Goal: Information Seeking & Learning: Learn about a topic

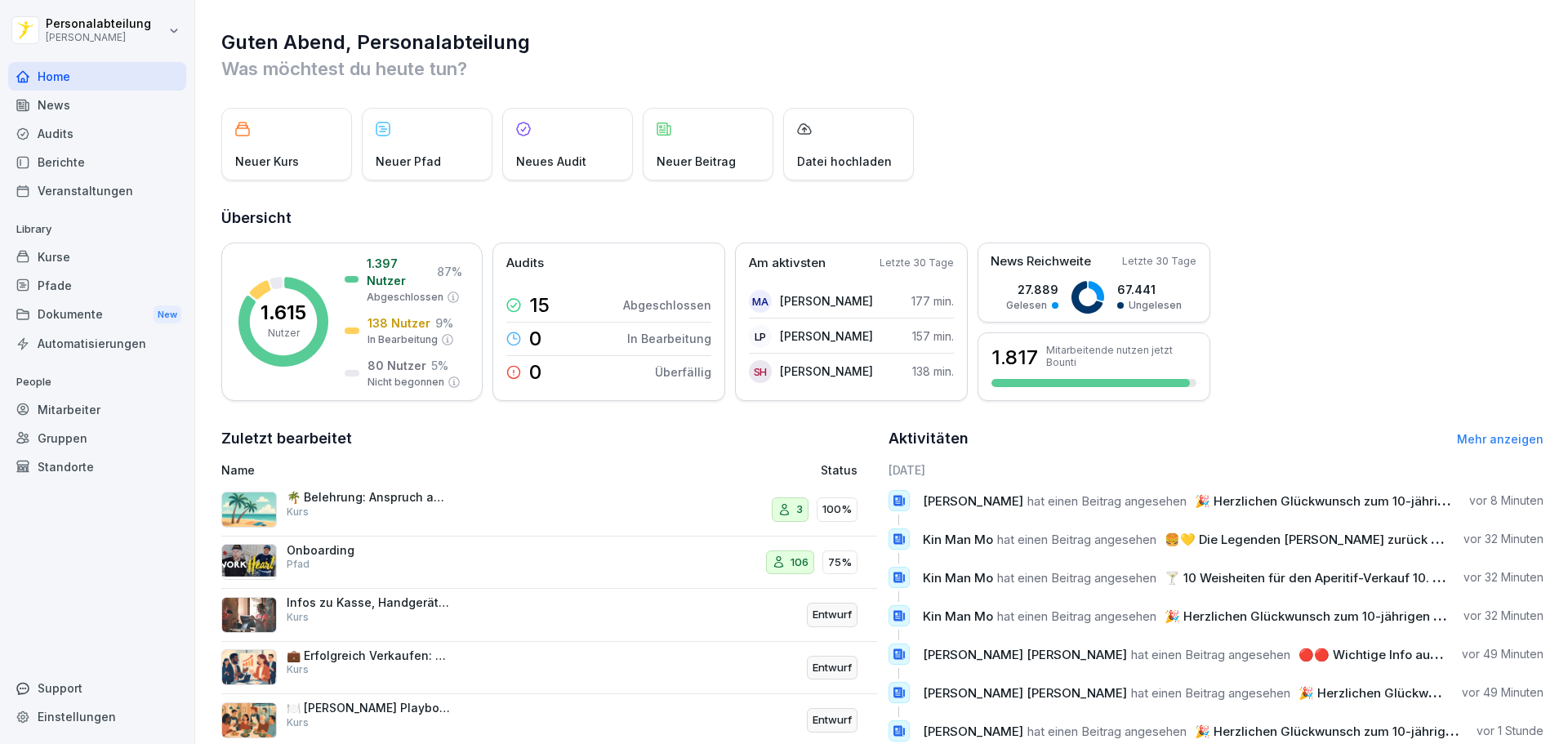
click at [73, 414] on div "Mitarbeiter" at bounding box center [97, 409] width 178 height 29
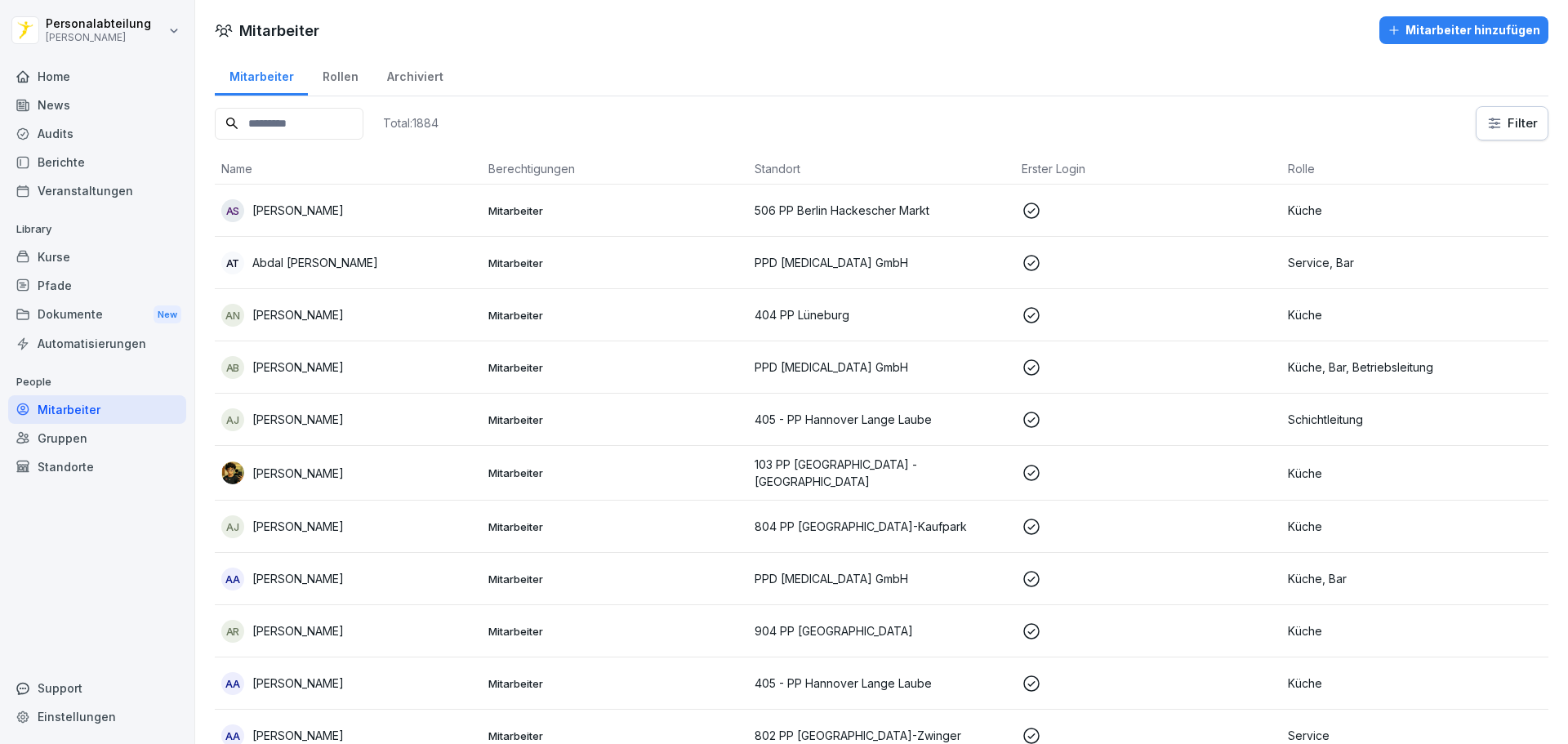
click at [390, 83] on div "Archiviert" at bounding box center [414, 75] width 85 height 42
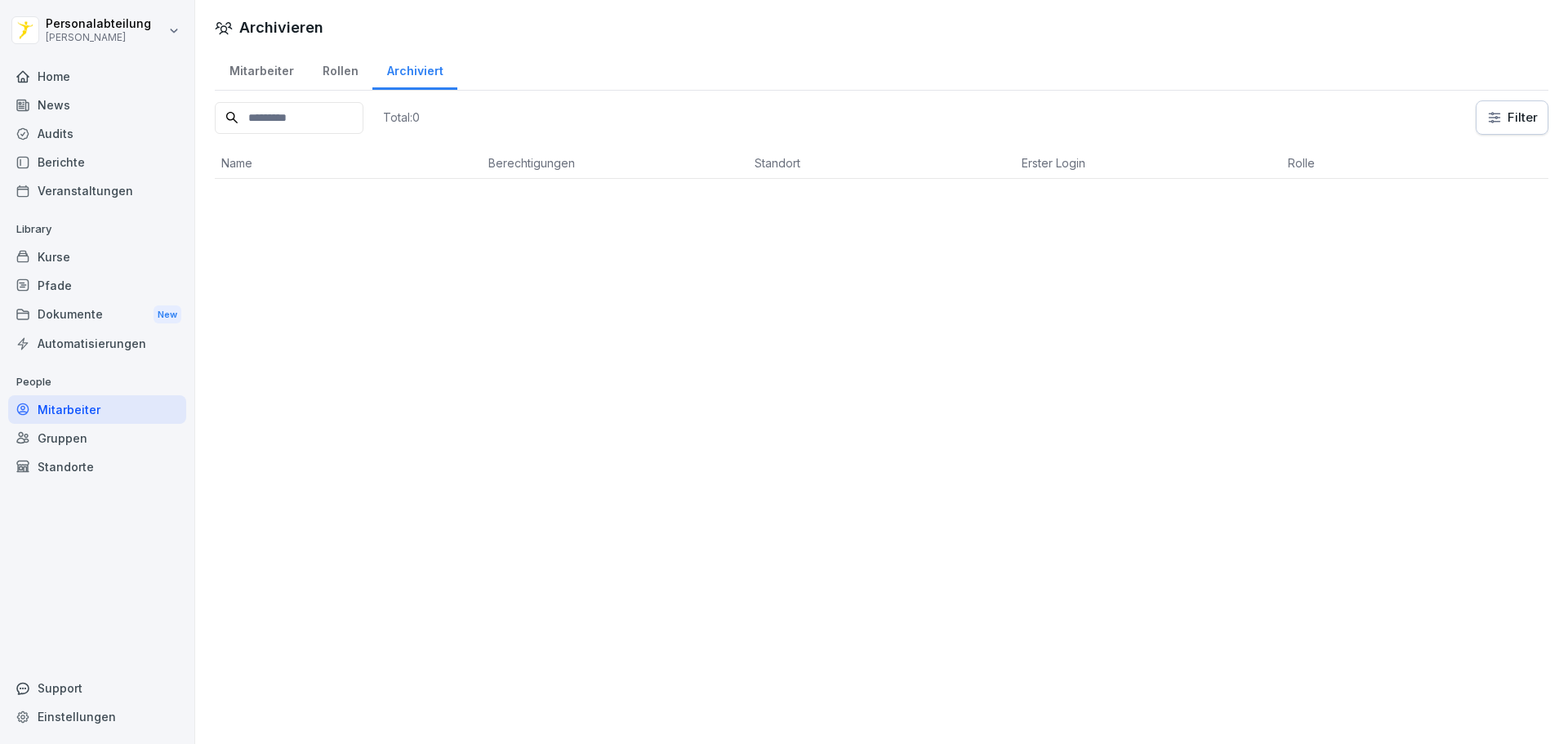
click at [361, 117] on input at bounding box center [289, 118] width 148 height 32
type input "**********"
click at [268, 70] on div "Mitarbeiter" at bounding box center [261, 69] width 93 height 42
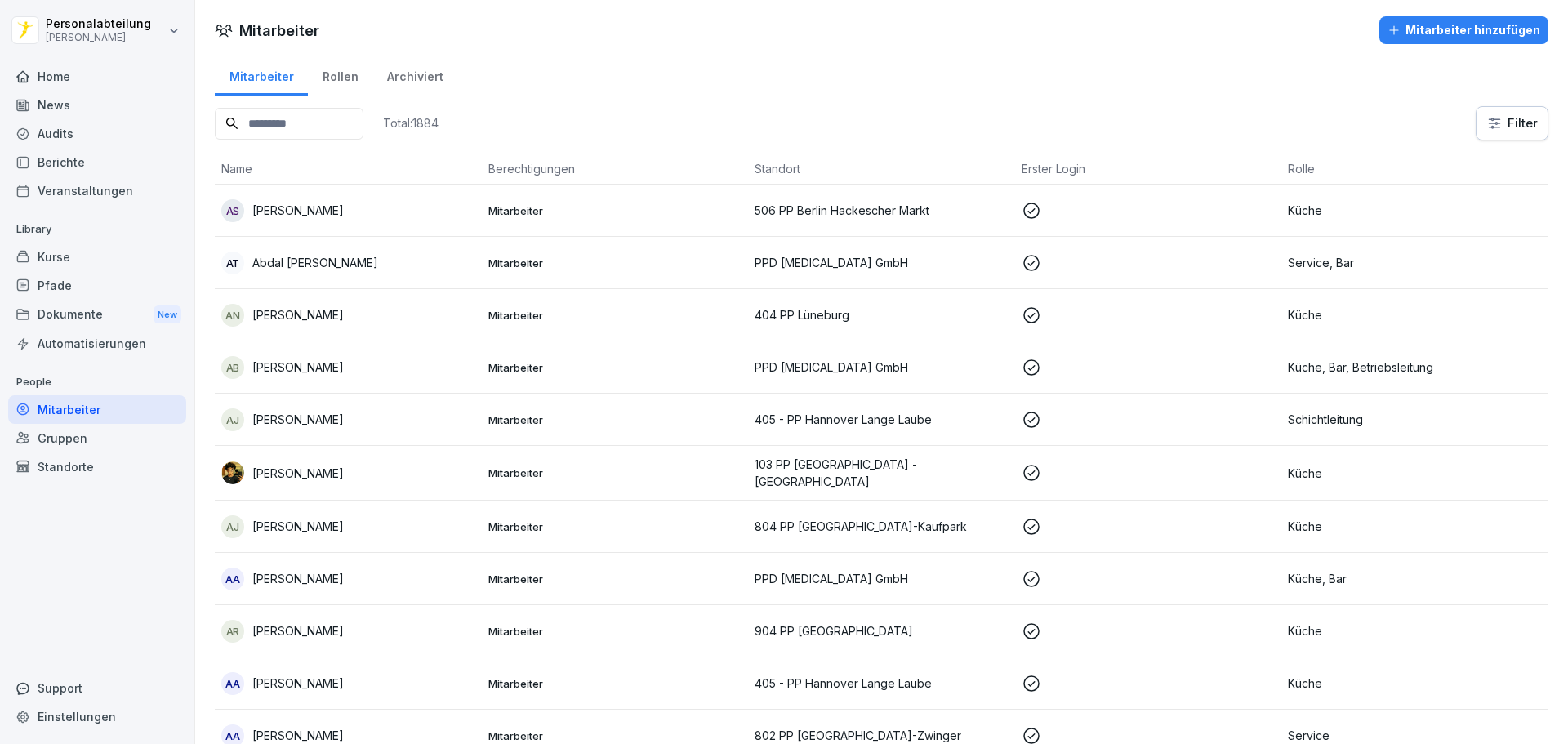
click at [355, 124] on input at bounding box center [289, 124] width 148 height 32
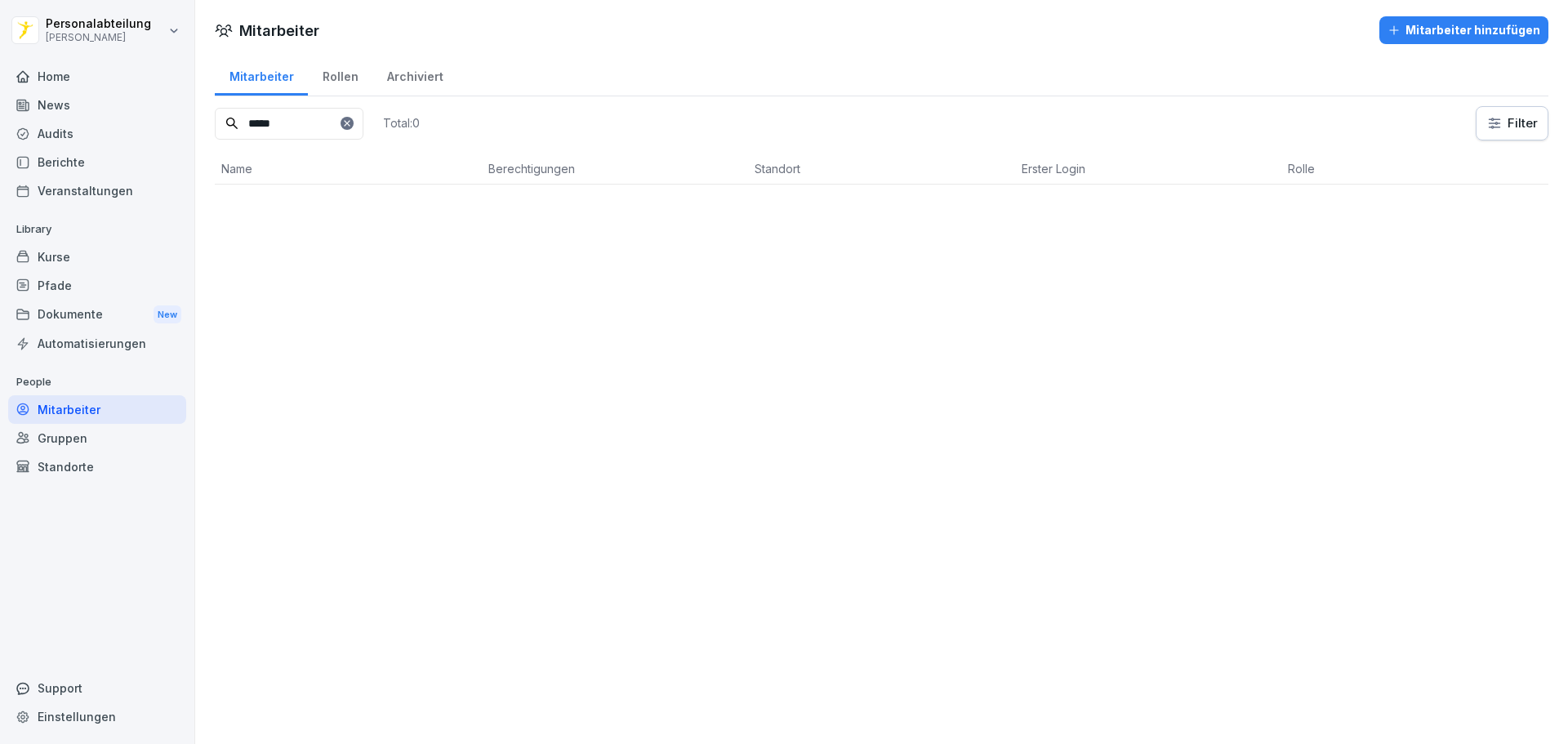
type input "*****"
click at [333, 70] on div "Rollen" at bounding box center [340, 75] width 65 height 42
click at [392, 77] on div "Archiviert" at bounding box center [414, 75] width 85 height 42
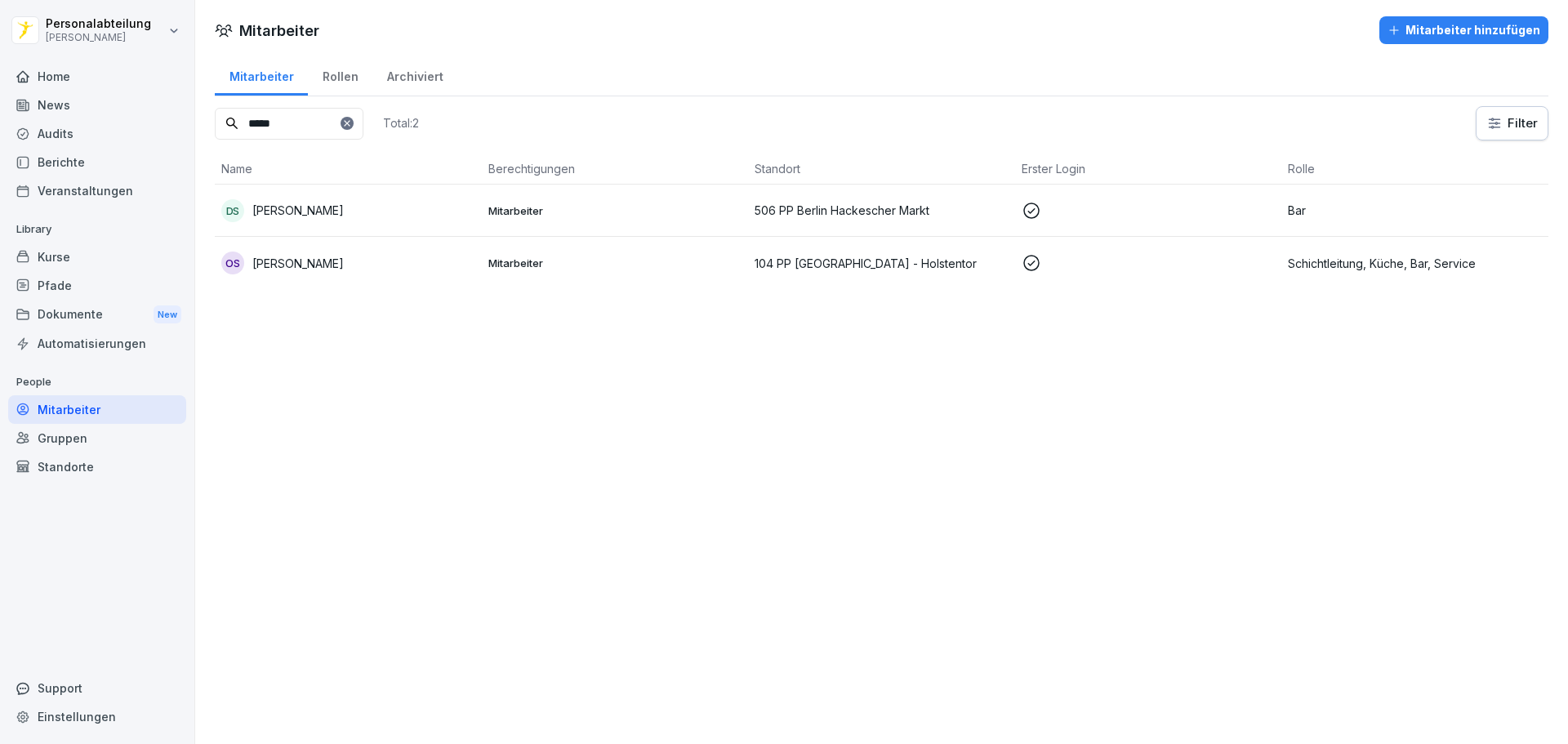
click at [408, 79] on div "Archiviert" at bounding box center [414, 75] width 85 height 42
click at [395, 82] on div "Archiviert" at bounding box center [414, 75] width 85 height 42
click at [352, 127] on icon at bounding box center [347, 123] width 10 height 10
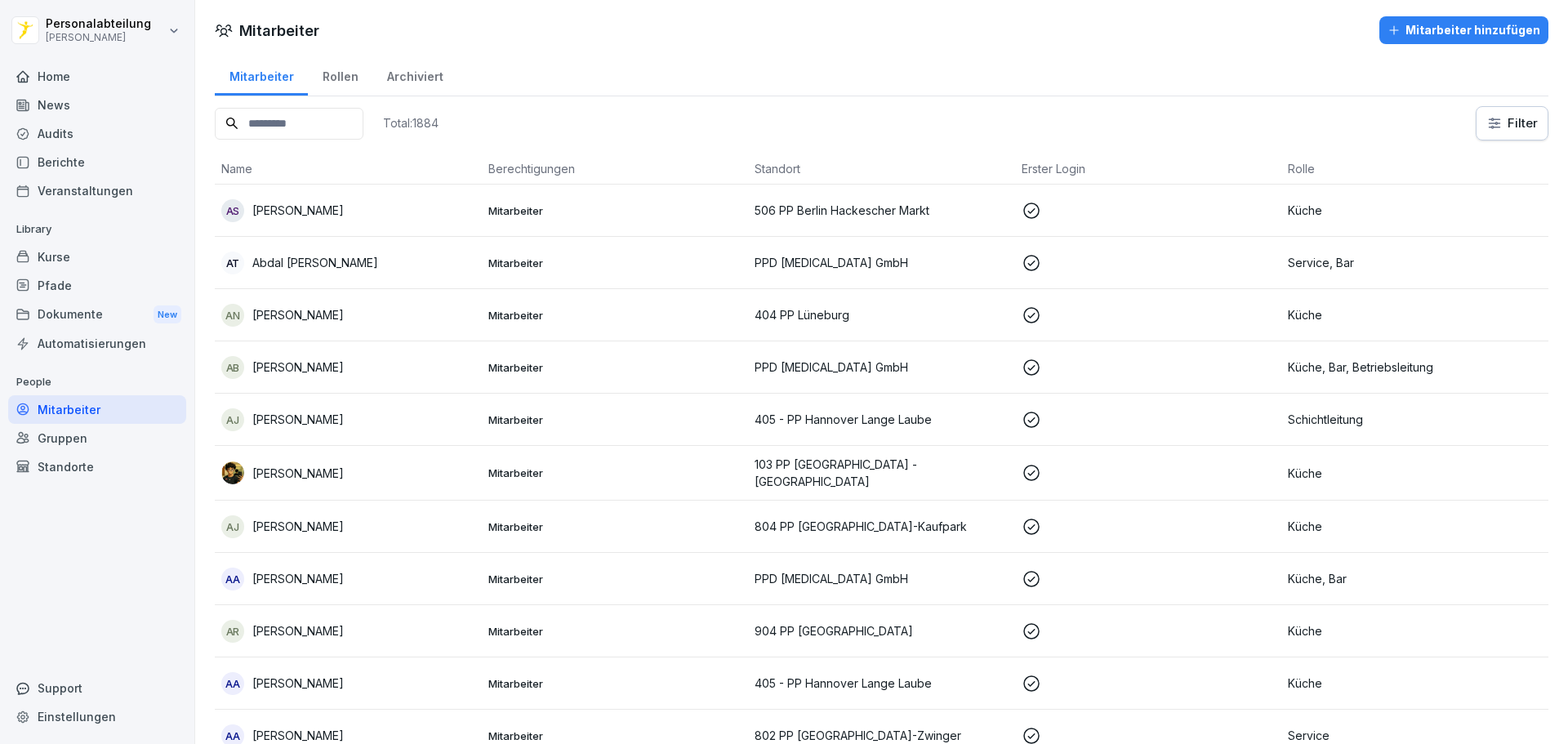
click at [414, 74] on div "Archiviert" at bounding box center [414, 75] width 85 height 42
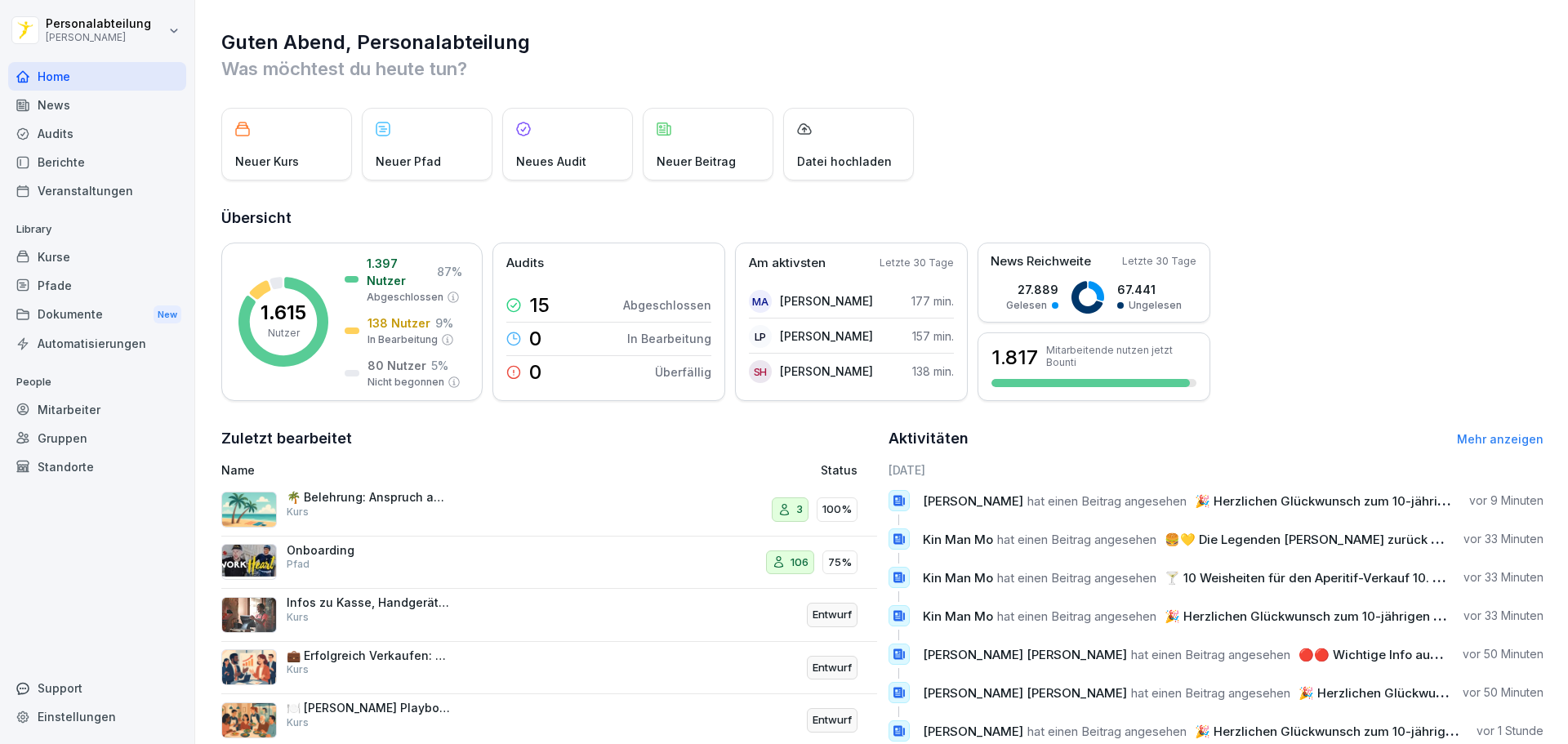
click at [70, 347] on div "Automatisierungen" at bounding box center [97, 343] width 178 height 29
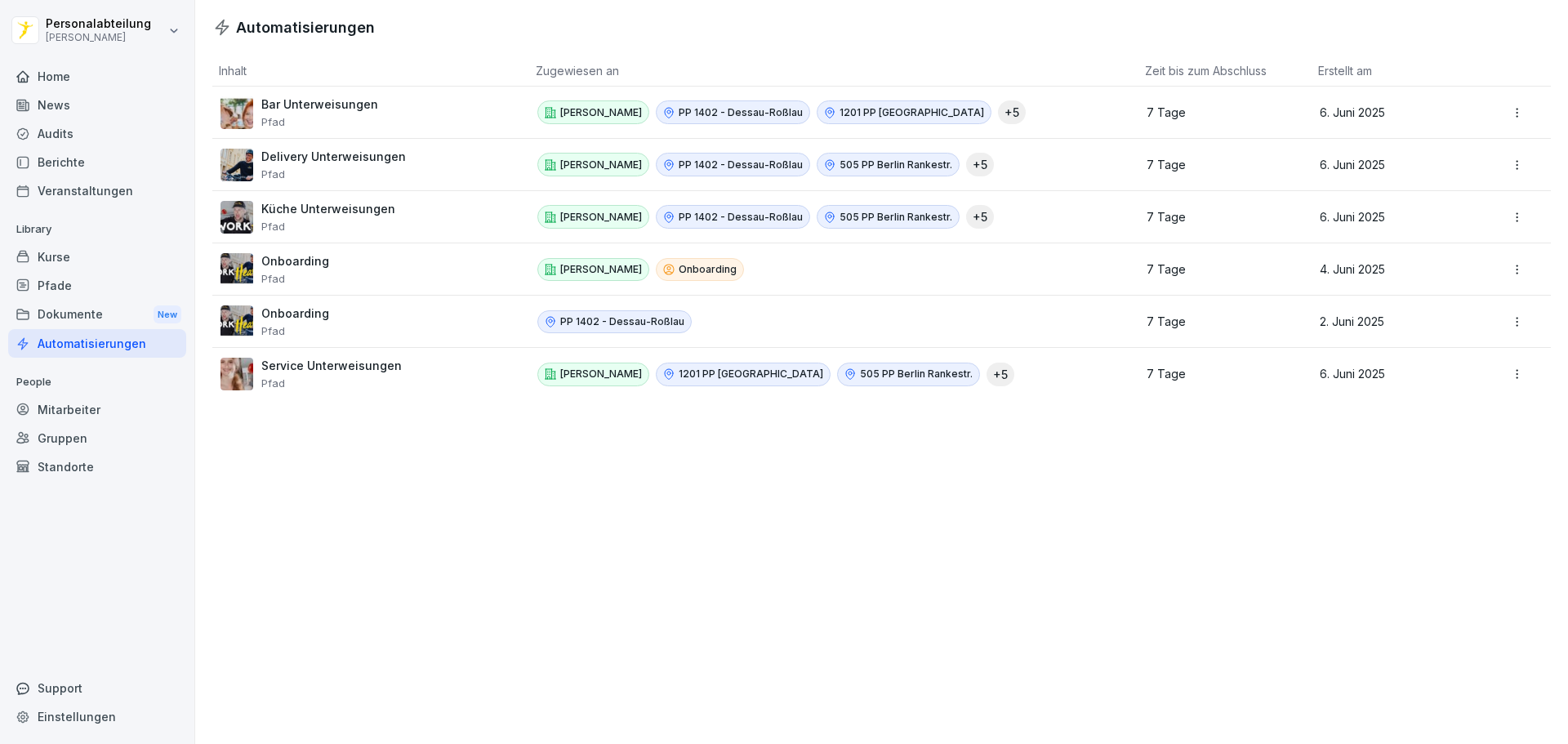
click at [342, 263] on div "Onboarding Pfad" at bounding box center [365, 269] width 289 height 33
click at [76, 267] on div "Kurse" at bounding box center [97, 257] width 178 height 29
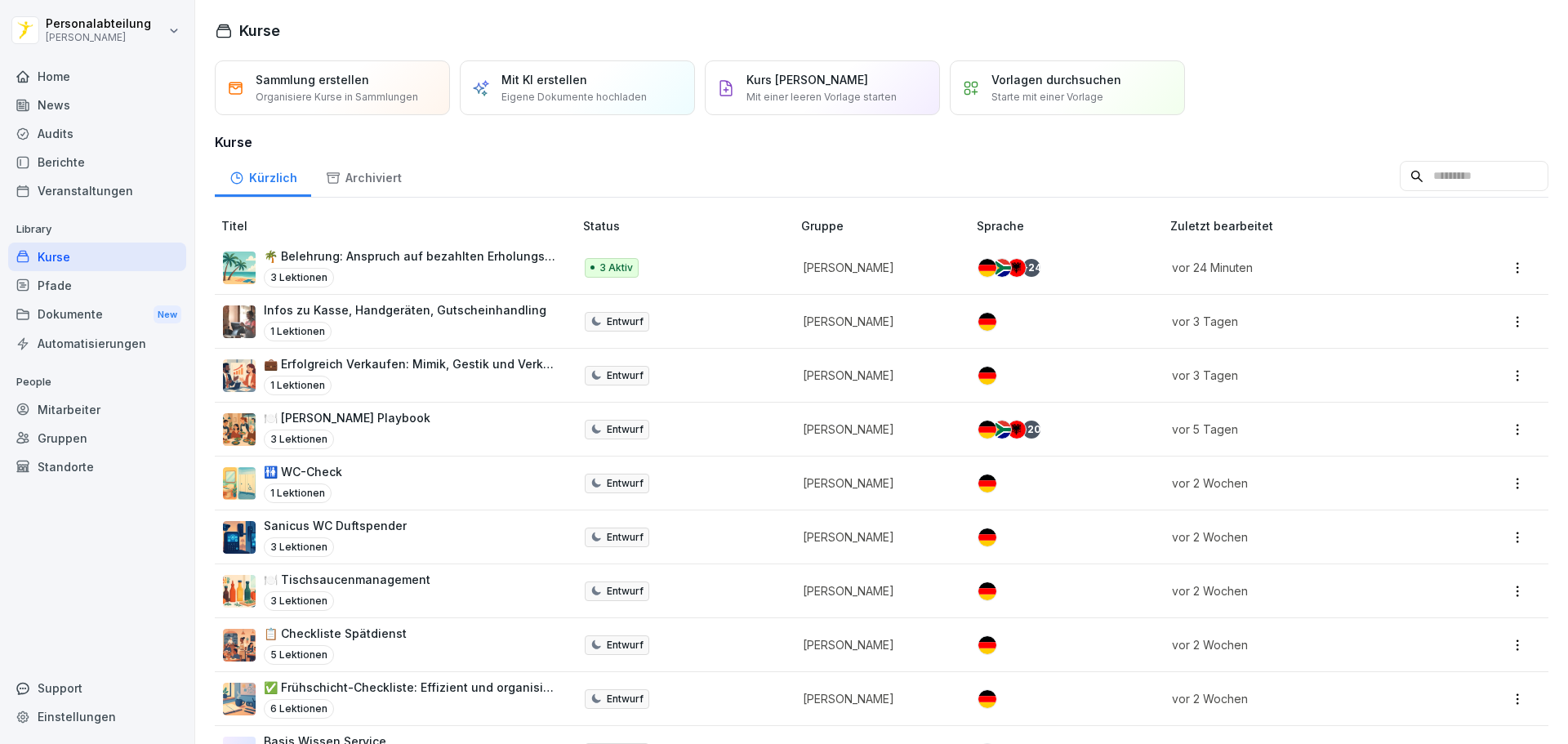
click at [110, 336] on div "Automatisierungen" at bounding box center [97, 343] width 178 height 29
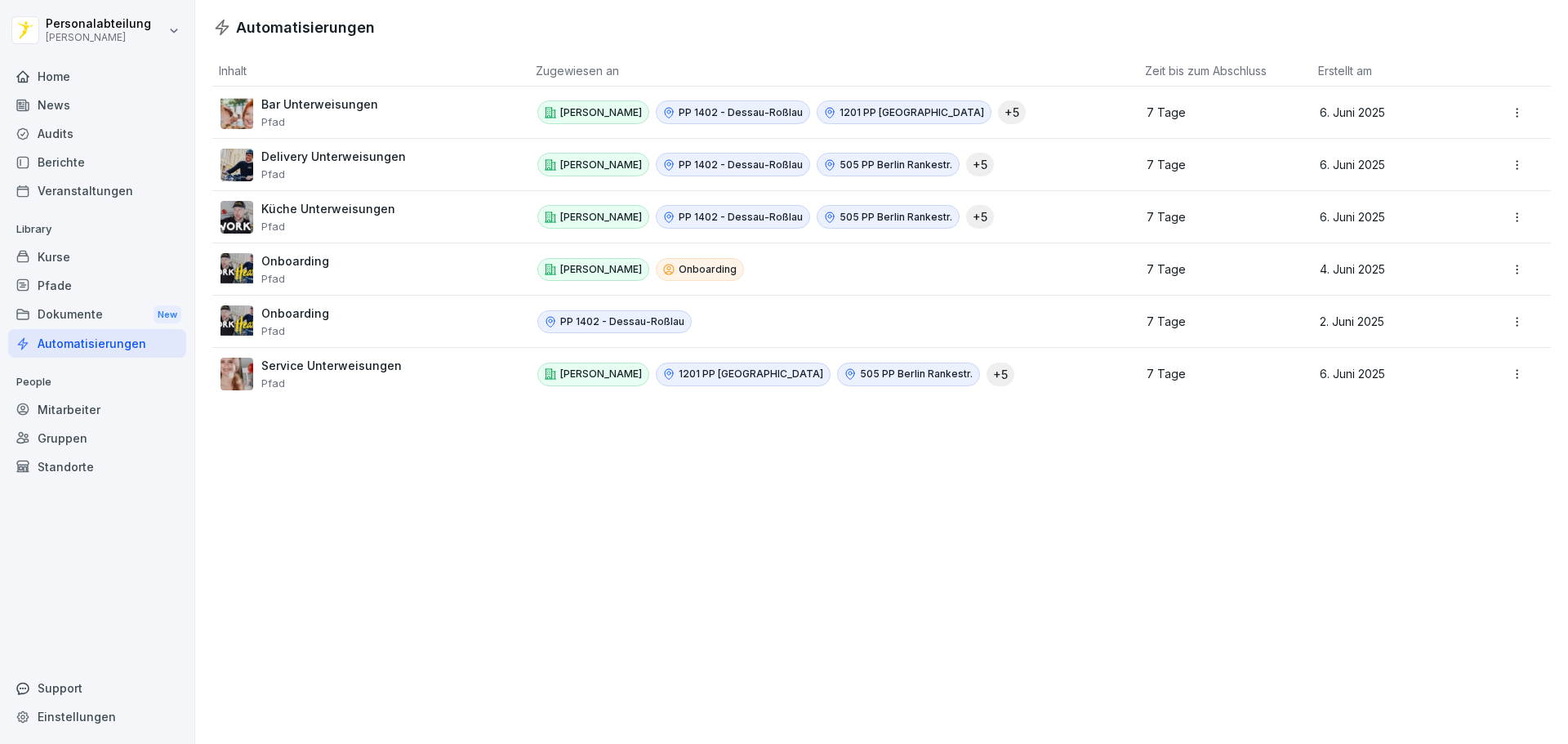
click at [102, 259] on div "Kurse" at bounding box center [97, 257] width 178 height 29
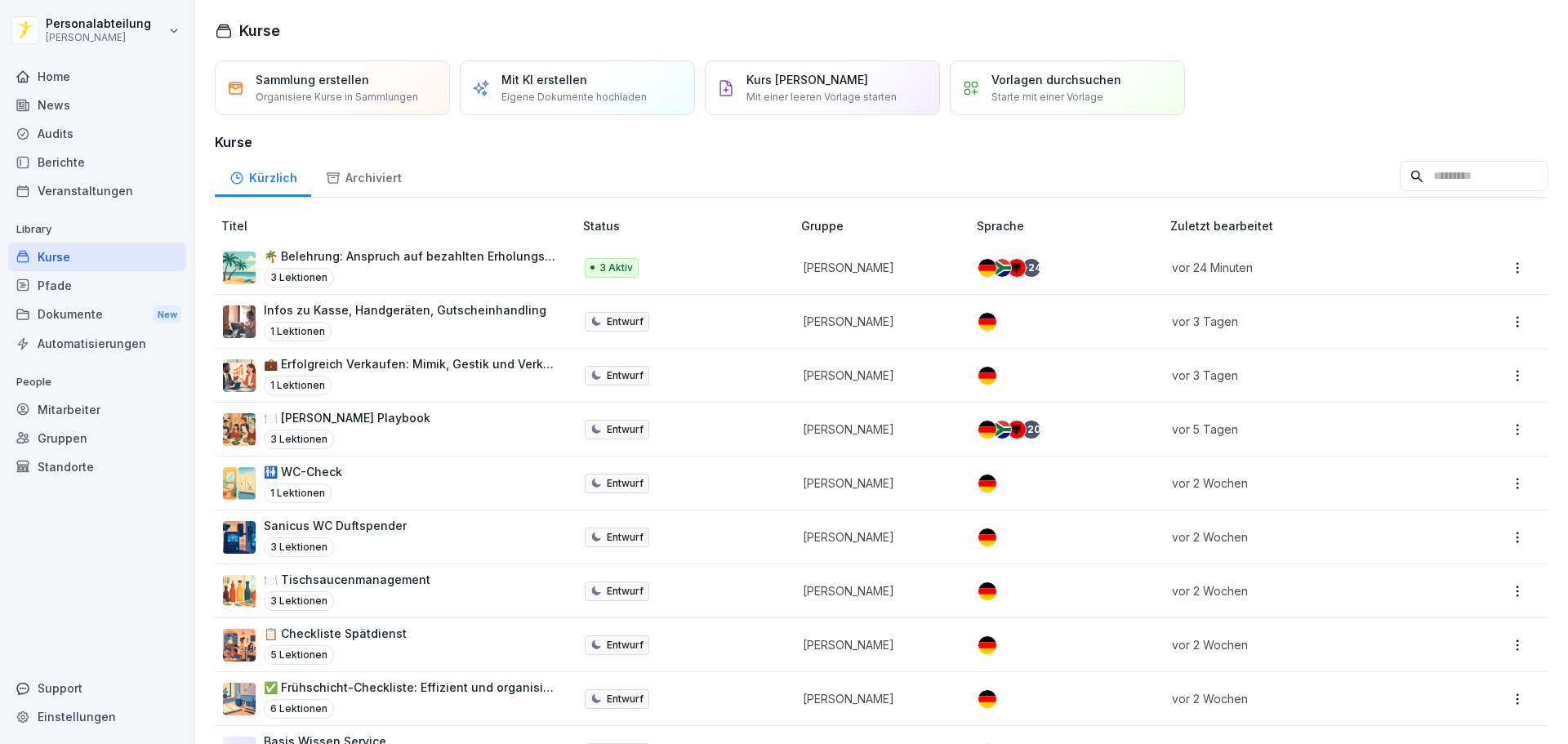
click at [85, 418] on div "Mitarbeiter" at bounding box center [97, 409] width 178 height 29
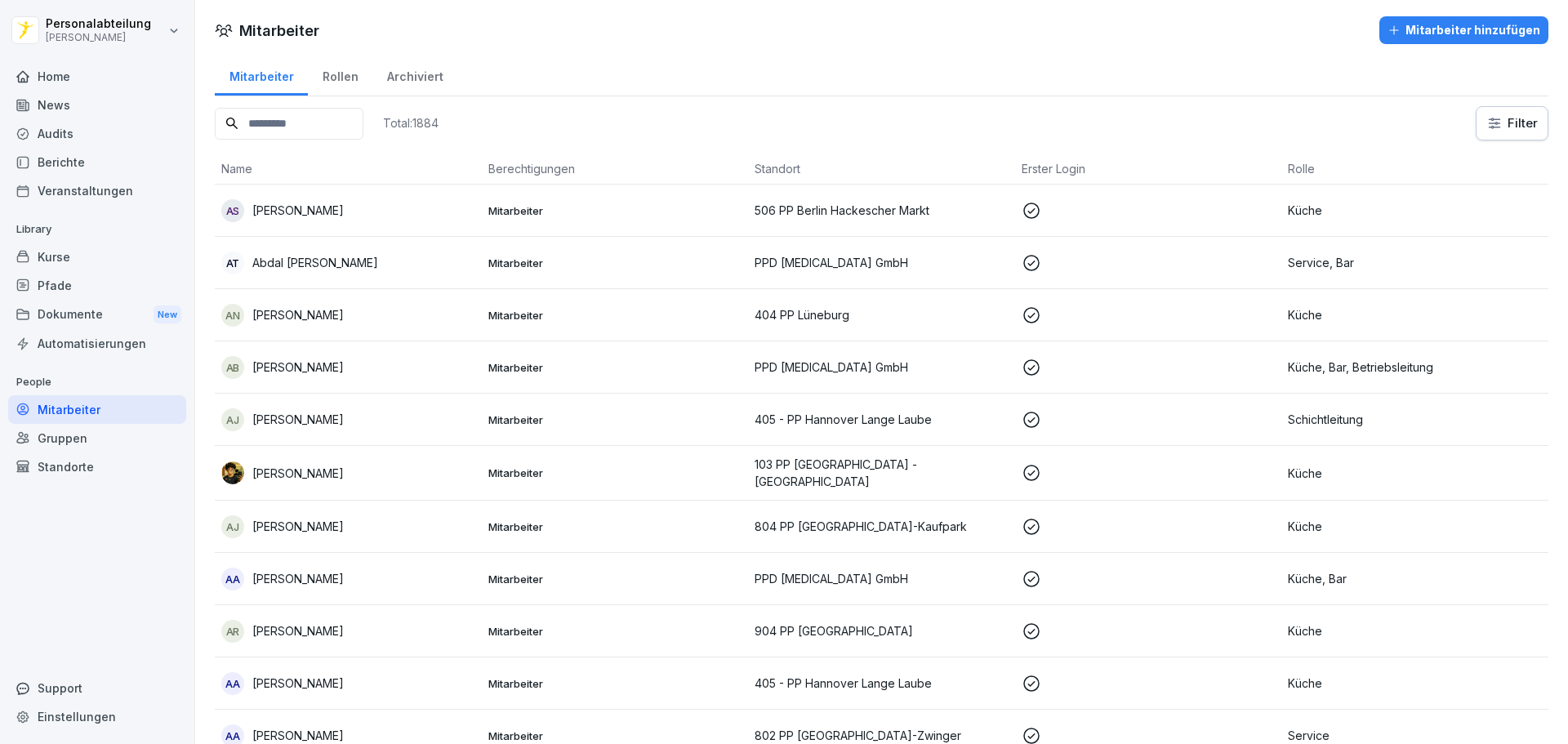
click at [417, 77] on div "Archiviert" at bounding box center [414, 75] width 85 height 42
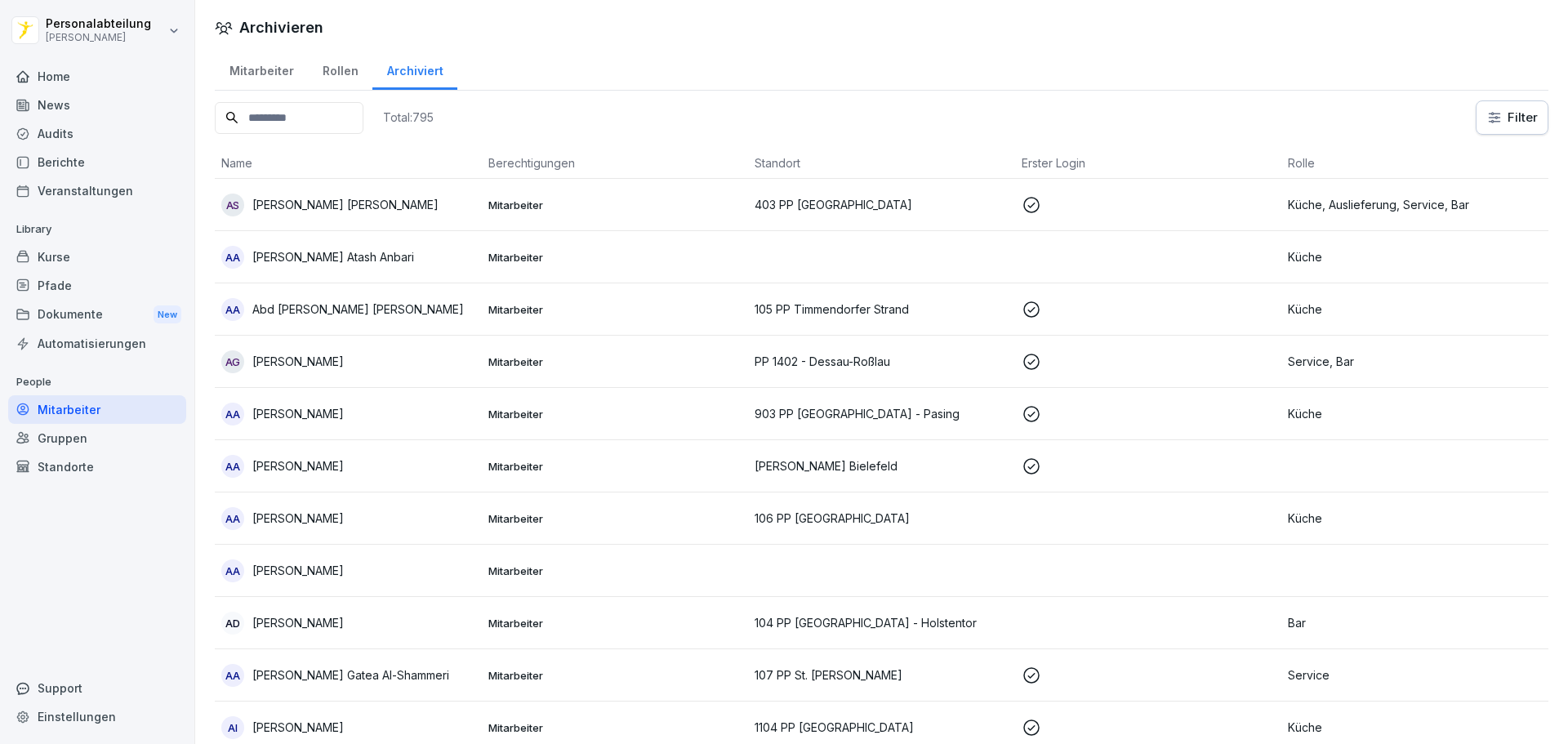
click at [351, 128] on input at bounding box center [289, 118] width 148 height 32
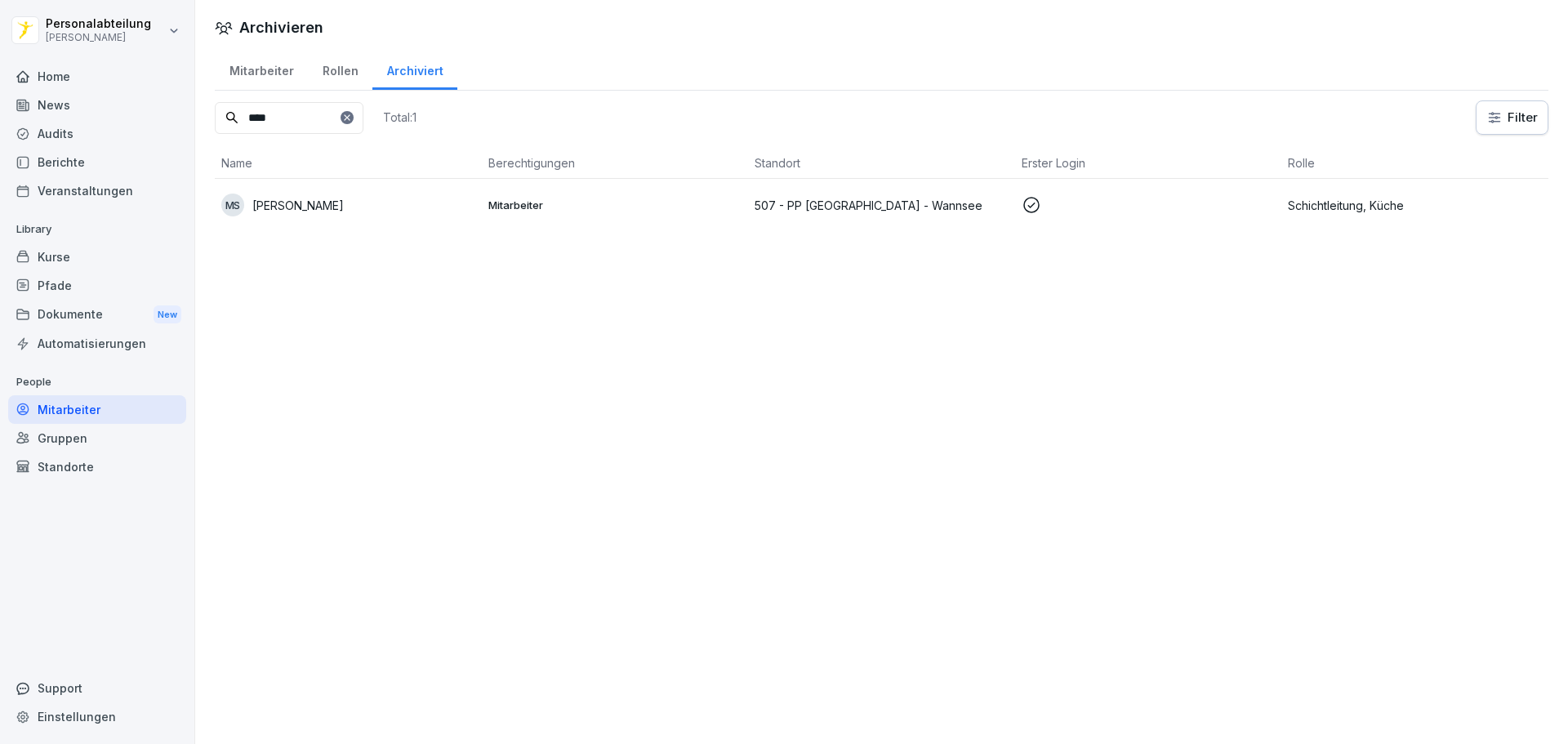
type input "****"
click at [384, 203] on div "MS Marvin Schöngarth" at bounding box center [348, 205] width 254 height 23
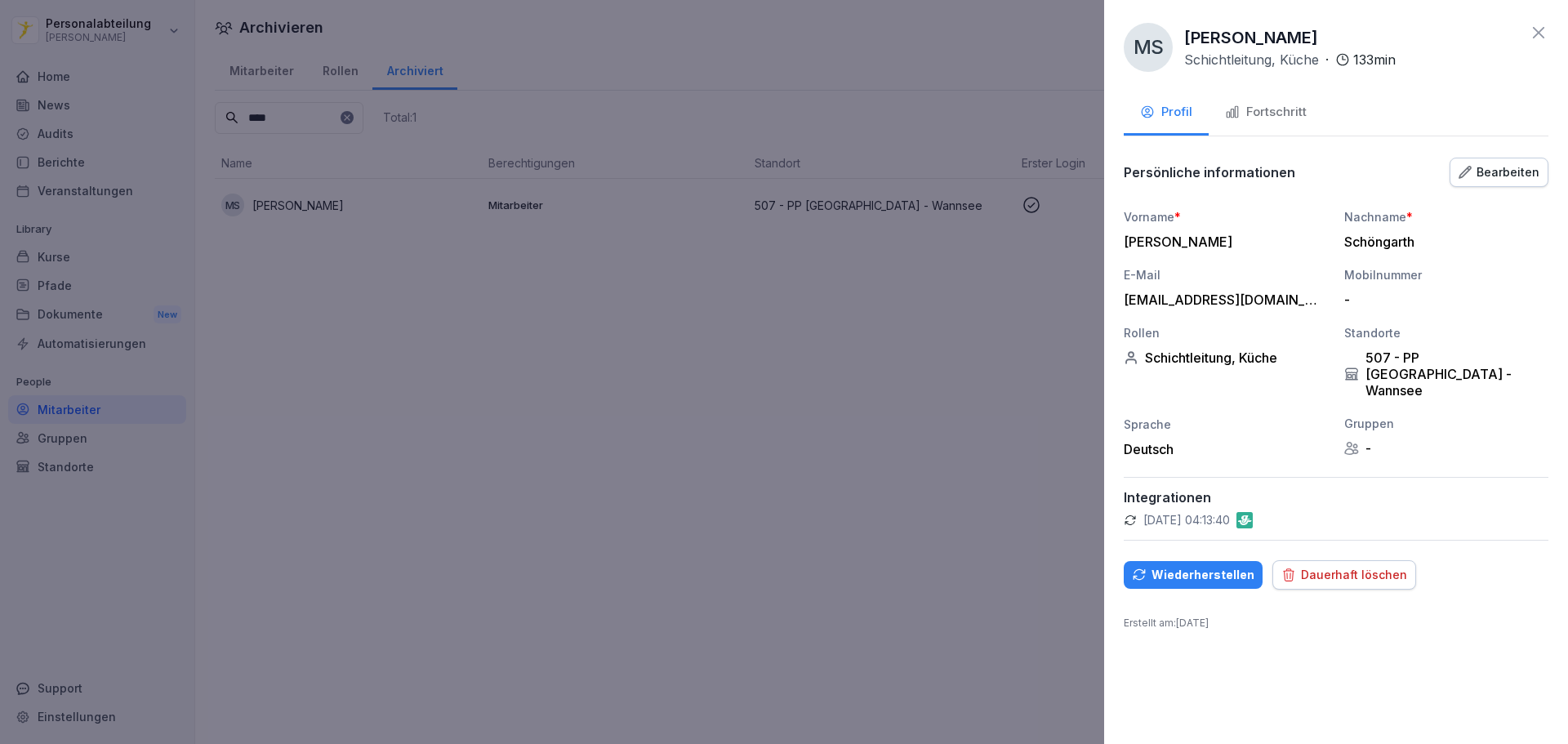
click at [1244, 111] on div "Fortschritt" at bounding box center [1265, 112] width 81 height 18
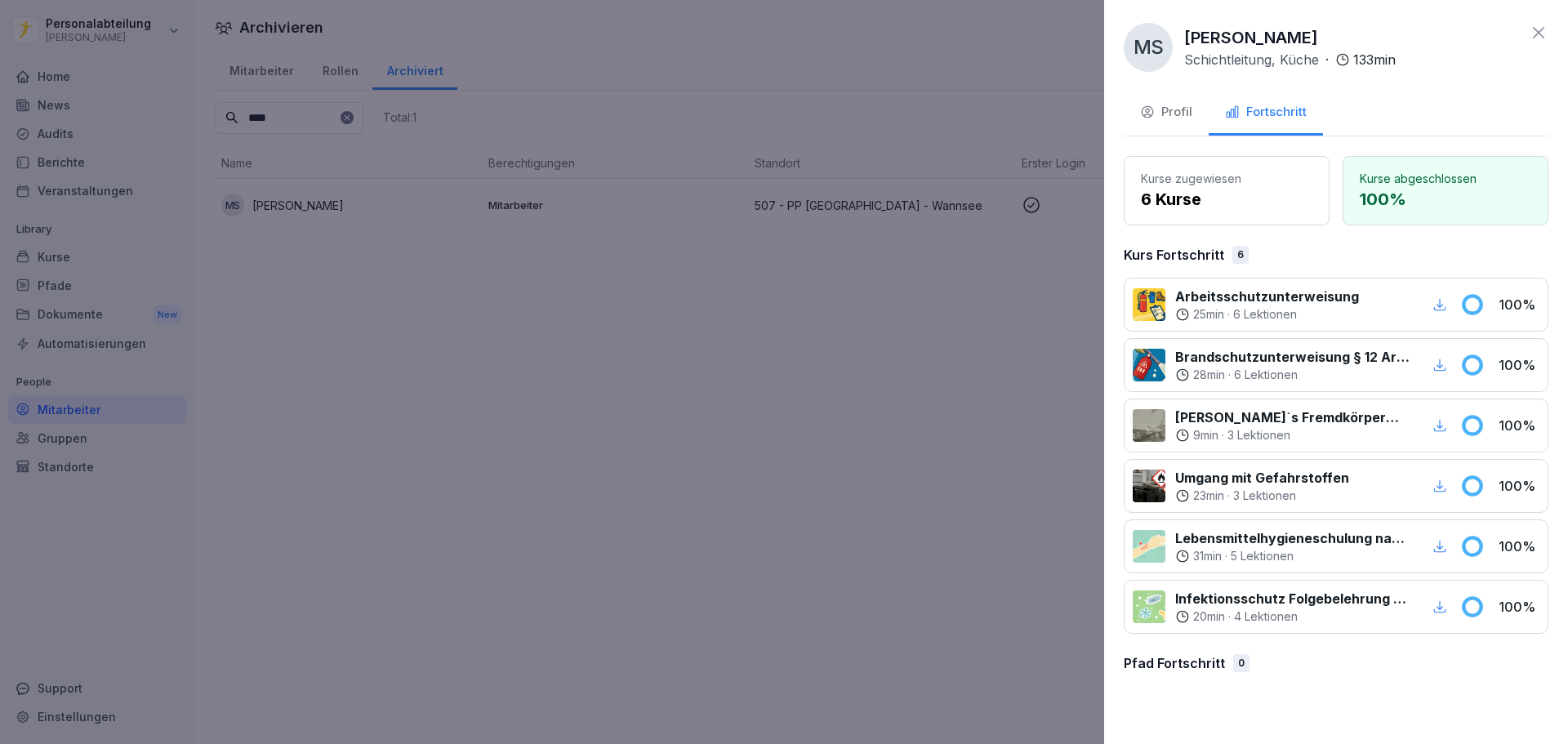
click at [1174, 113] on div "Profil" at bounding box center [1166, 112] width 52 height 18
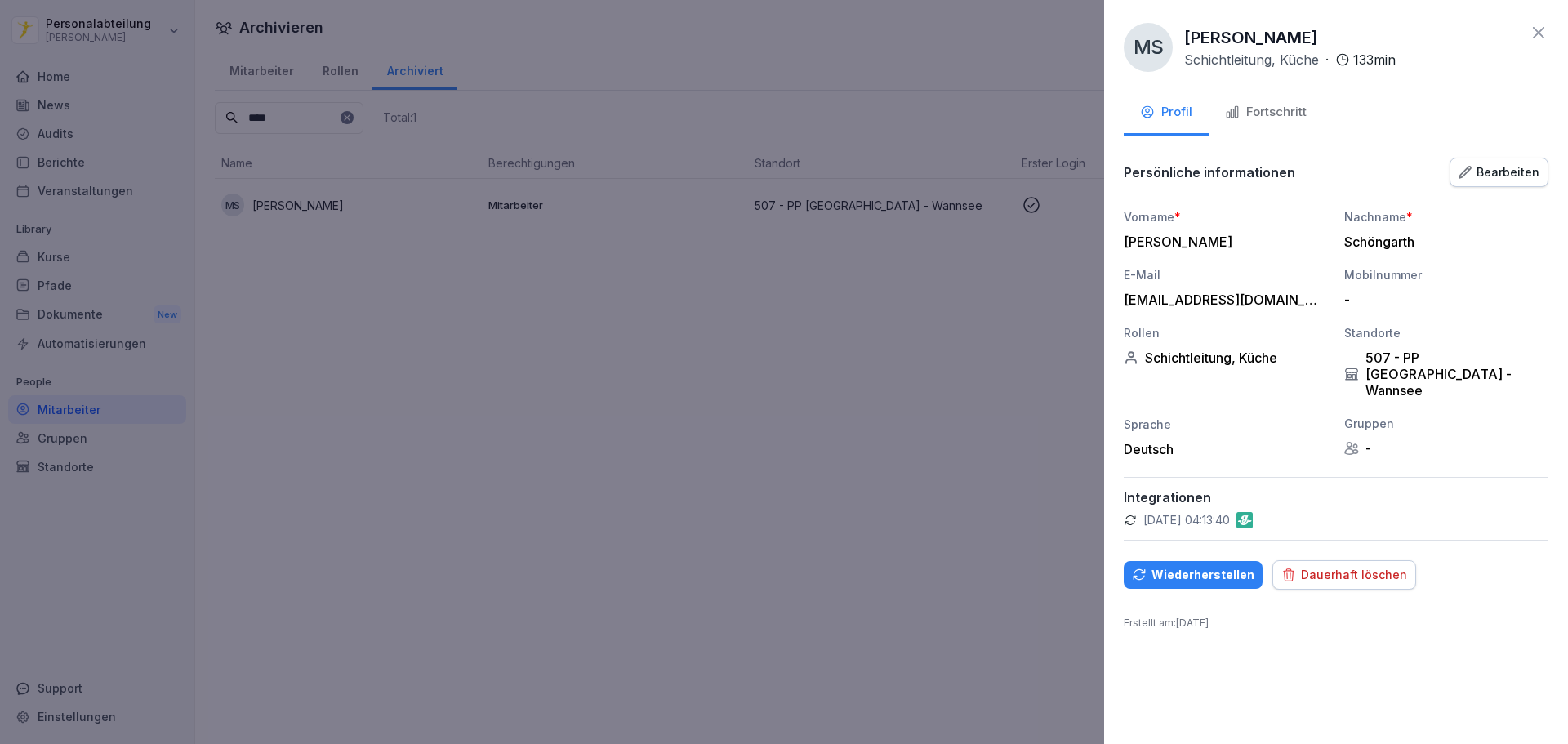
click at [1238, 104] on div "Fortschritt" at bounding box center [1265, 112] width 81 height 18
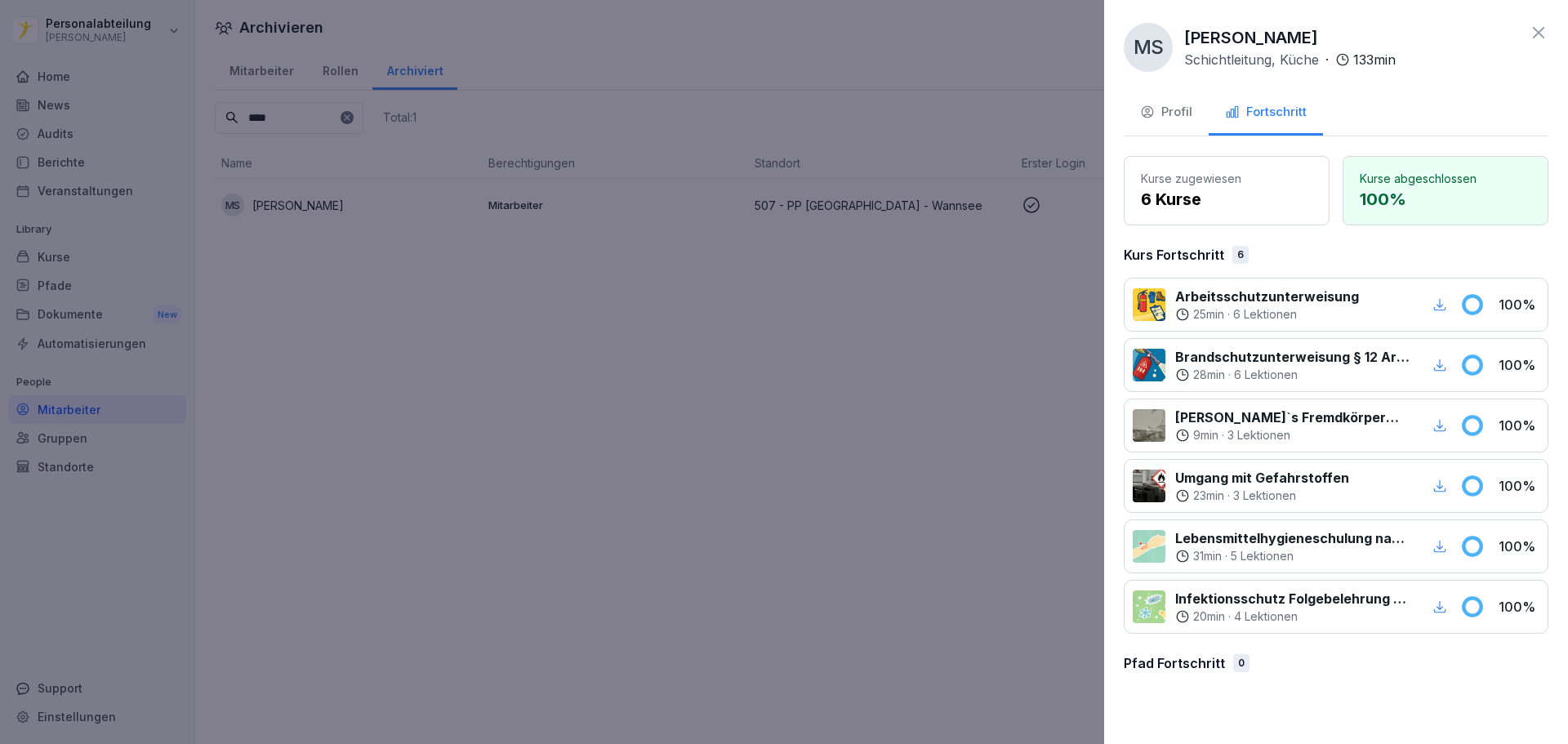
click at [1147, 119] on icon "button" at bounding box center [1148, 112] width 15 height 15
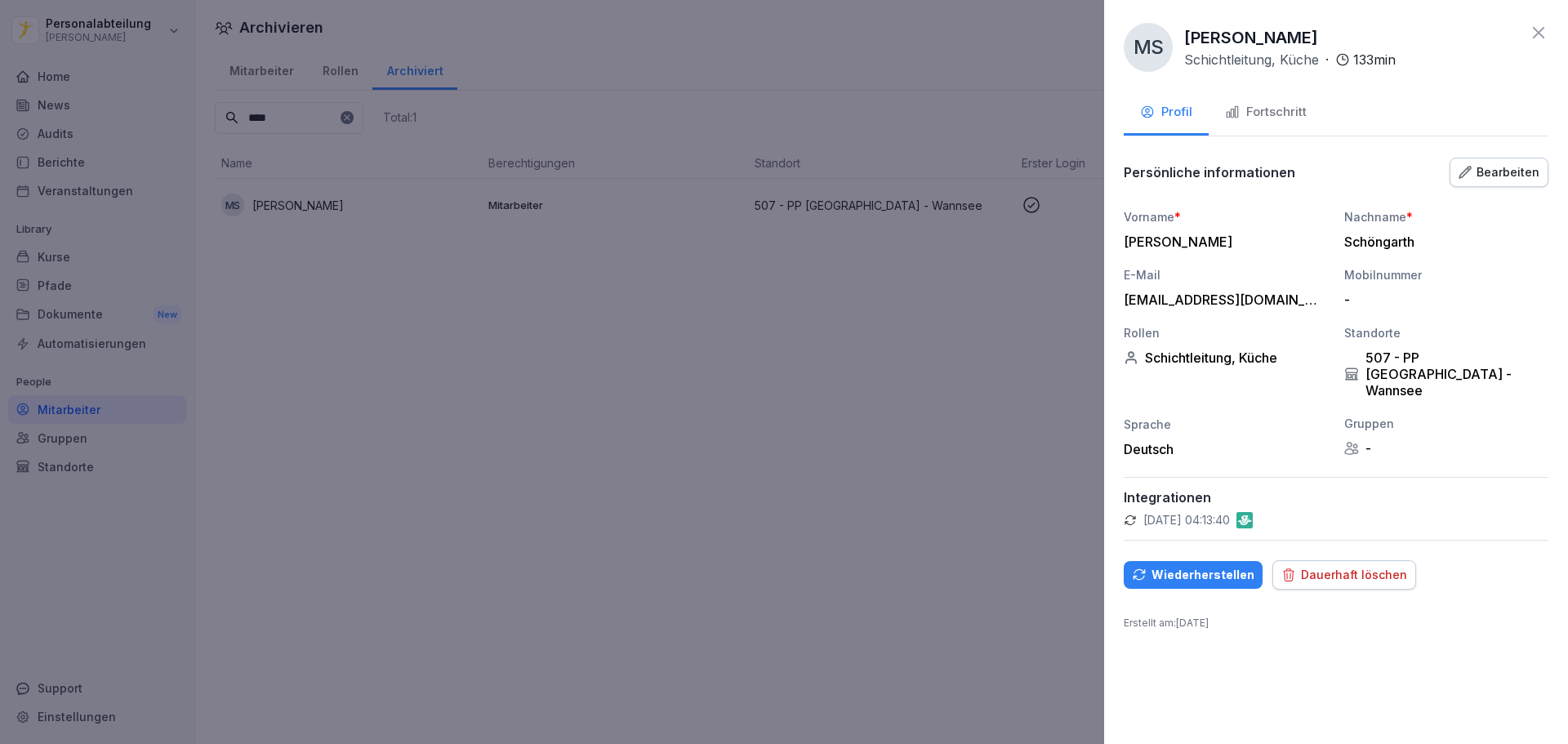
click at [1532, 34] on icon at bounding box center [1538, 32] width 19 height 19
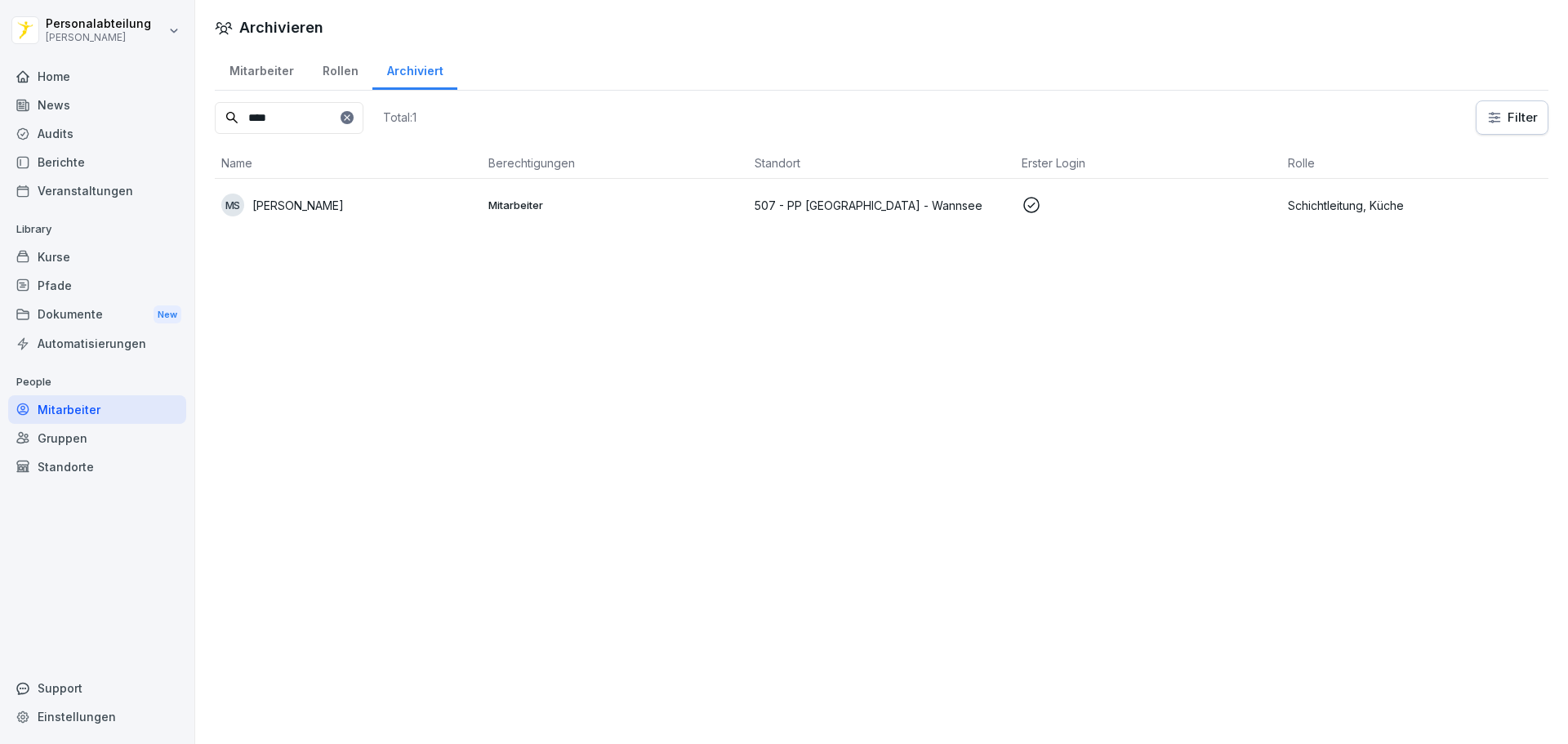
click at [352, 120] on icon at bounding box center [347, 117] width 10 height 10
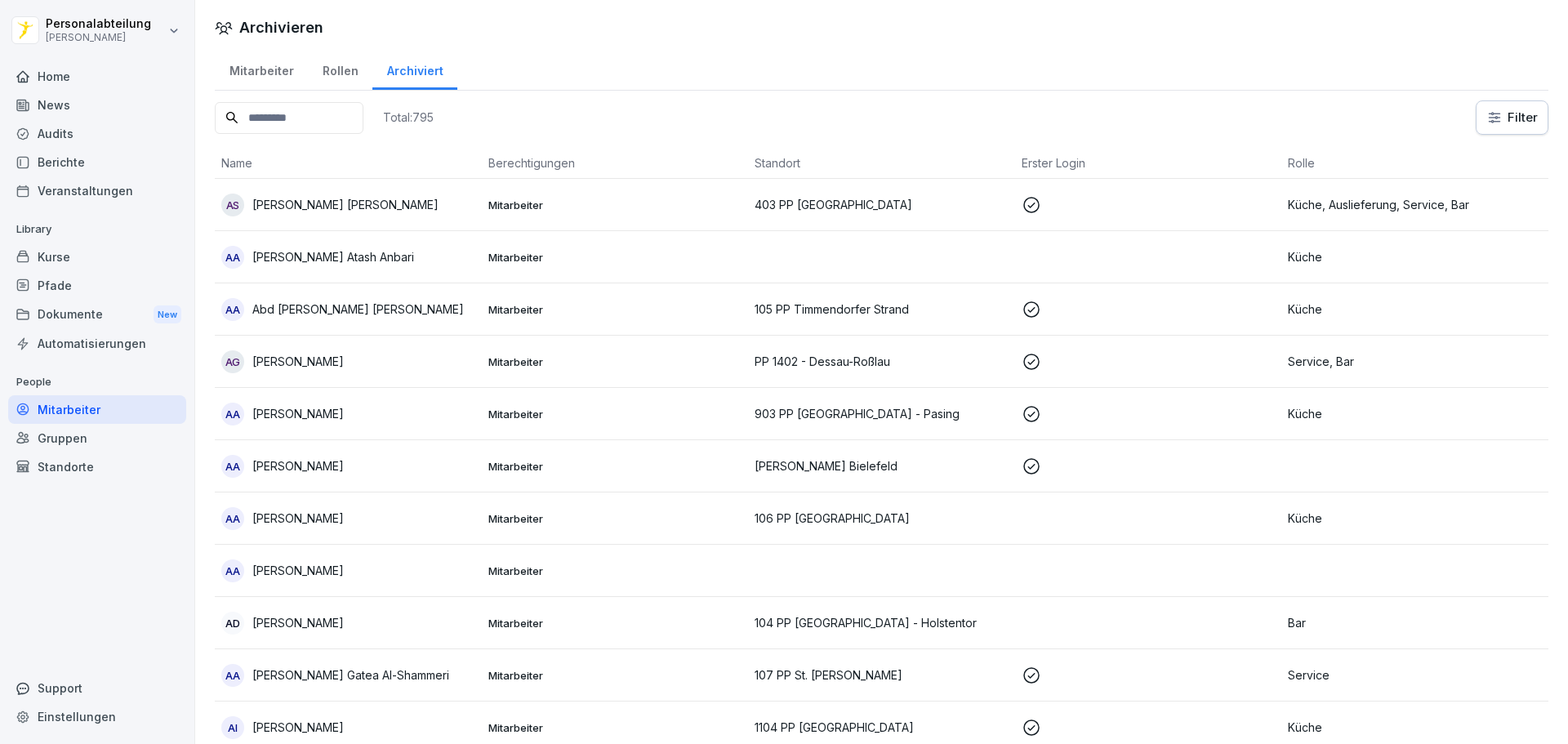
click at [268, 69] on div "Mitarbeiter" at bounding box center [261, 69] width 93 height 42
click at [70, 321] on div "Dokumente New" at bounding box center [97, 315] width 178 height 30
click at [143, 317] on div "Dokumente New" at bounding box center [97, 315] width 178 height 30
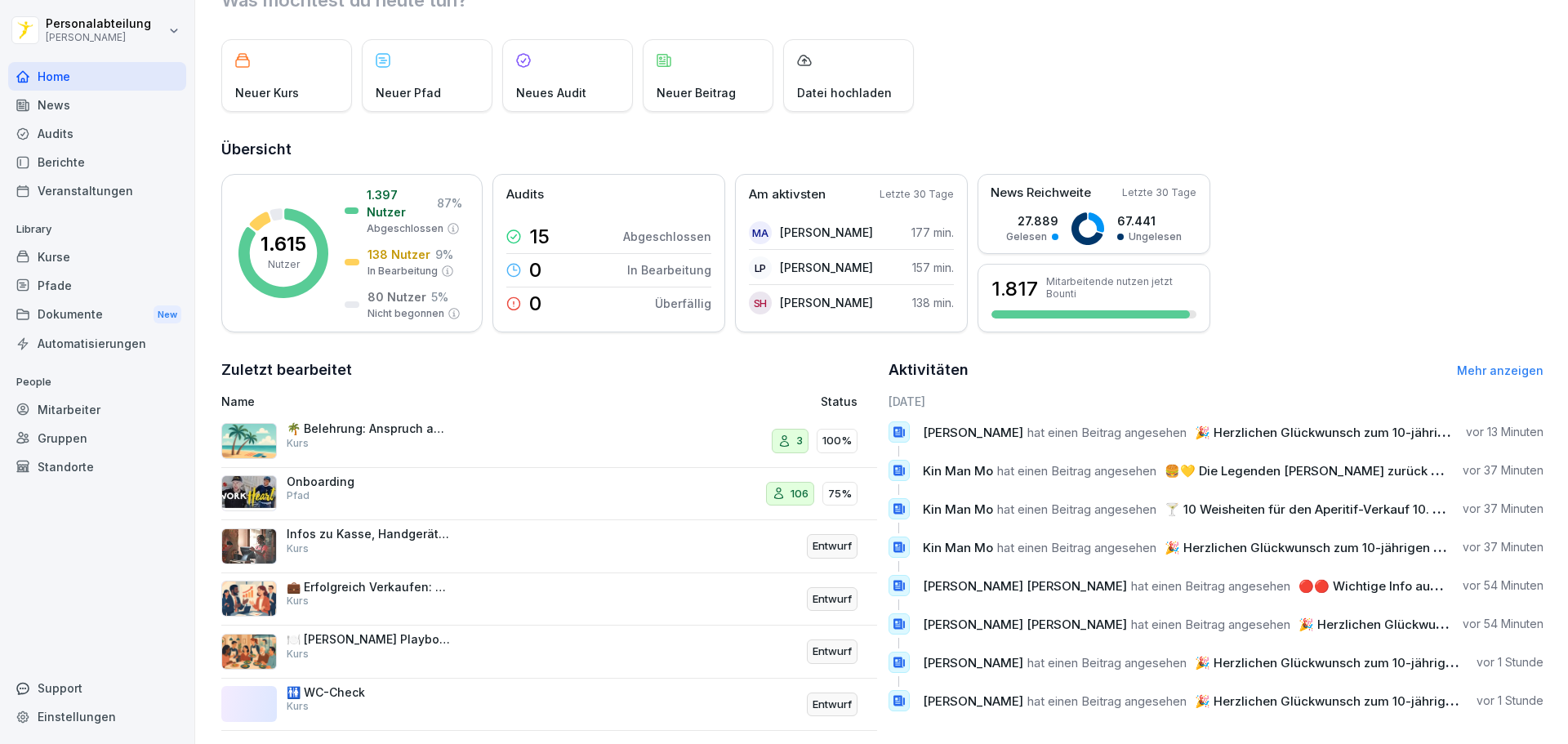
scroll to position [97, 0]
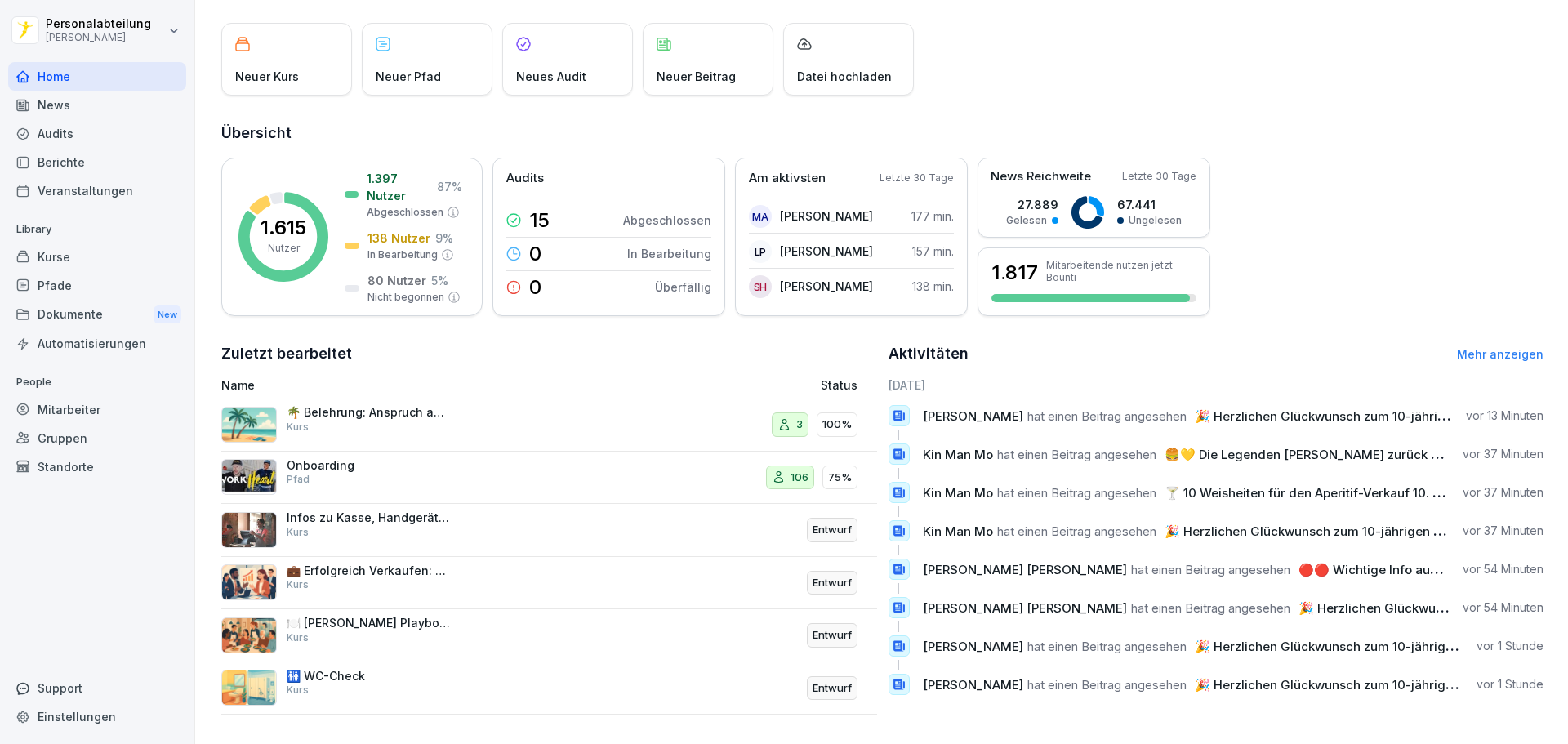
click at [94, 406] on div "Mitarbeiter" at bounding box center [97, 409] width 178 height 29
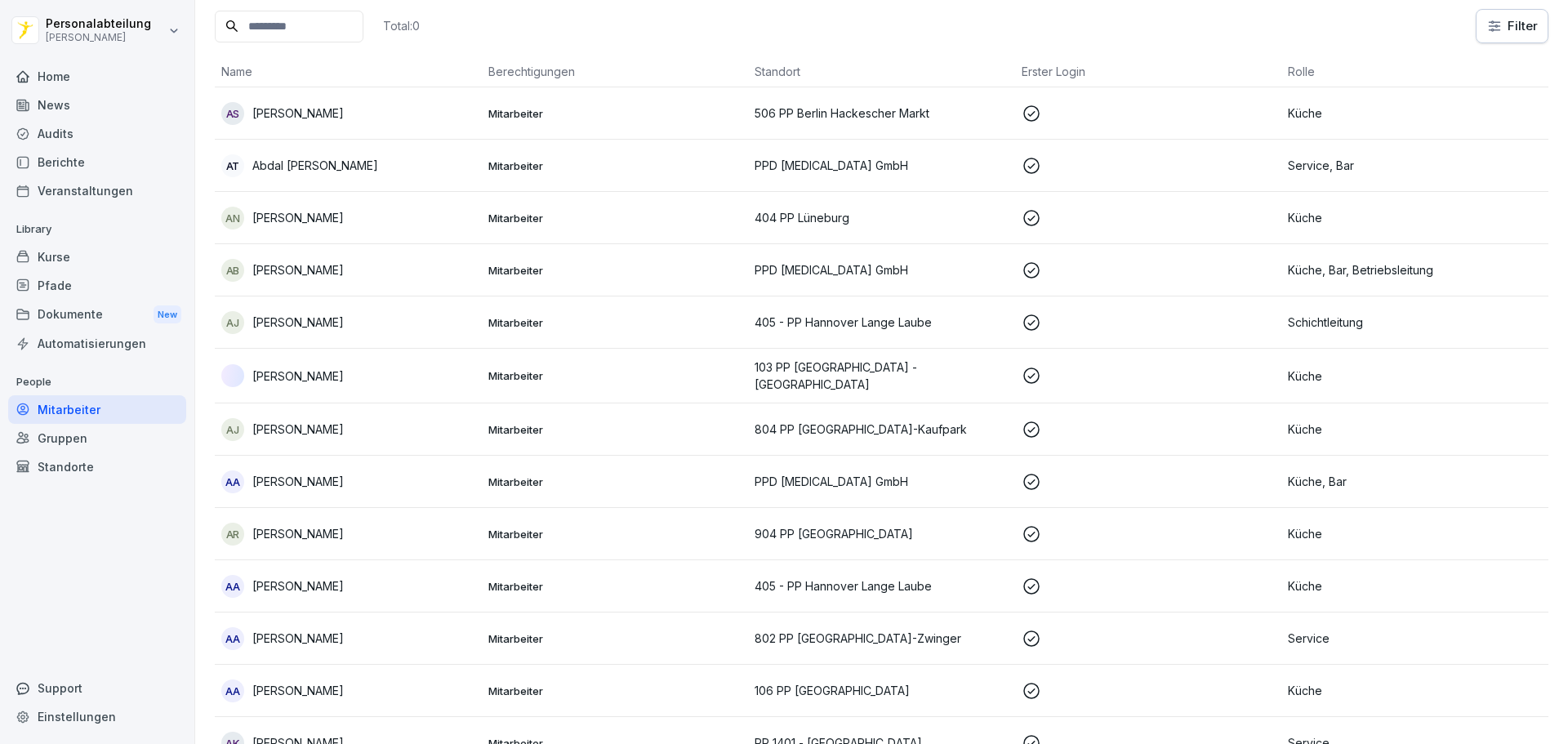
scroll to position [16, 0]
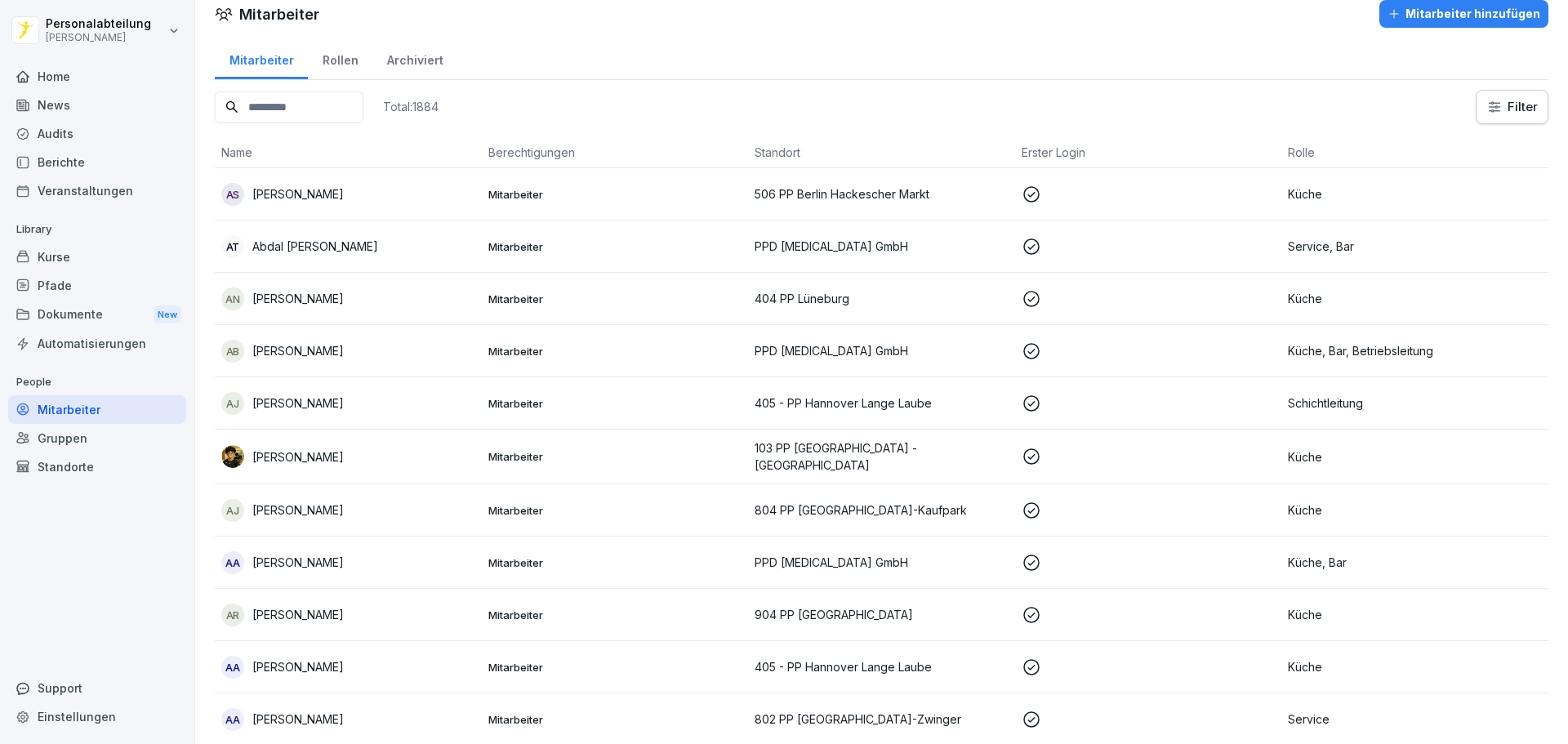
click at [346, 62] on div "Rollen" at bounding box center [340, 59] width 65 height 42
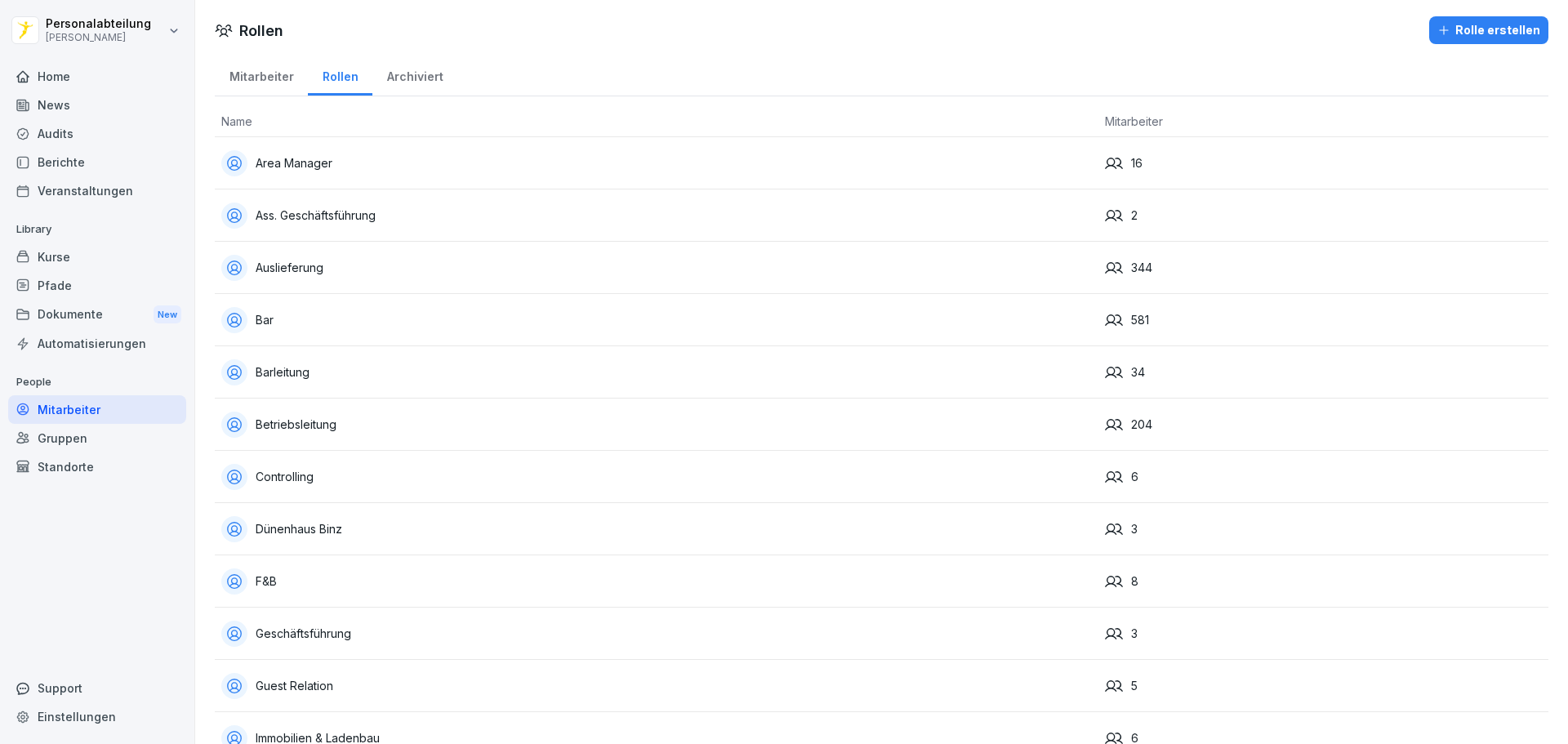
click at [95, 79] on div "Home" at bounding box center [97, 76] width 178 height 29
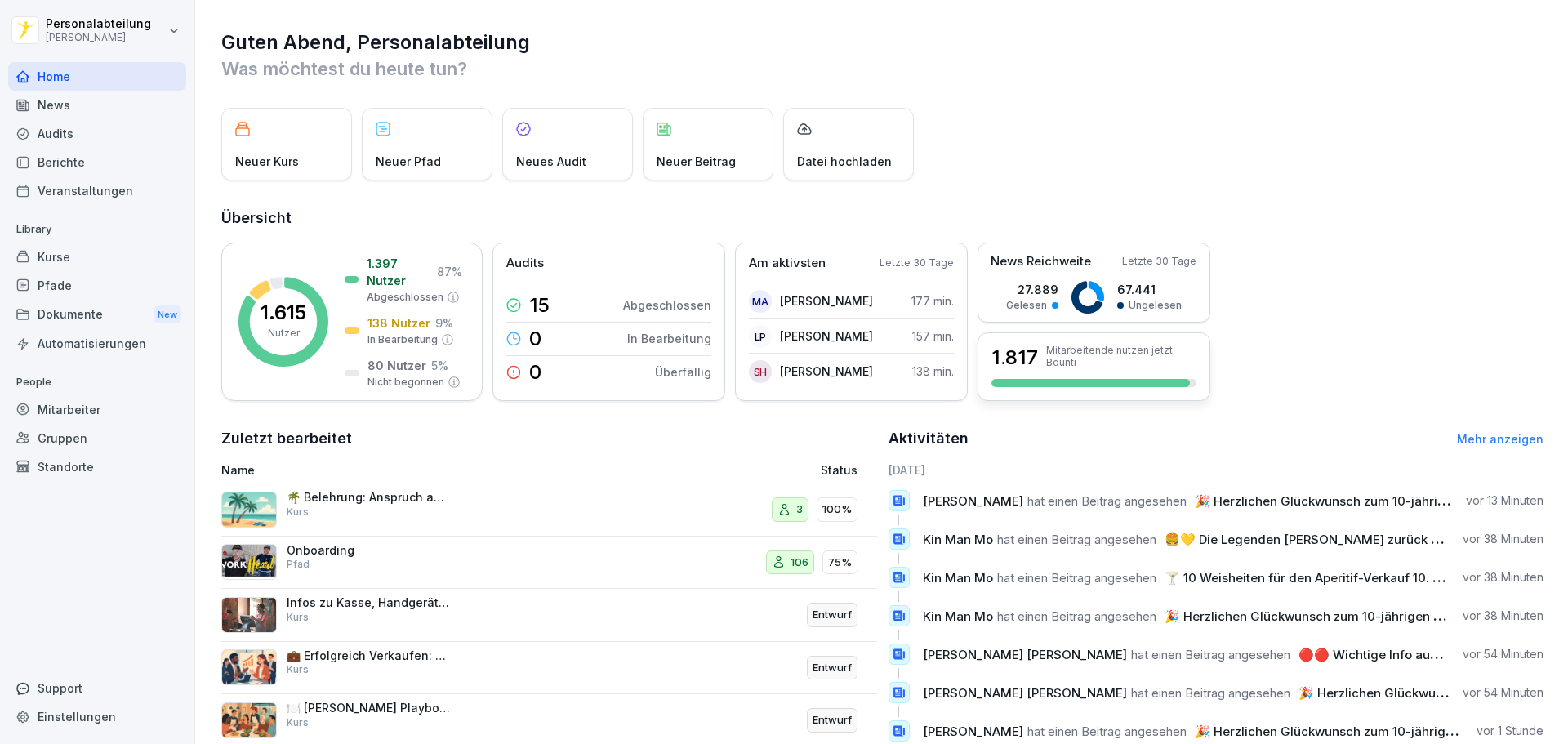
click at [1139, 356] on p "Mitarbeitende nutzen jetzt Bounti" at bounding box center [1121, 356] width 150 height 24
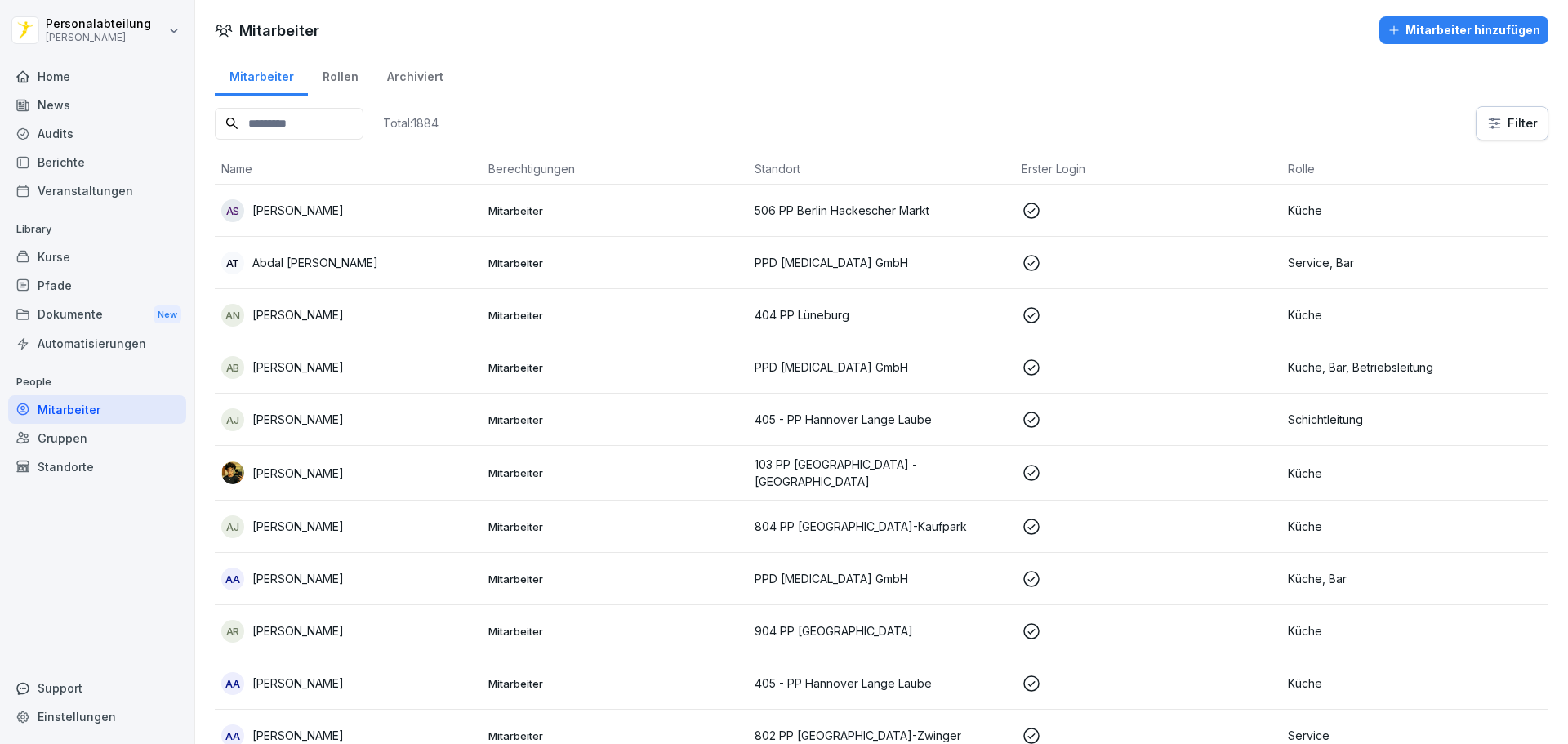
click at [631, 113] on div "Total: 1884 Filter" at bounding box center [882, 123] width 1334 height 34
click at [101, 266] on div "Kurse" at bounding box center [97, 257] width 178 height 29
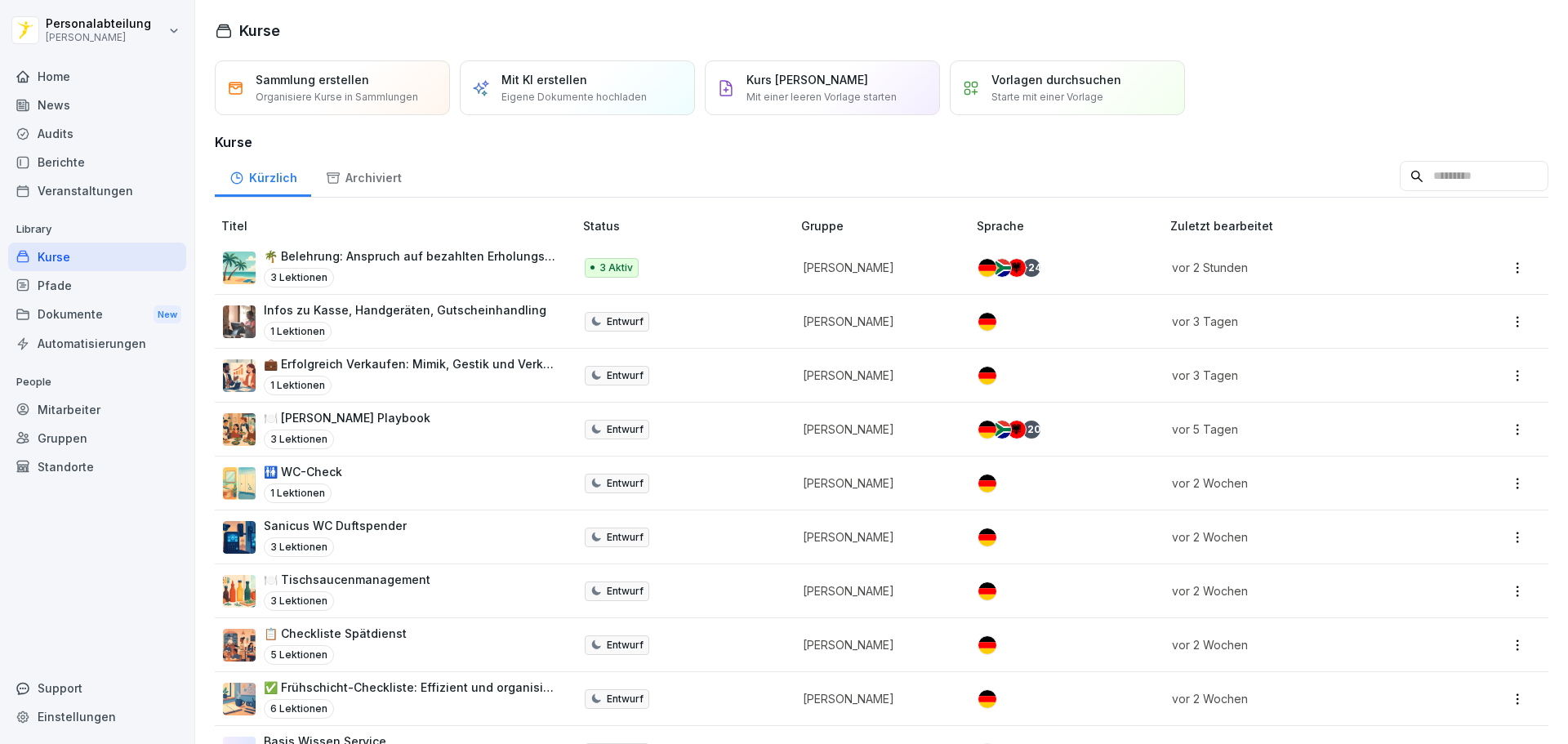
click at [1416, 169] on input at bounding box center [1474, 176] width 148 height 31
click at [1214, 168] on div "Kürzlich Archiviert" at bounding box center [882, 176] width 1334 height 43
click at [1400, 177] on input at bounding box center [1474, 176] width 148 height 31
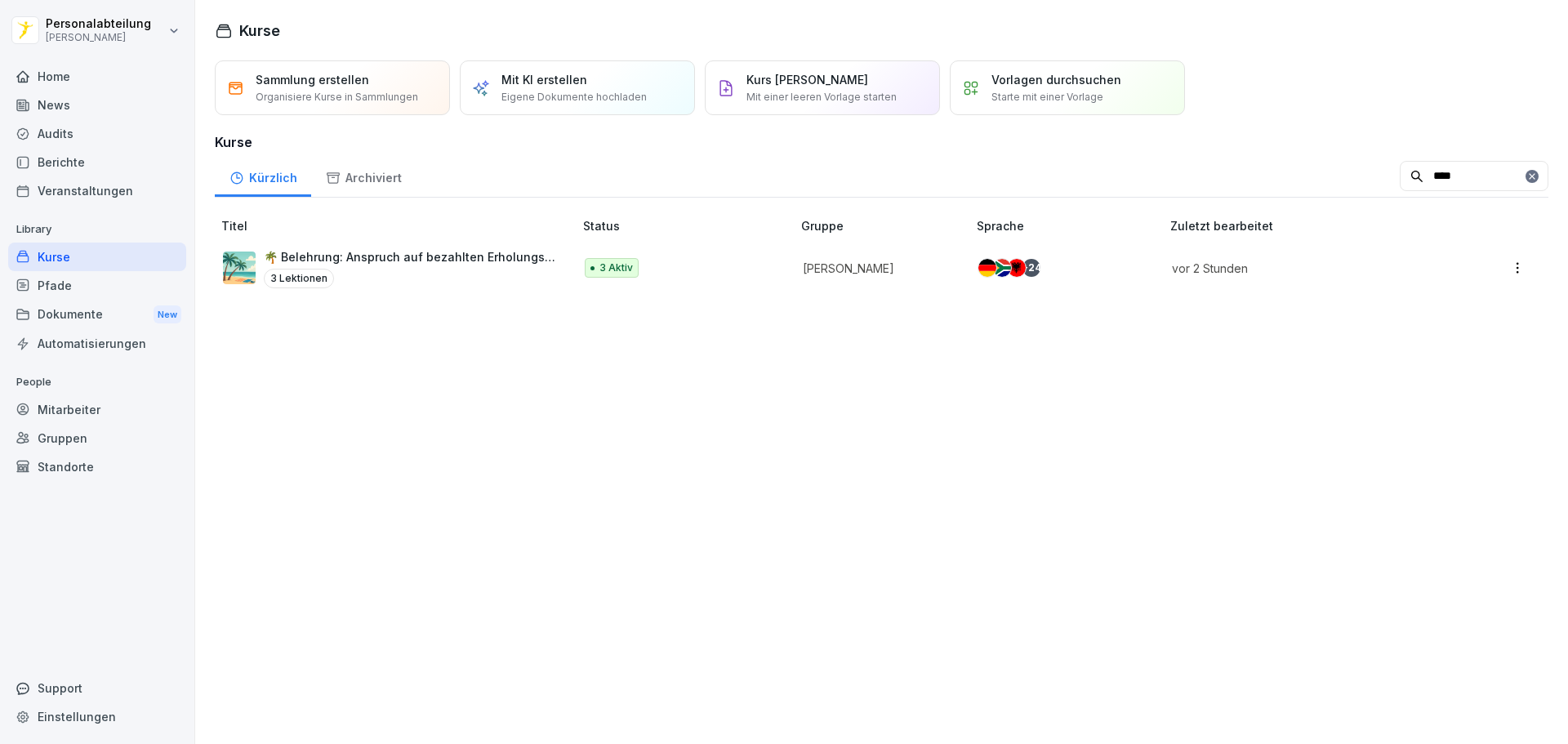
type input "****"
click at [687, 273] on div "3 Aktiv" at bounding box center [680, 268] width 190 height 19
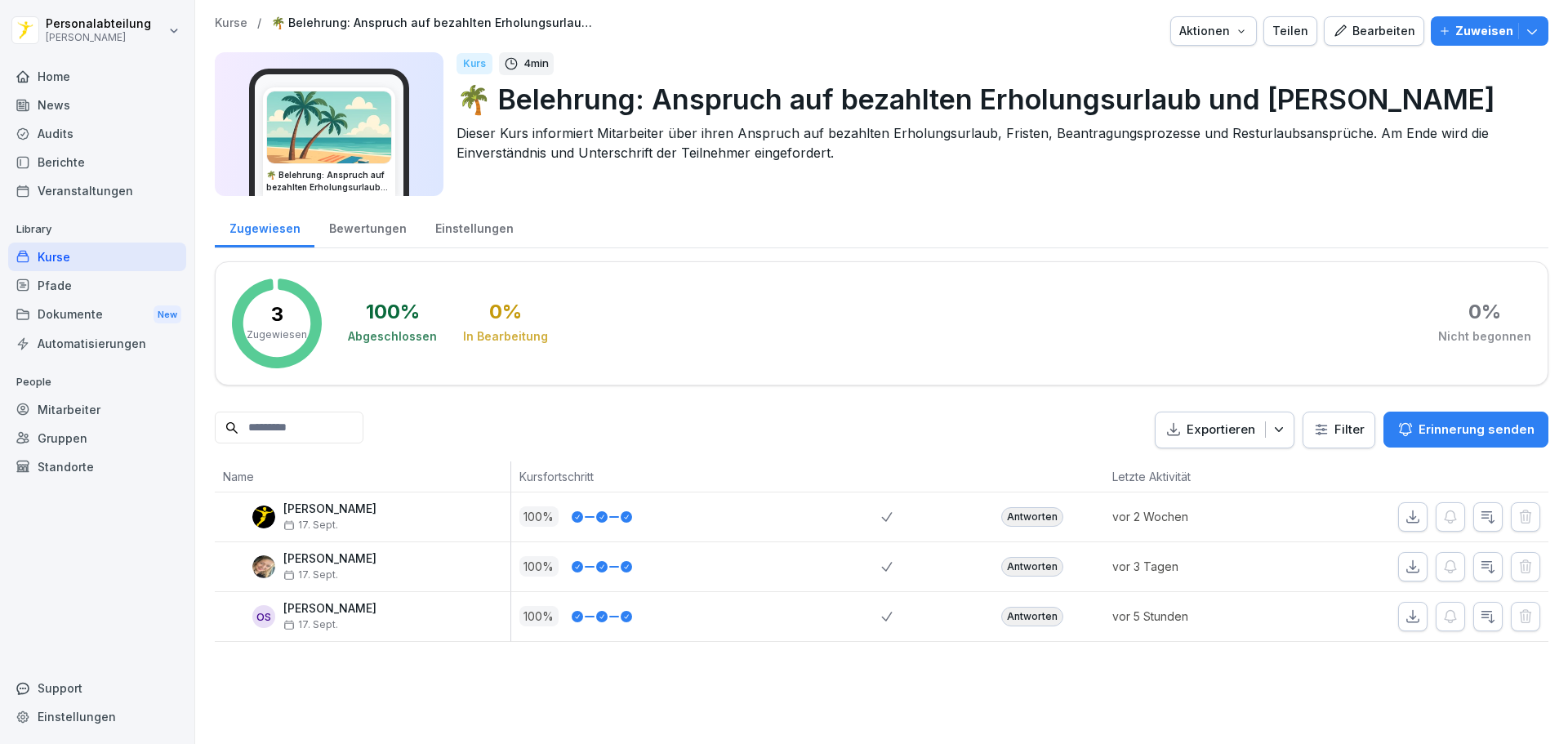
click at [1010, 617] on div "Antworten" at bounding box center [1033, 616] width 62 height 19
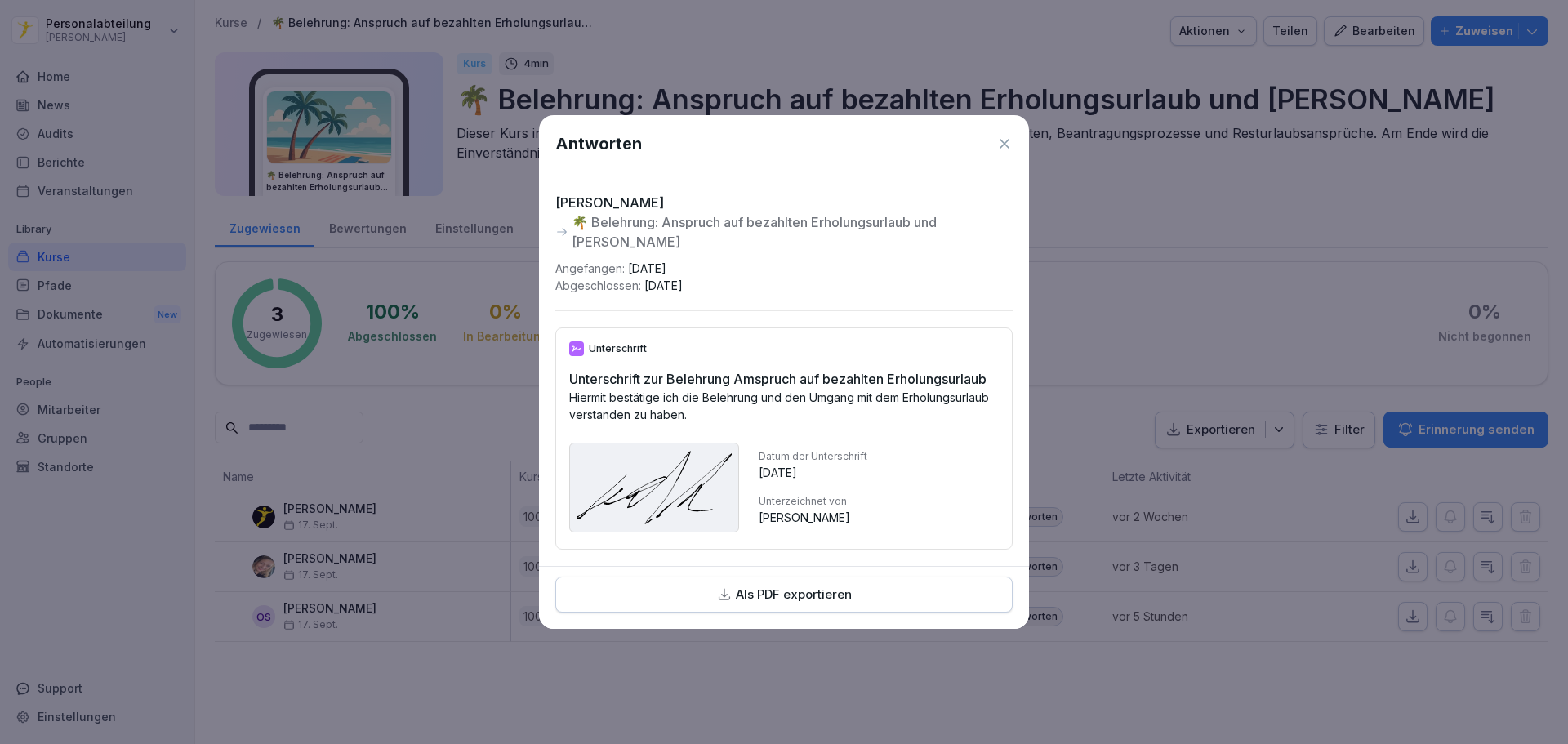
click at [1003, 141] on icon at bounding box center [1004, 143] width 16 height 16
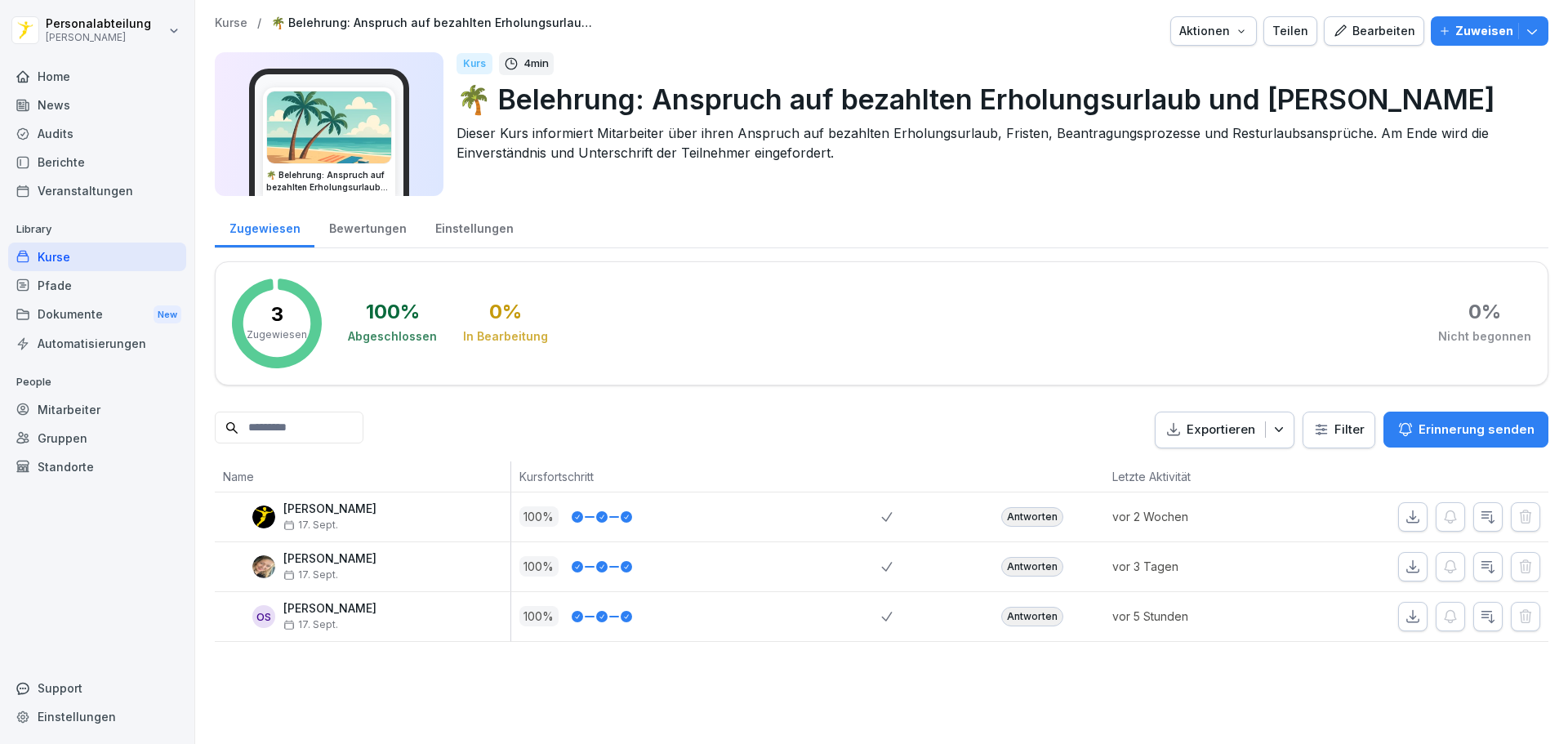
click at [1044, 568] on div "Antworten" at bounding box center [1033, 566] width 62 height 19
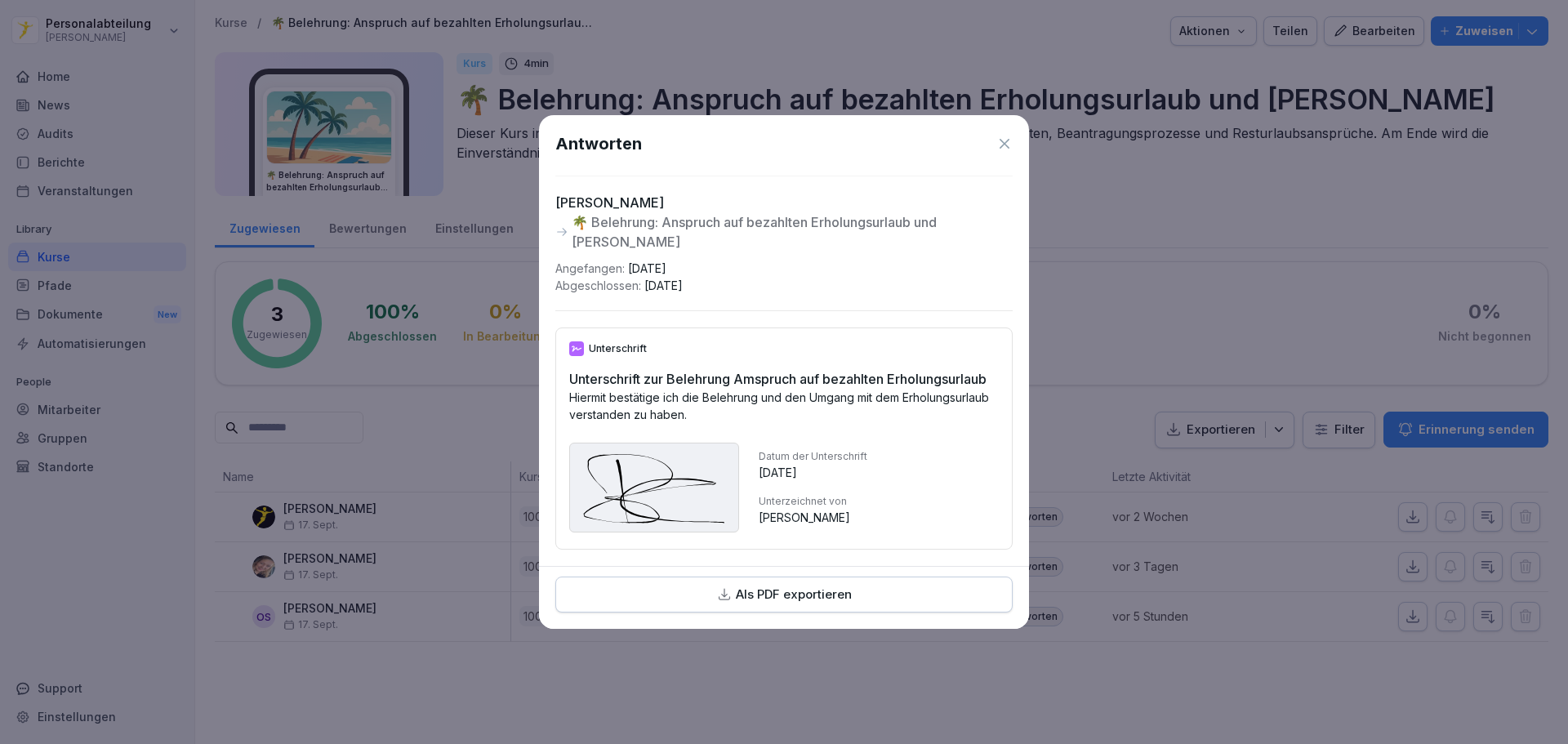
click at [1003, 139] on icon at bounding box center [1005, 143] width 10 height 10
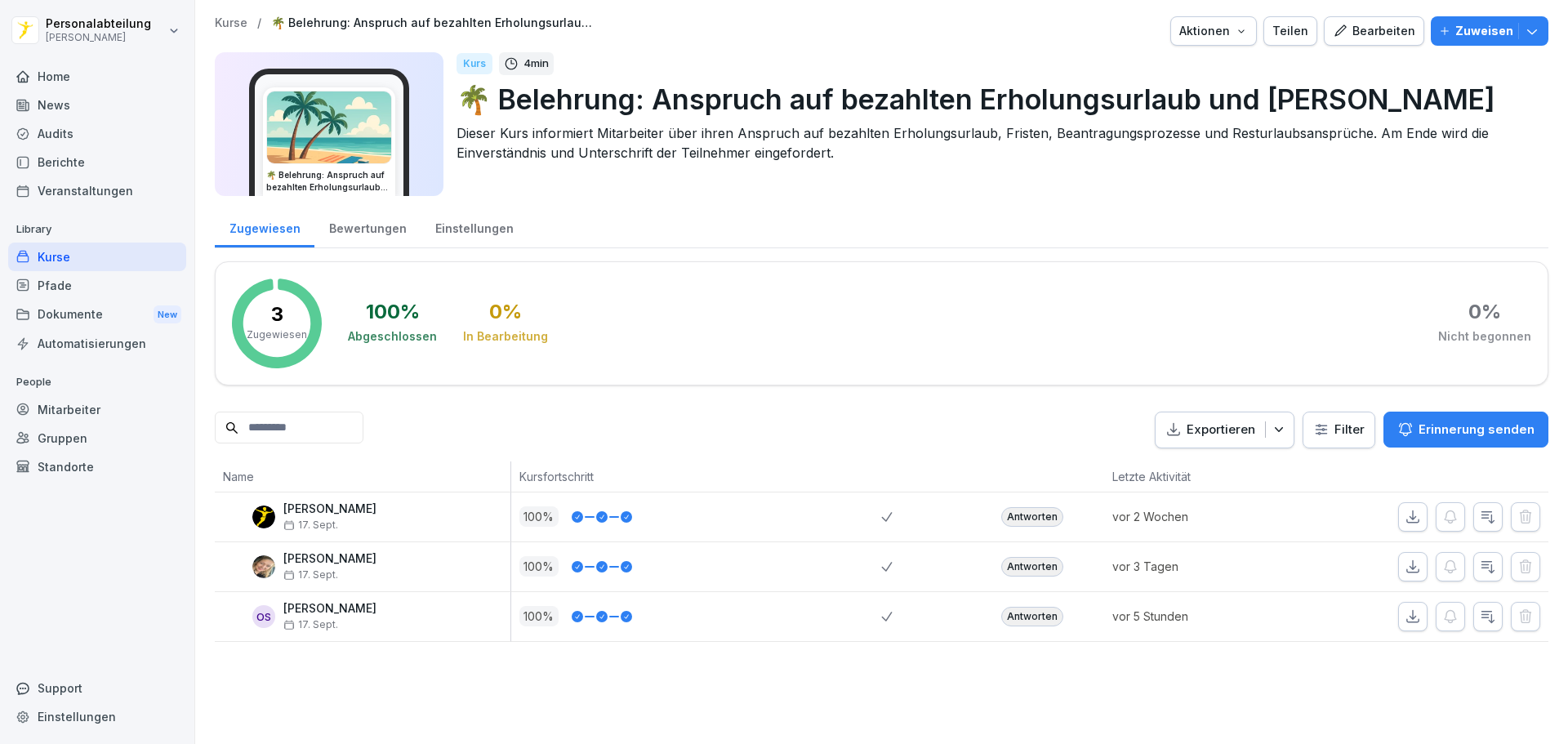
click at [1033, 519] on div "Antworten" at bounding box center [1033, 517] width 62 height 19
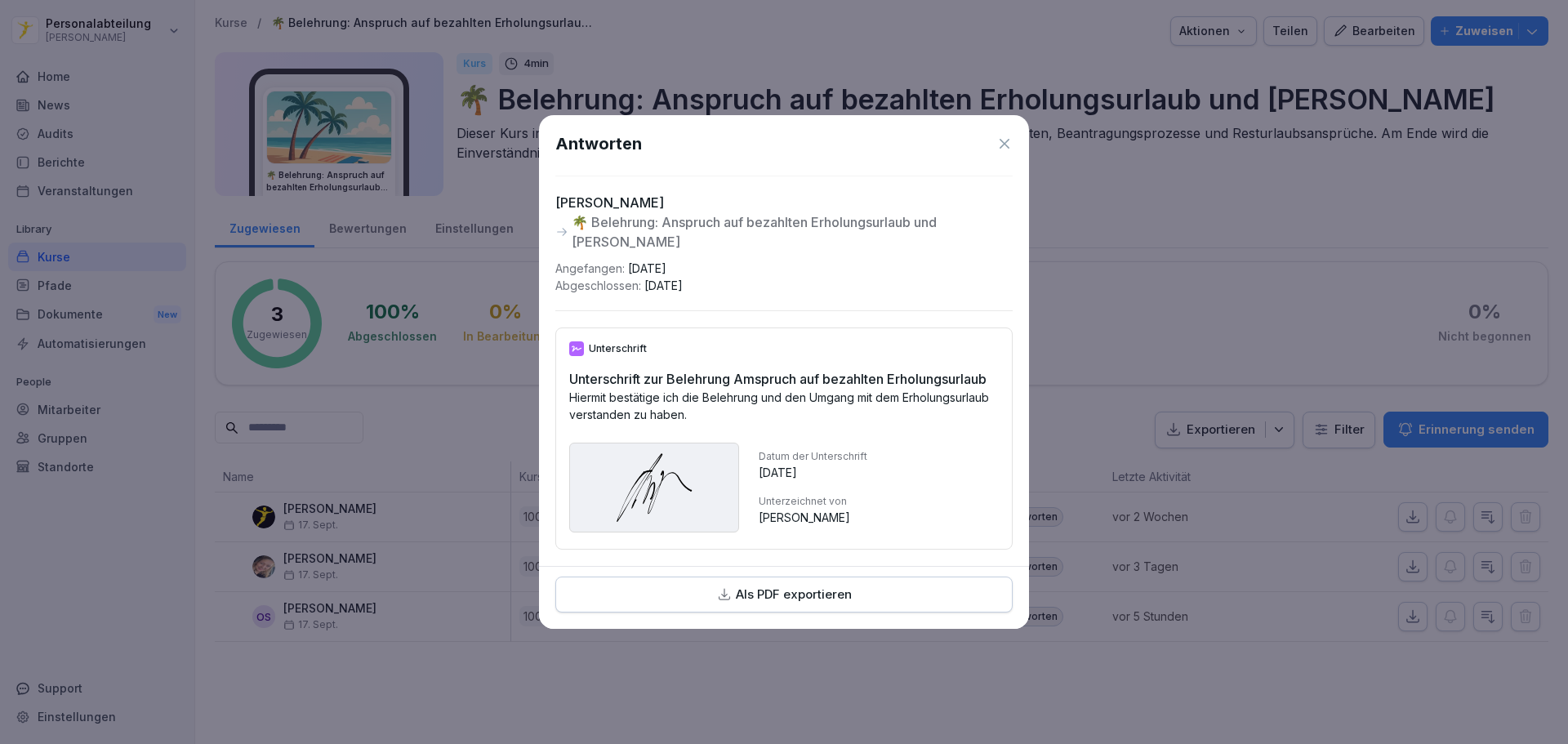
click at [1006, 136] on icon at bounding box center [1004, 143] width 16 height 16
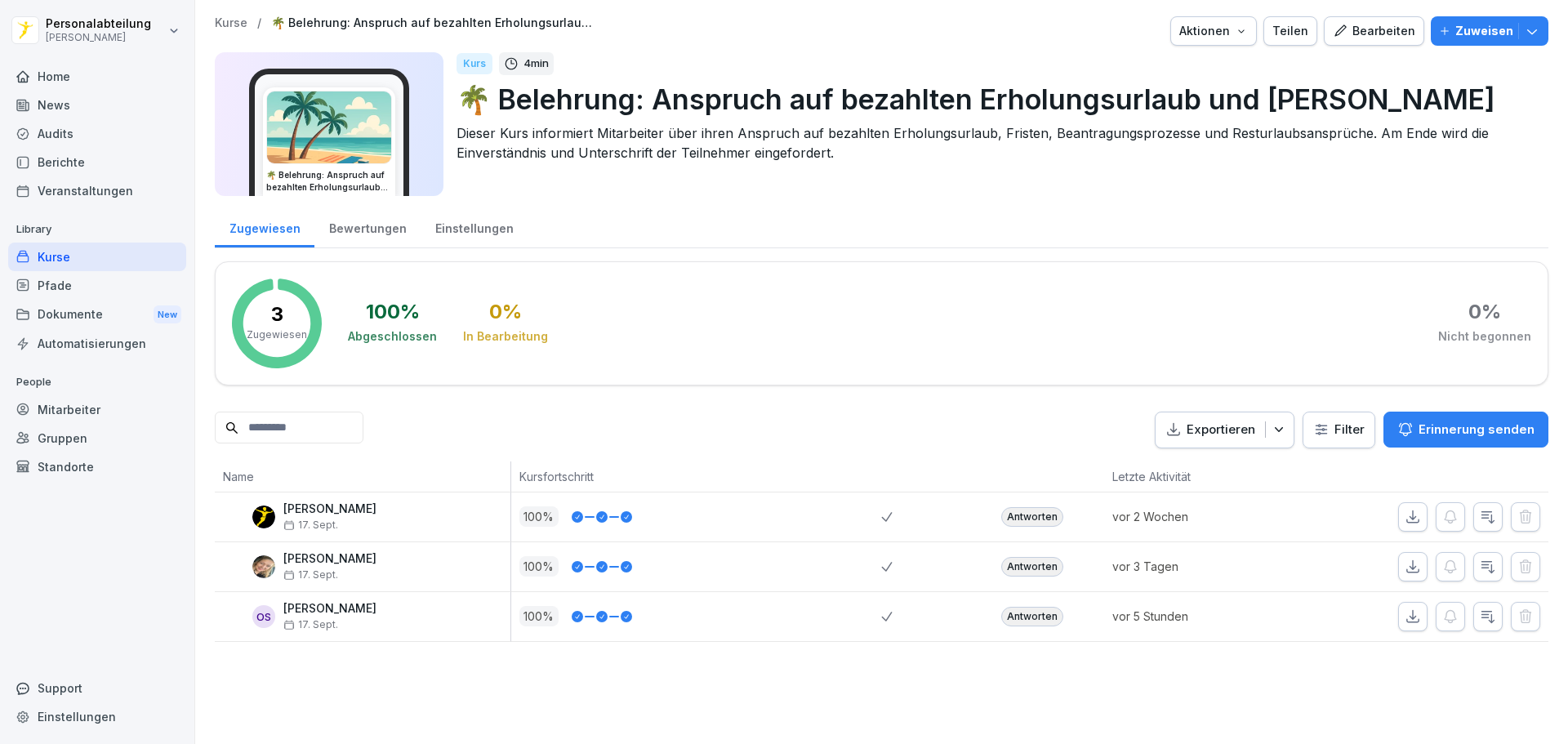
click at [81, 318] on div "Dokumente New" at bounding box center [97, 315] width 178 height 30
click at [104, 286] on div "Pfade" at bounding box center [97, 285] width 178 height 29
click at [359, 210] on div "Bewertungen" at bounding box center [367, 226] width 107 height 42
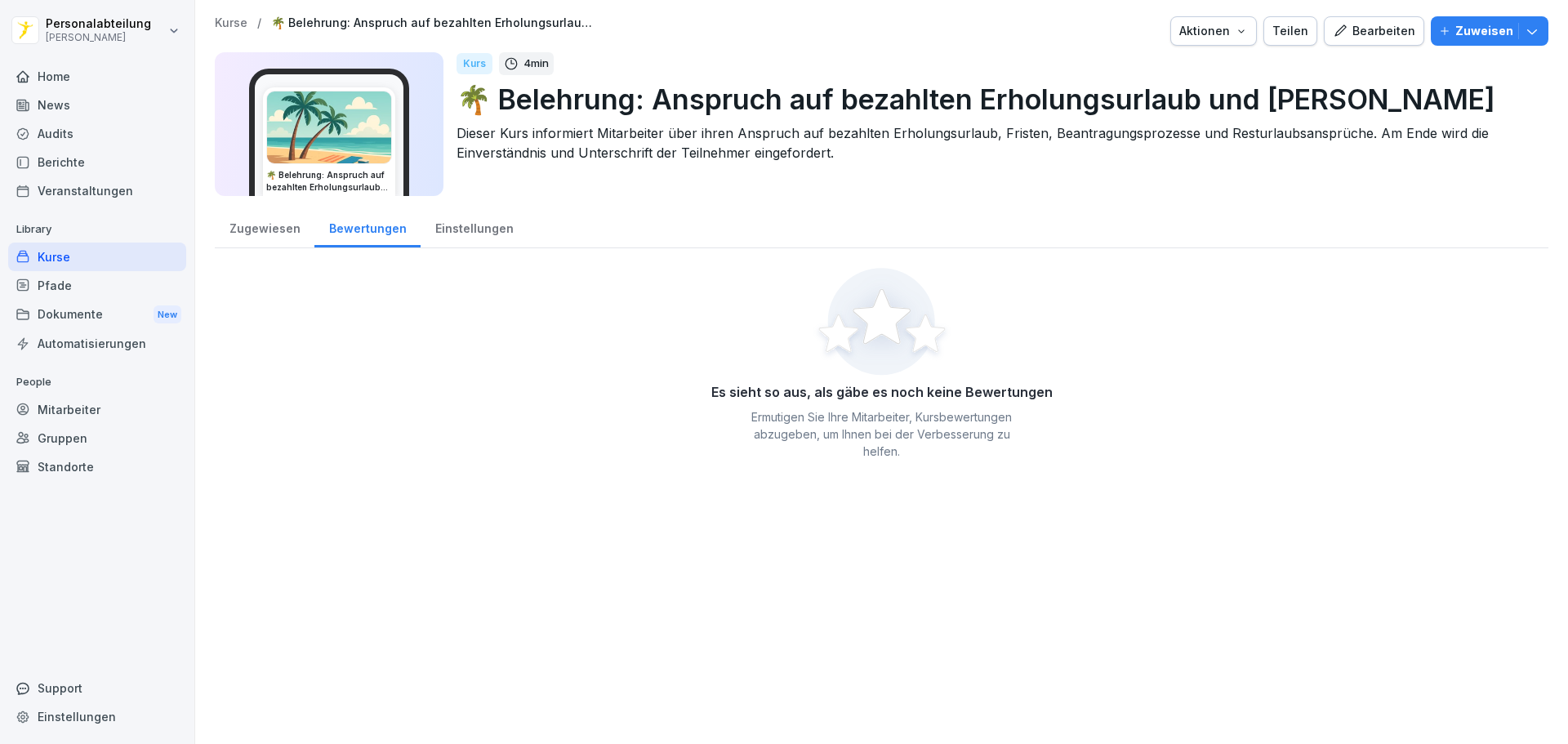
click at [278, 228] on div "Zugewiesen" at bounding box center [264, 226] width 100 height 42
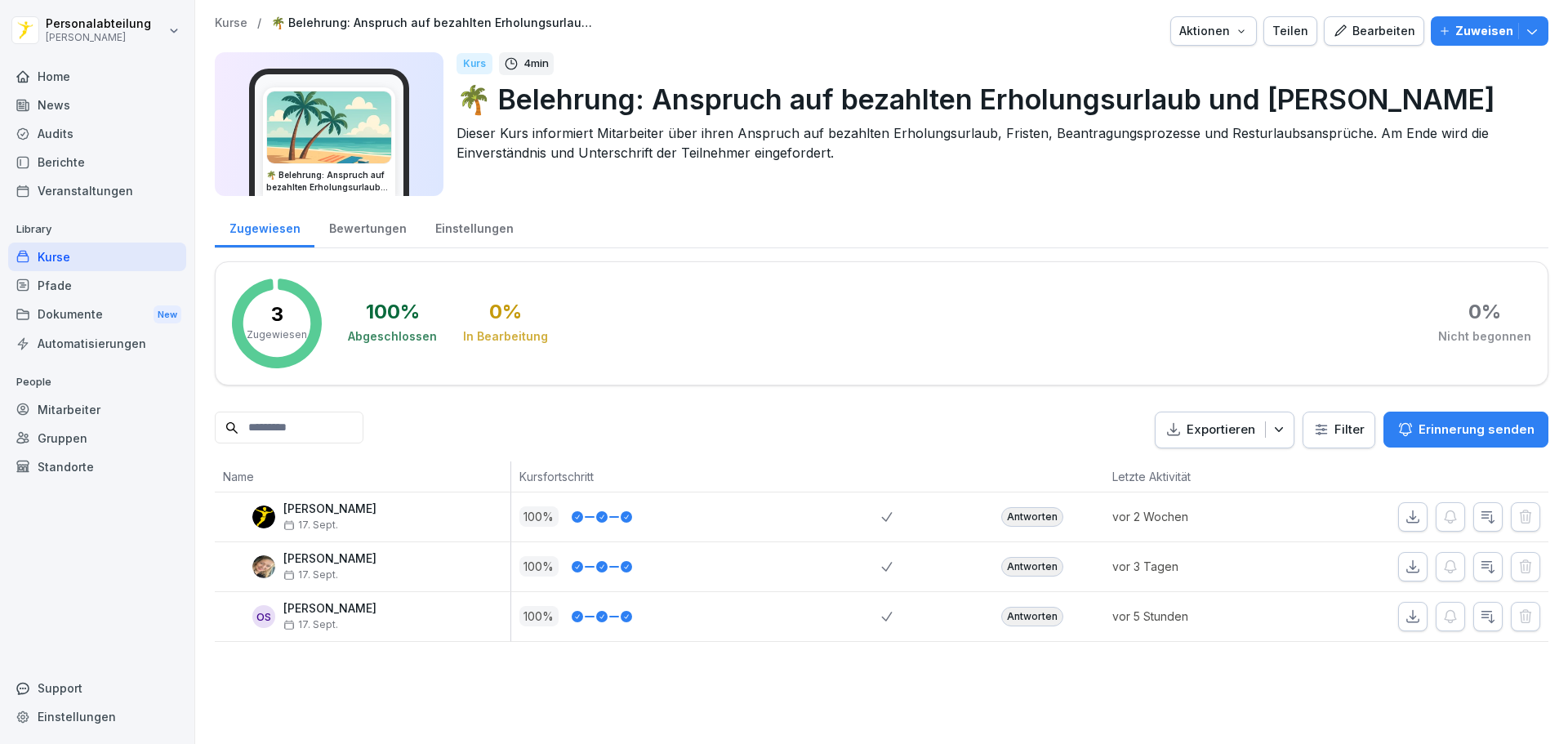
click at [481, 236] on div "Einstellungen" at bounding box center [474, 226] width 107 height 42
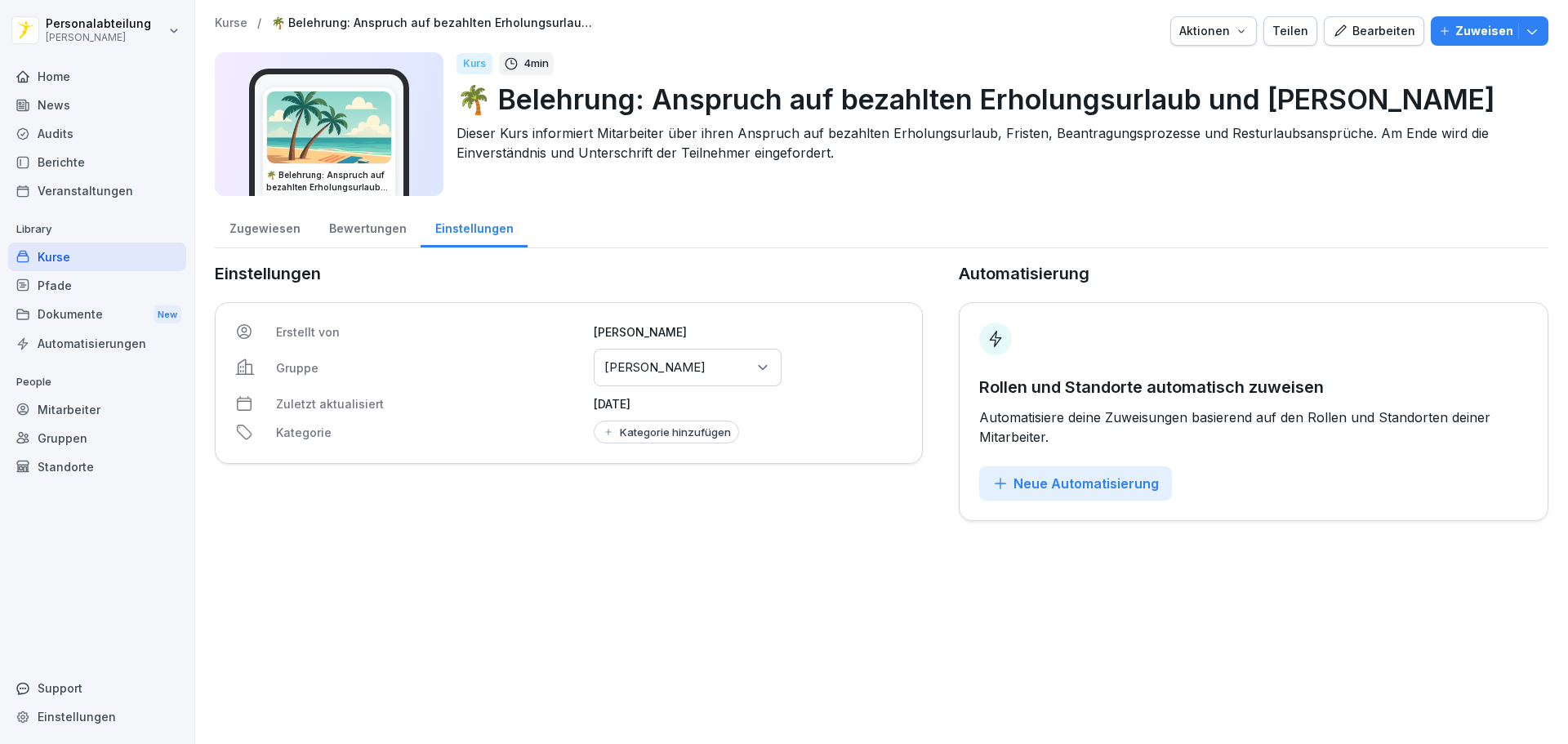
click at [366, 239] on div "Bewertungen" at bounding box center [367, 226] width 107 height 42
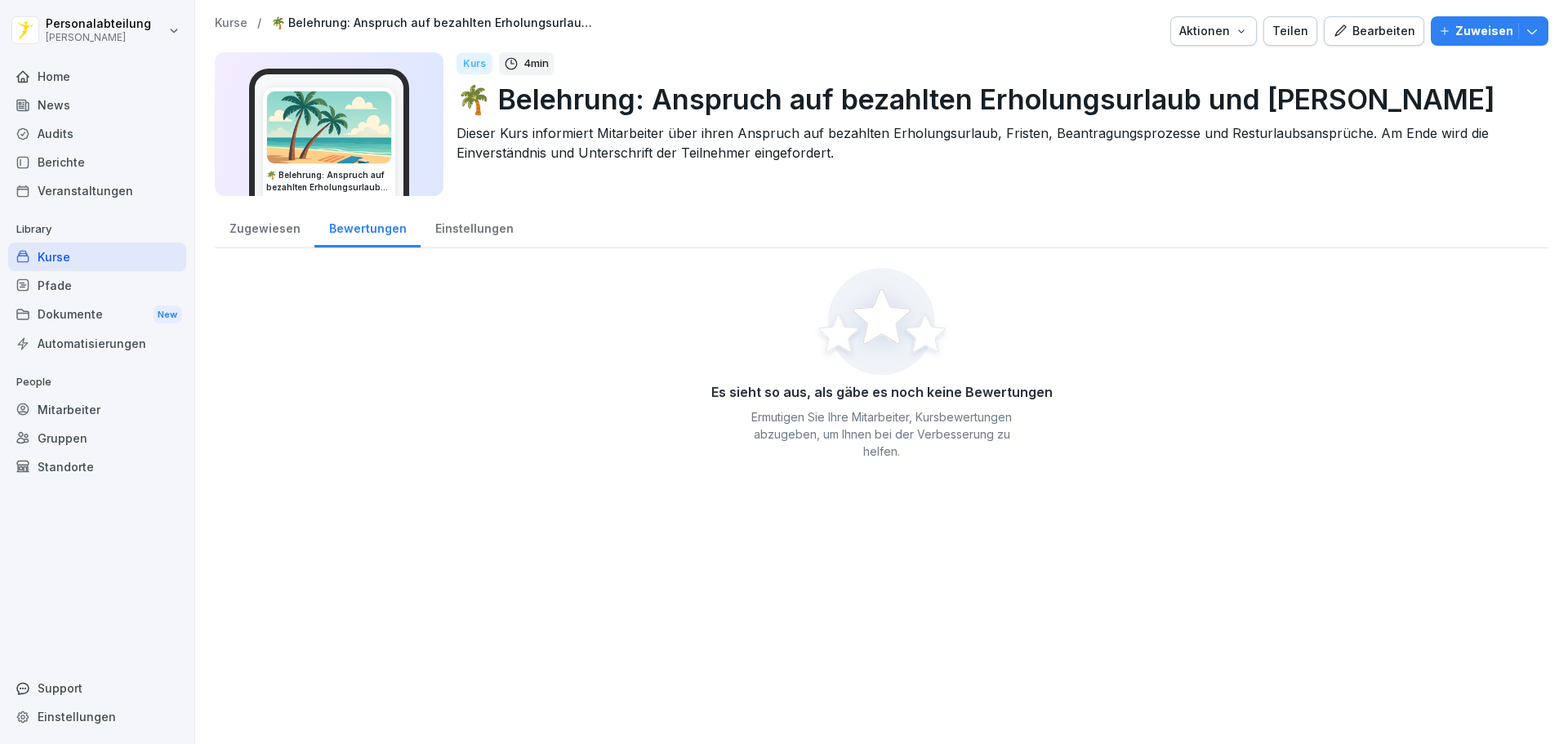
click at [292, 231] on div "Zugewiesen" at bounding box center [264, 226] width 100 height 42
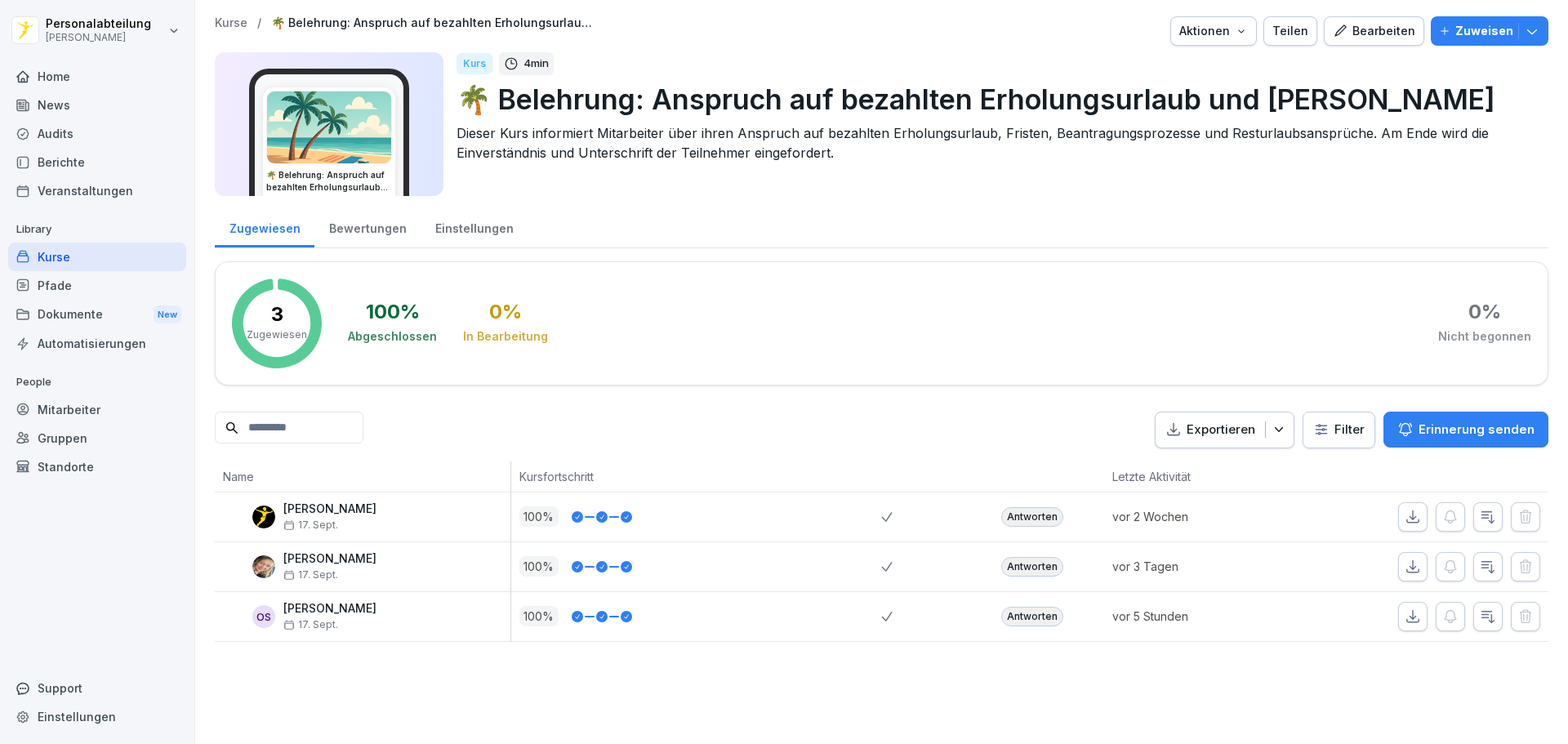
click at [1107, 691] on div "Kurse / 🌴 Belehrung: Anspruch auf bezahlten Erholungsurlaub und Fristen Aktione…" at bounding box center [882, 372] width 1373 height 744
click at [1527, 34] on icon "button" at bounding box center [1532, 32] width 10 height 5
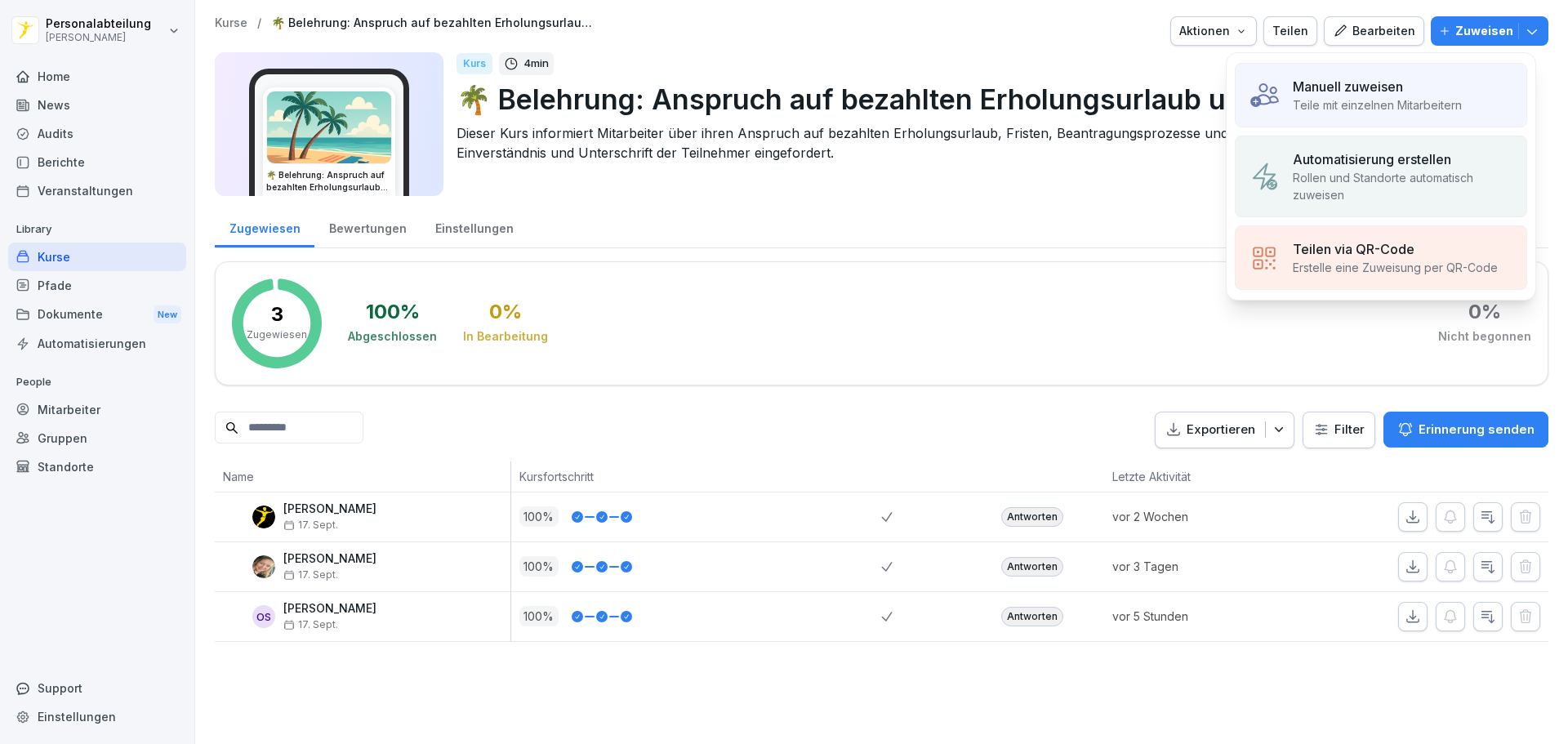
click at [1372, 95] on p "Manuell zuweisen" at bounding box center [1347, 86] width 110 height 19
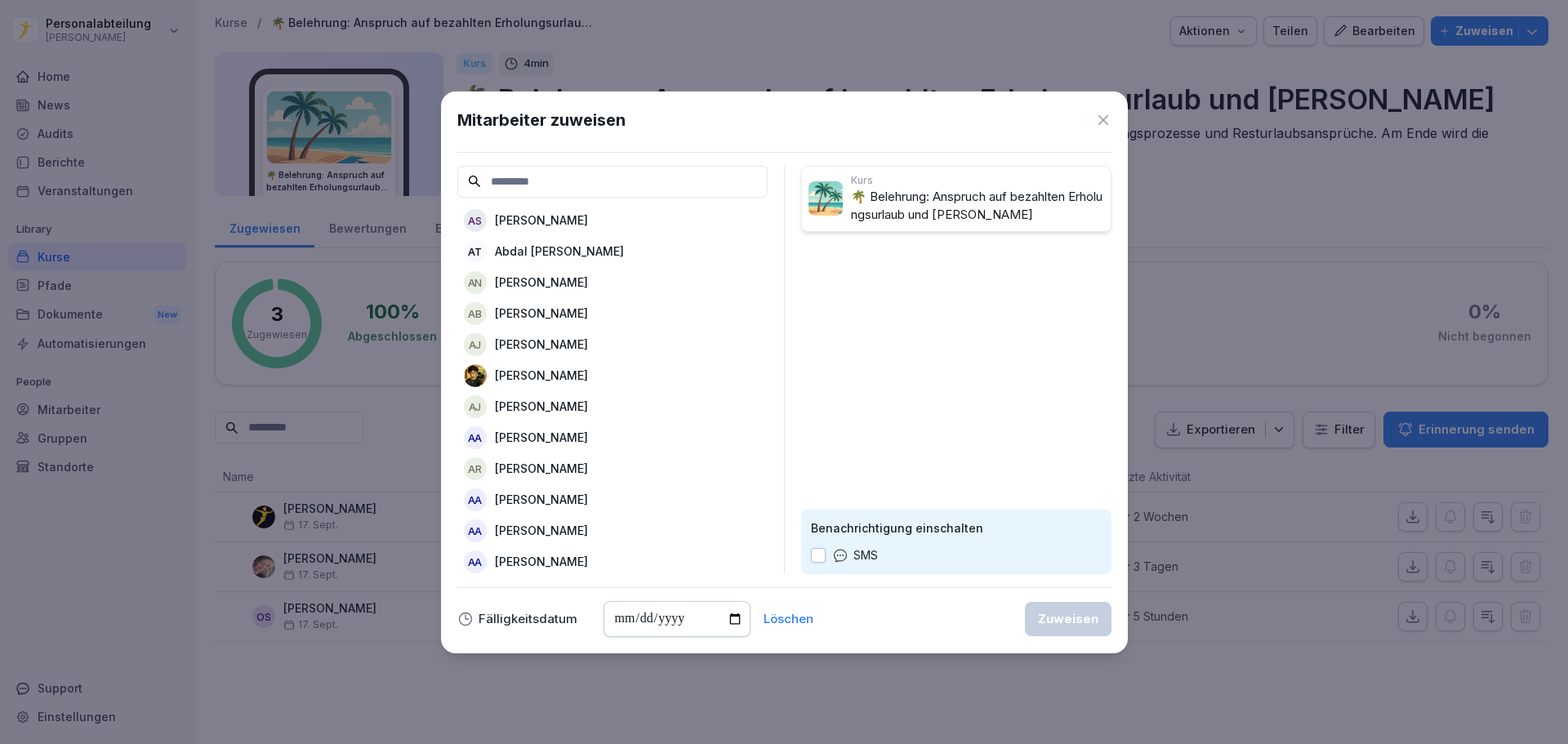
click at [1106, 120] on icon at bounding box center [1102, 119] width 16 height 16
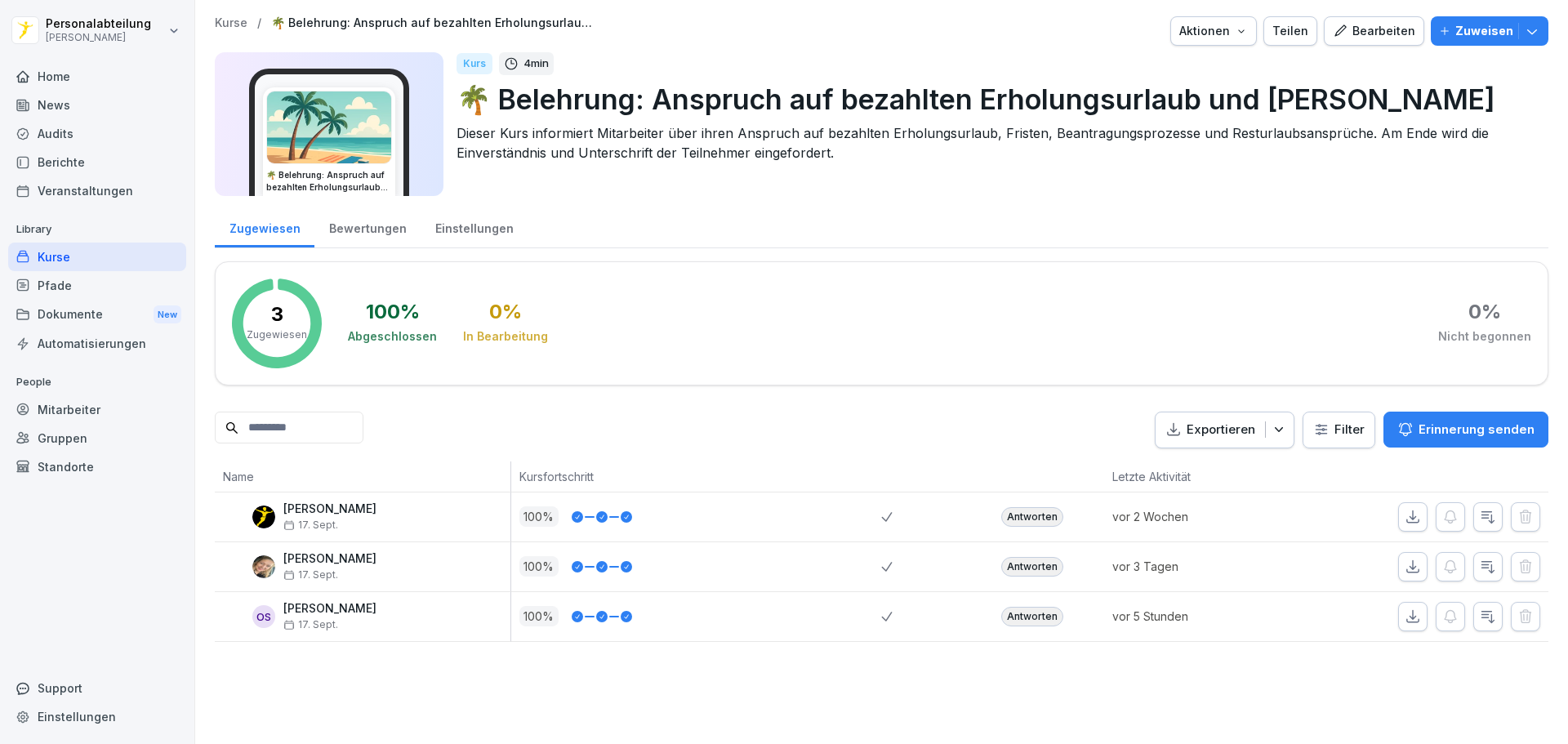
click at [29, 68] on div "Home" at bounding box center [97, 76] width 178 height 29
click at [41, 70] on div "Home" at bounding box center [97, 76] width 178 height 29
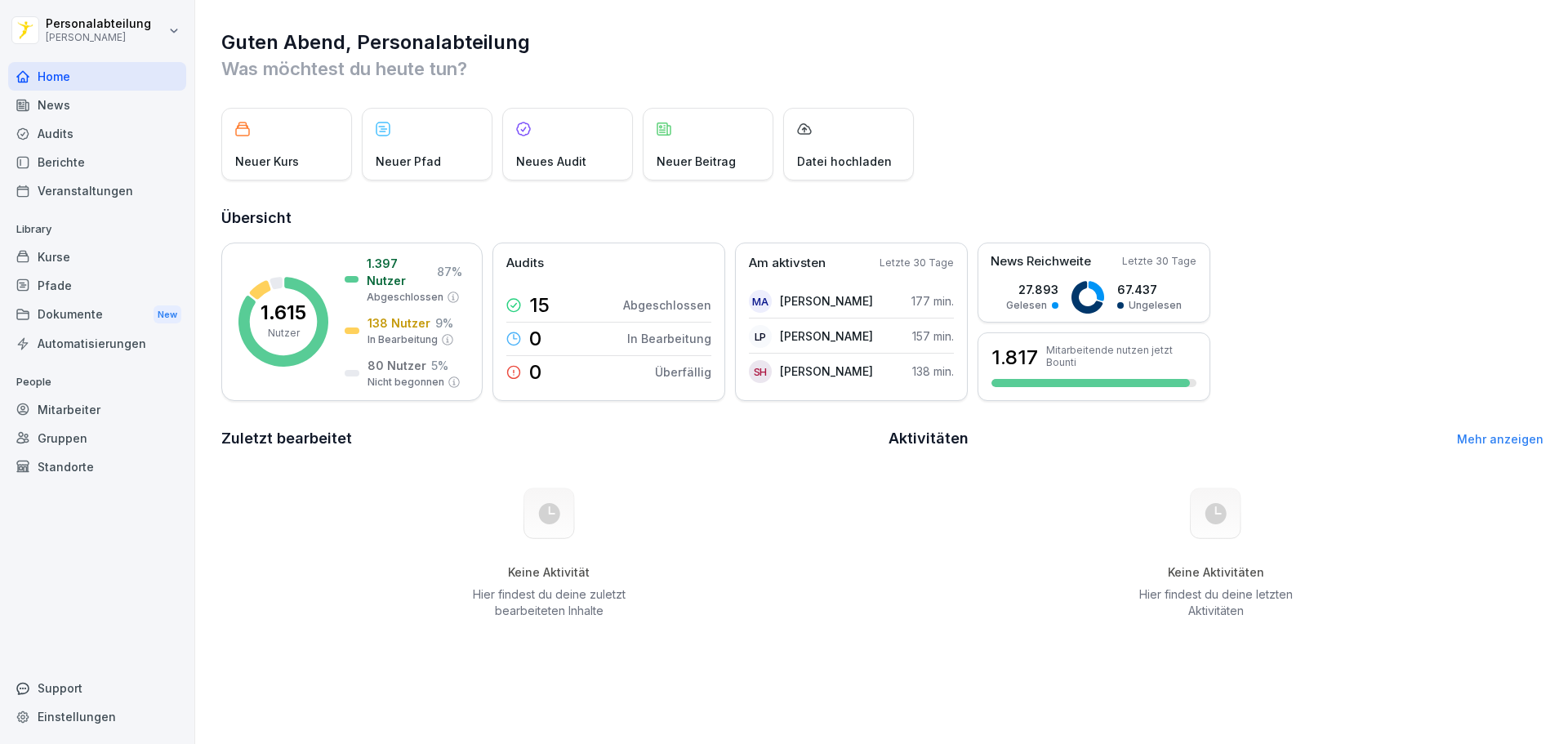
click at [117, 311] on div "Dokumente New" at bounding box center [97, 315] width 178 height 30
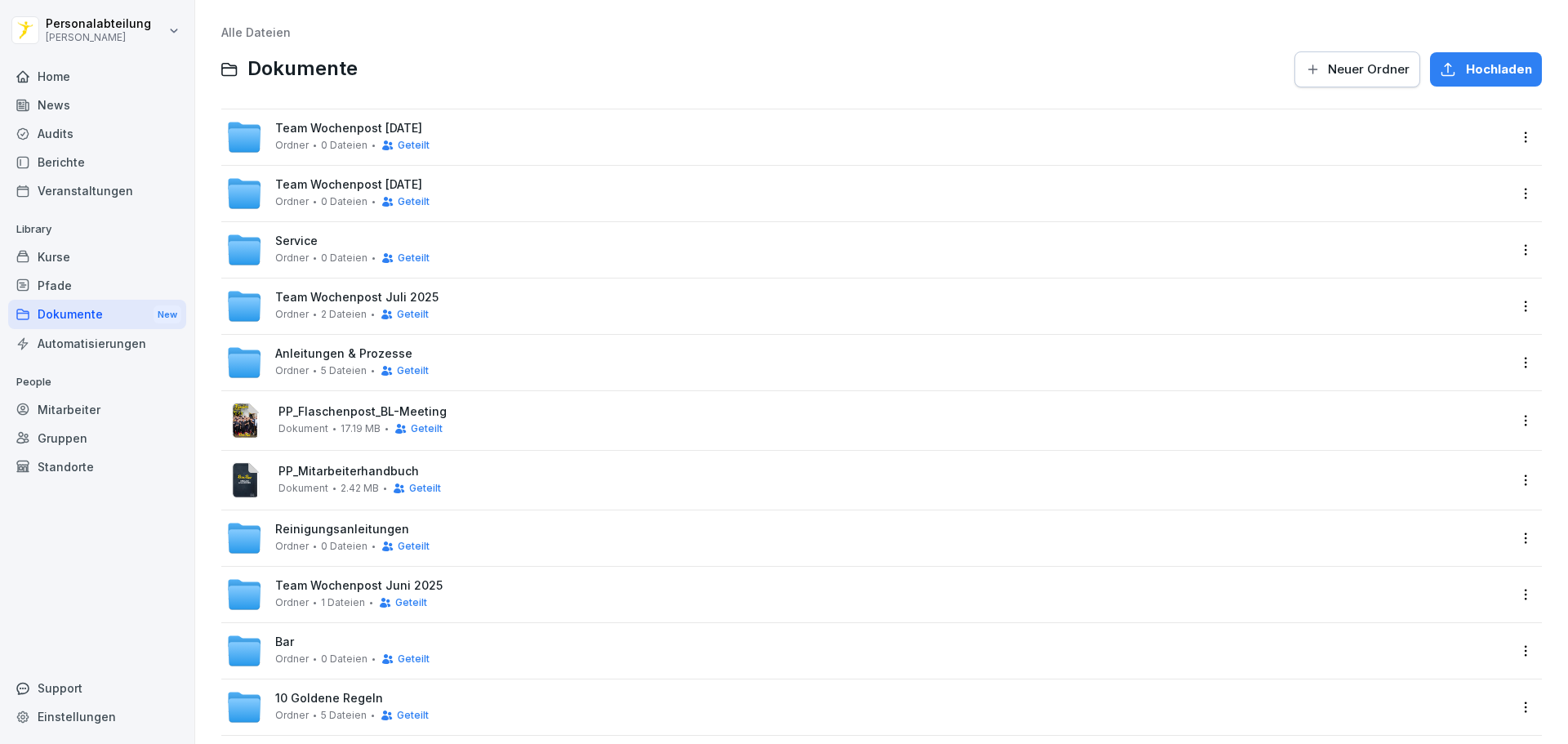
click at [552, 405] on span "PP_Flaschenpost_BL-Meeting" at bounding box center [893, 412] width 1229 height 14
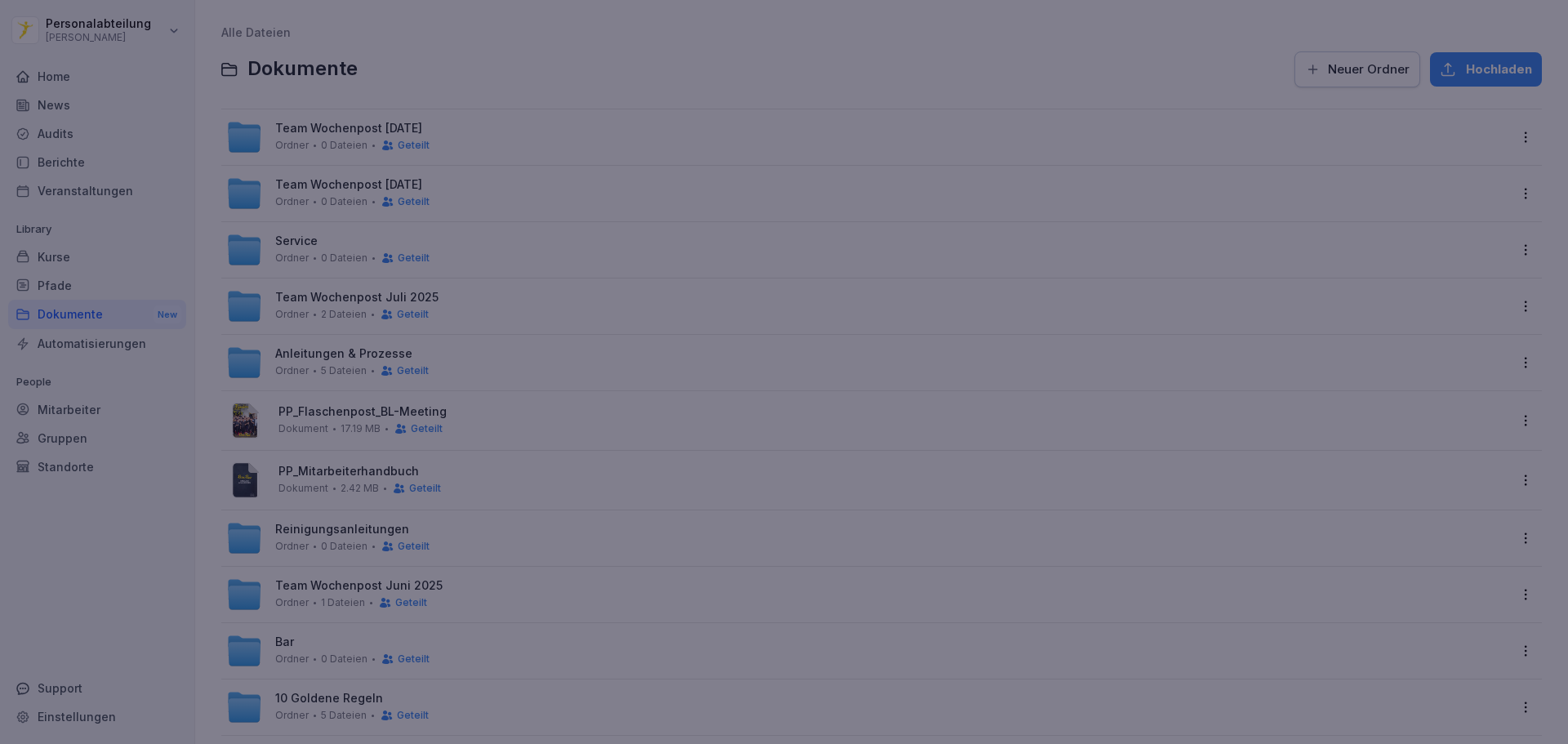
click at [562, 458] on div at bounding box center [784, 372] width 1568 height 744
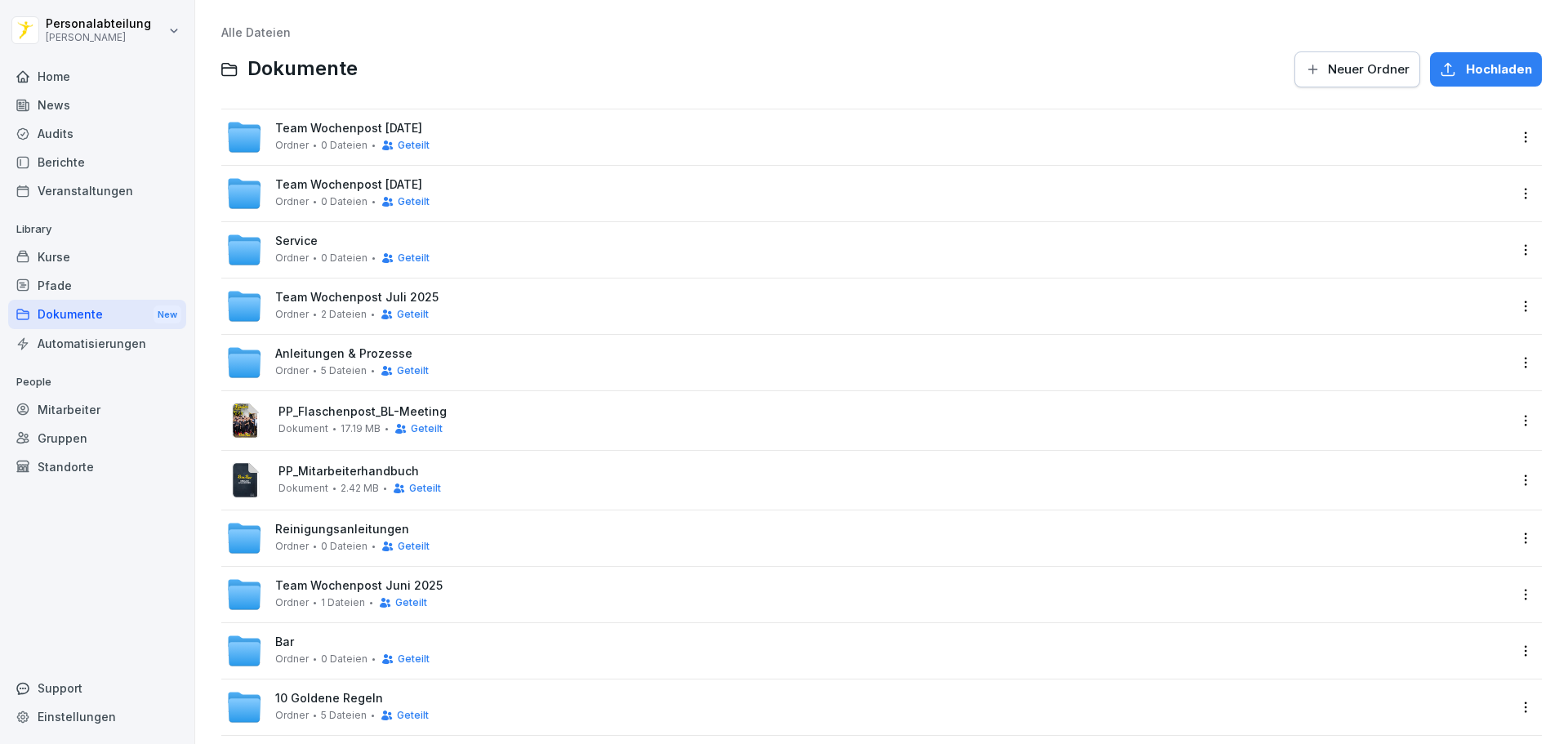
click at [487, 467] on span "PP_Mitarbeiterhandbuch" at bounding box center [893, 471] width 1229 height 14
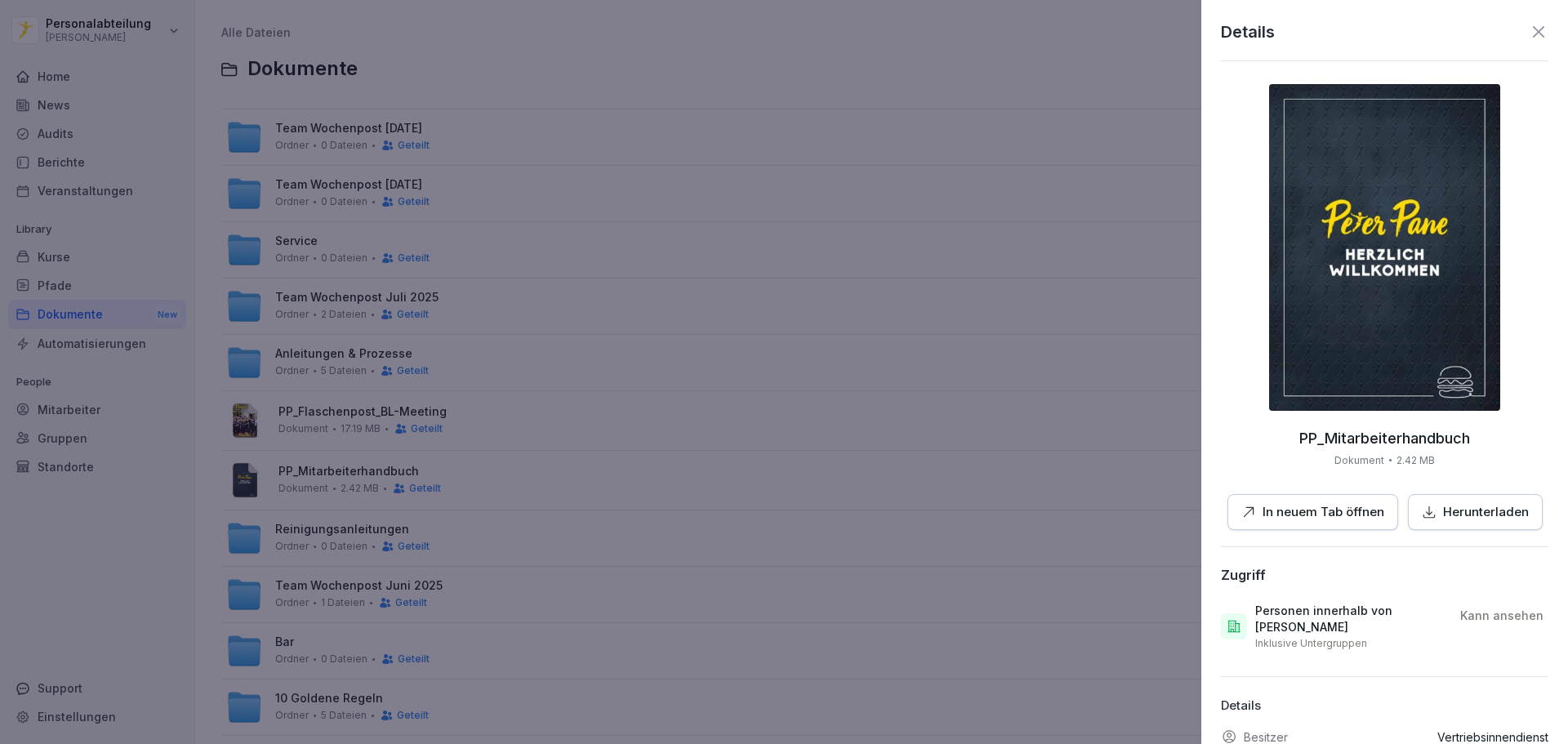
click at [1315, 518] on p "In neuem Tab öffnen" at bounding box center [1323, 512] width 122 height 18
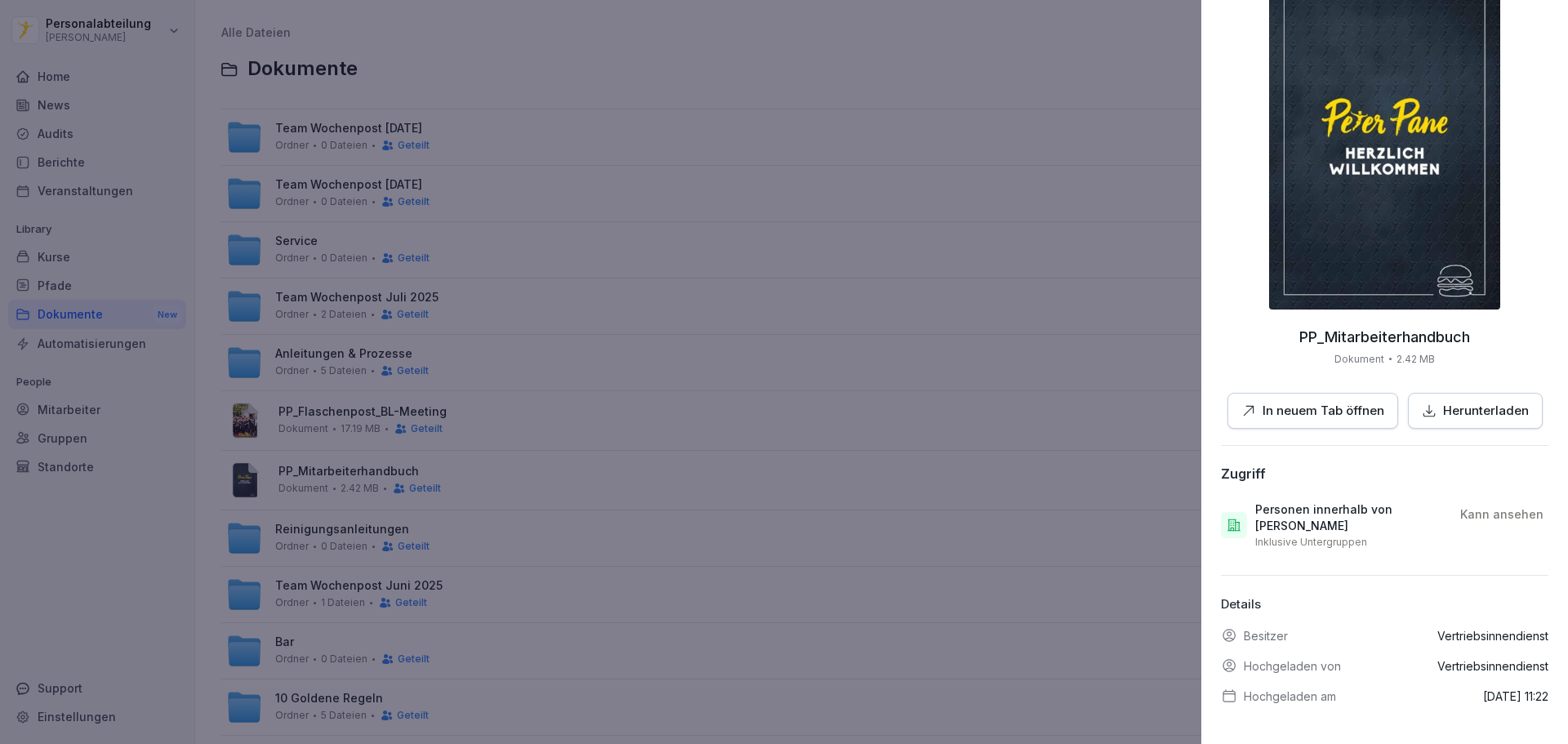
click at [1089, 118] on div at bounding box center [784, 372] width 1568 height 744
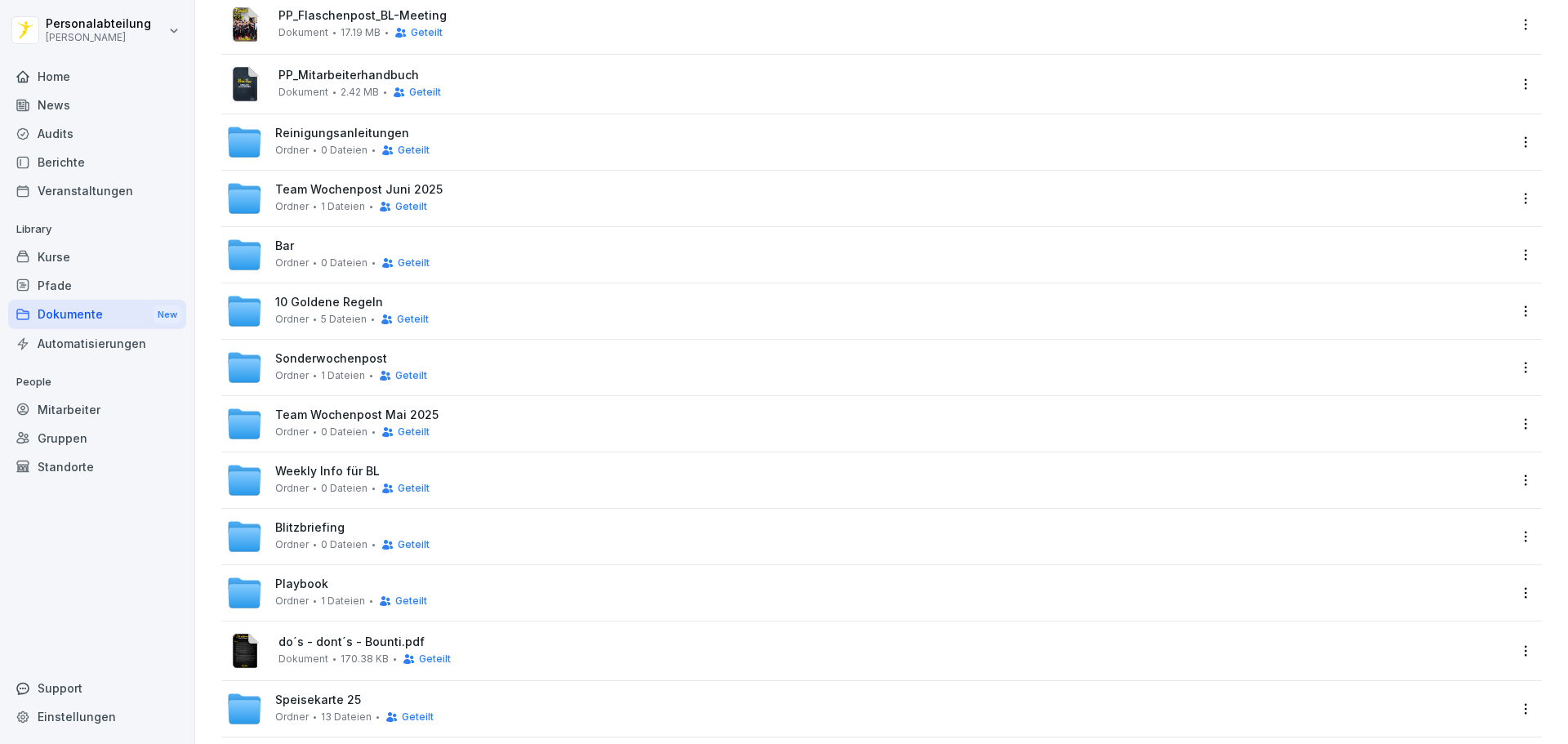
scroll to position [428, 0]
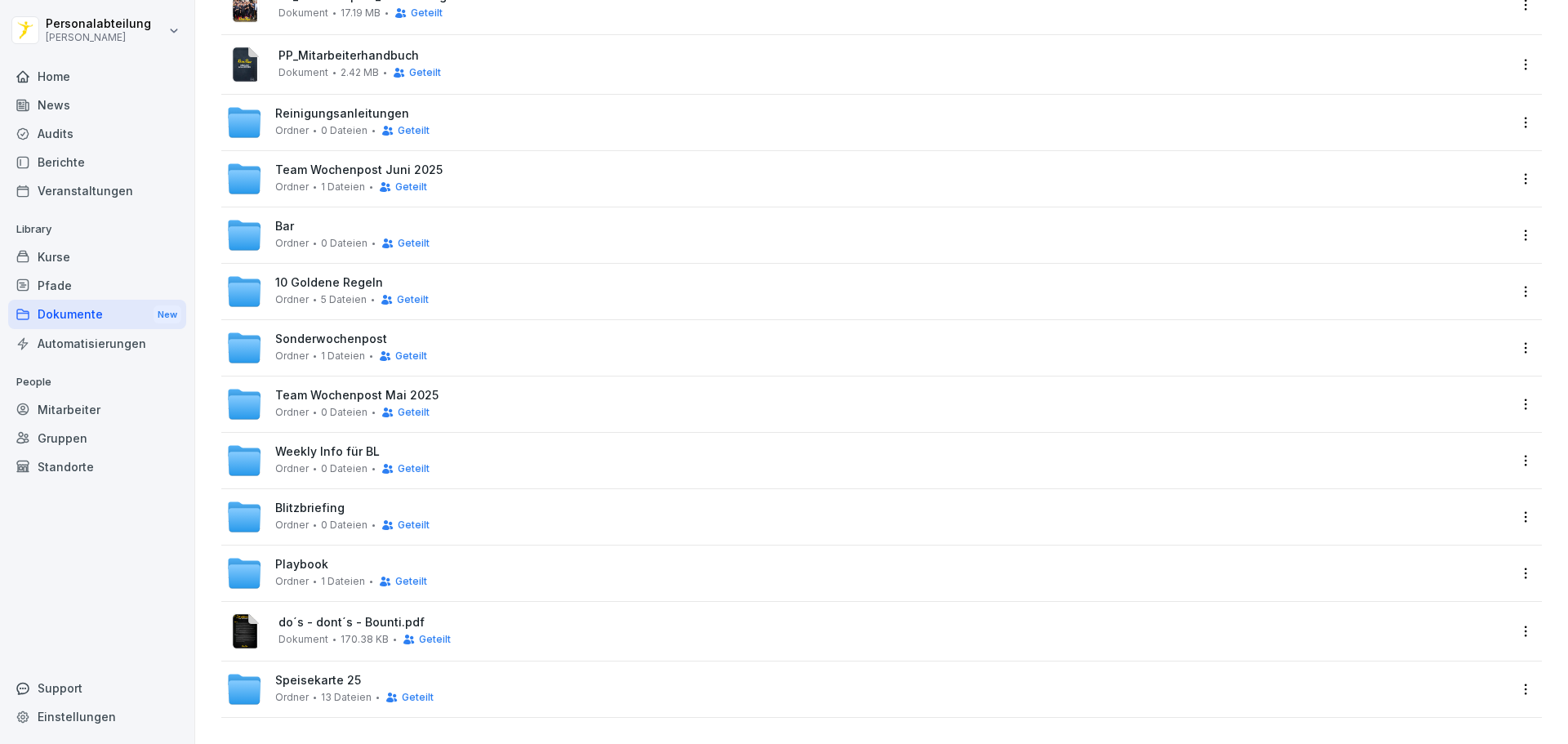
click at [365, 616] on span "do´s - dont´s - Bounti.pdf" at bounding box center [893, 622] width 1229 height 14
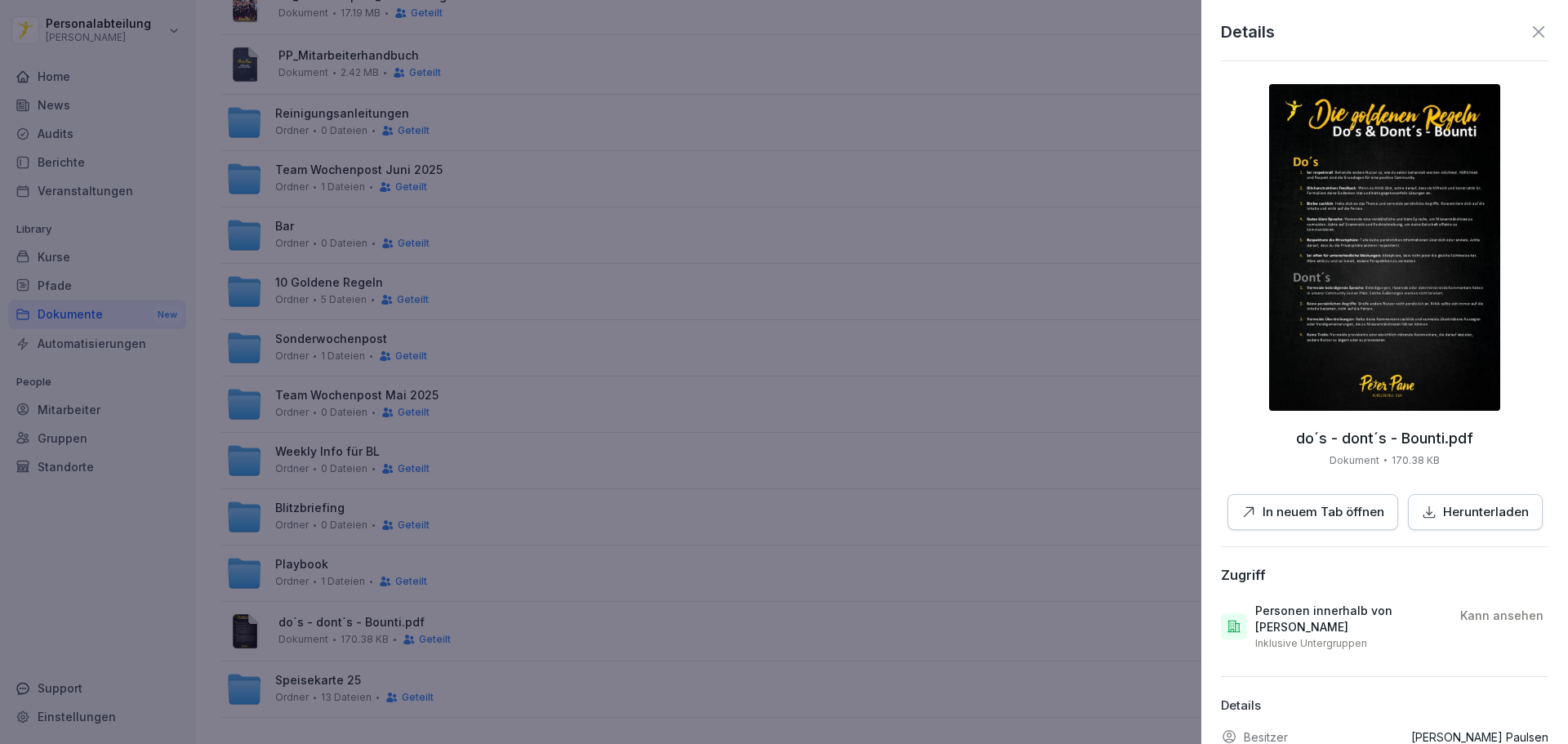
scroll to position [113, 0]
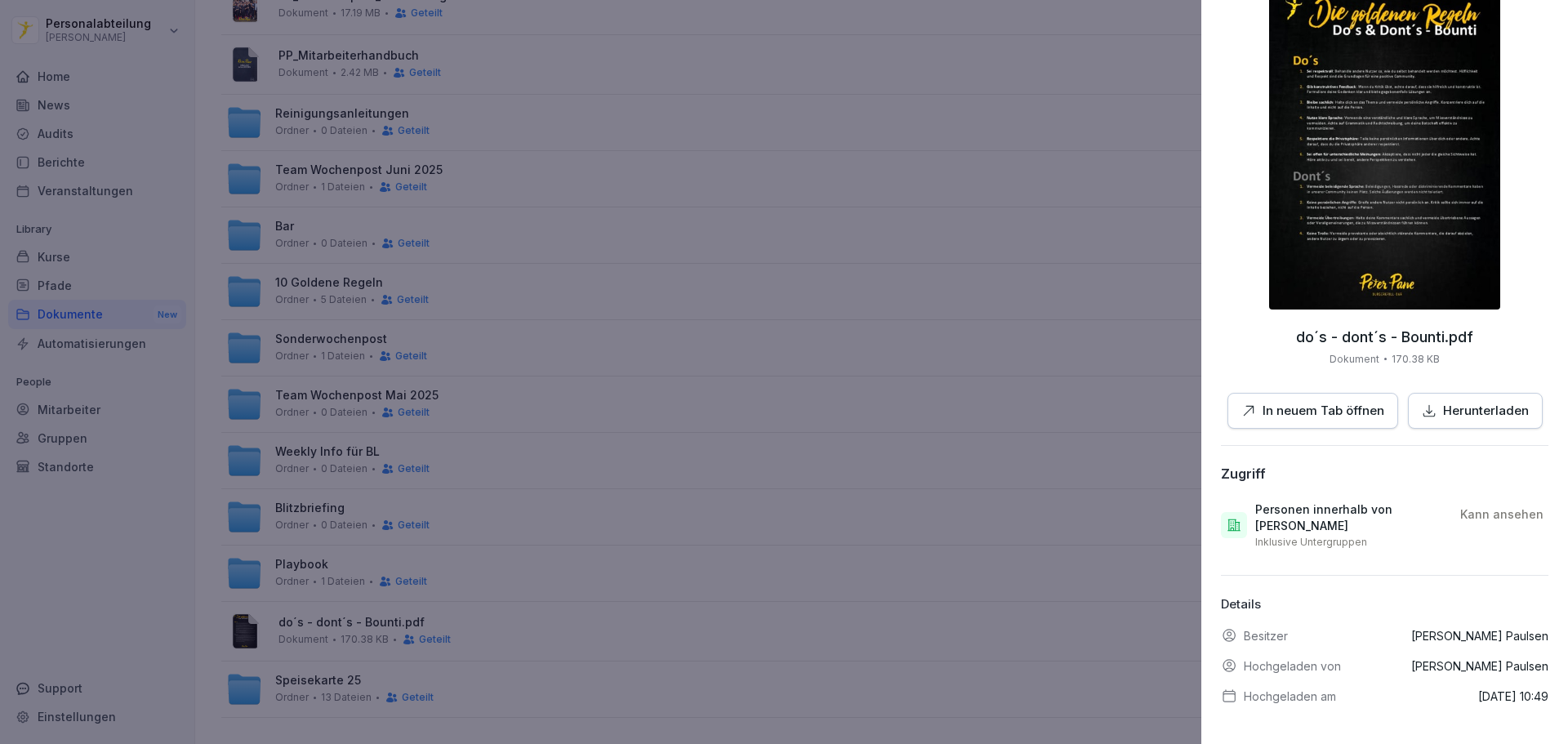
click at [940, 415] on div at bounding box center [784, 372] width 1568 height 744
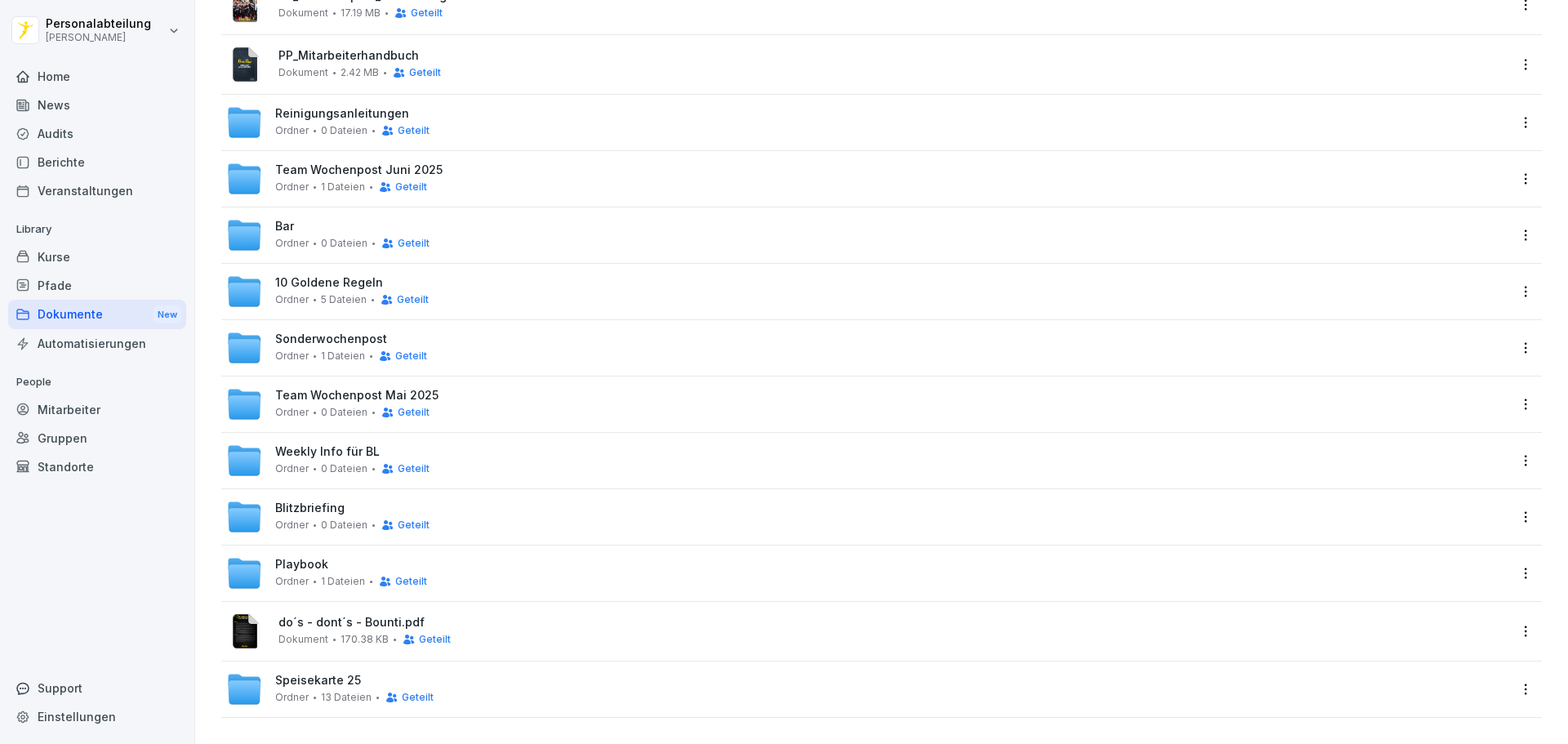
scroll to position [19, 0]
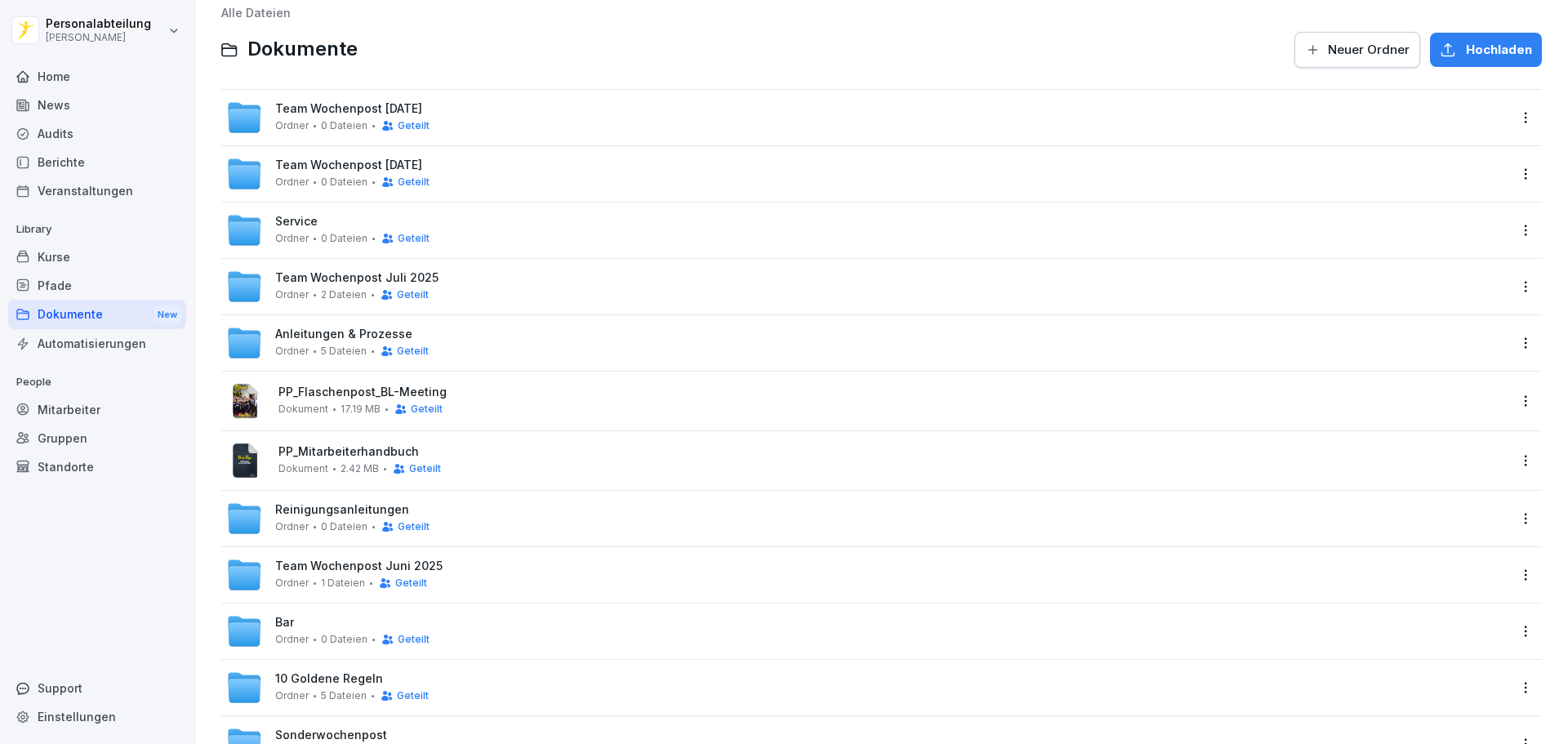
click at [265, 15] on link "Alle Dateien" at bounding box center [256, 13] width 70 height 14
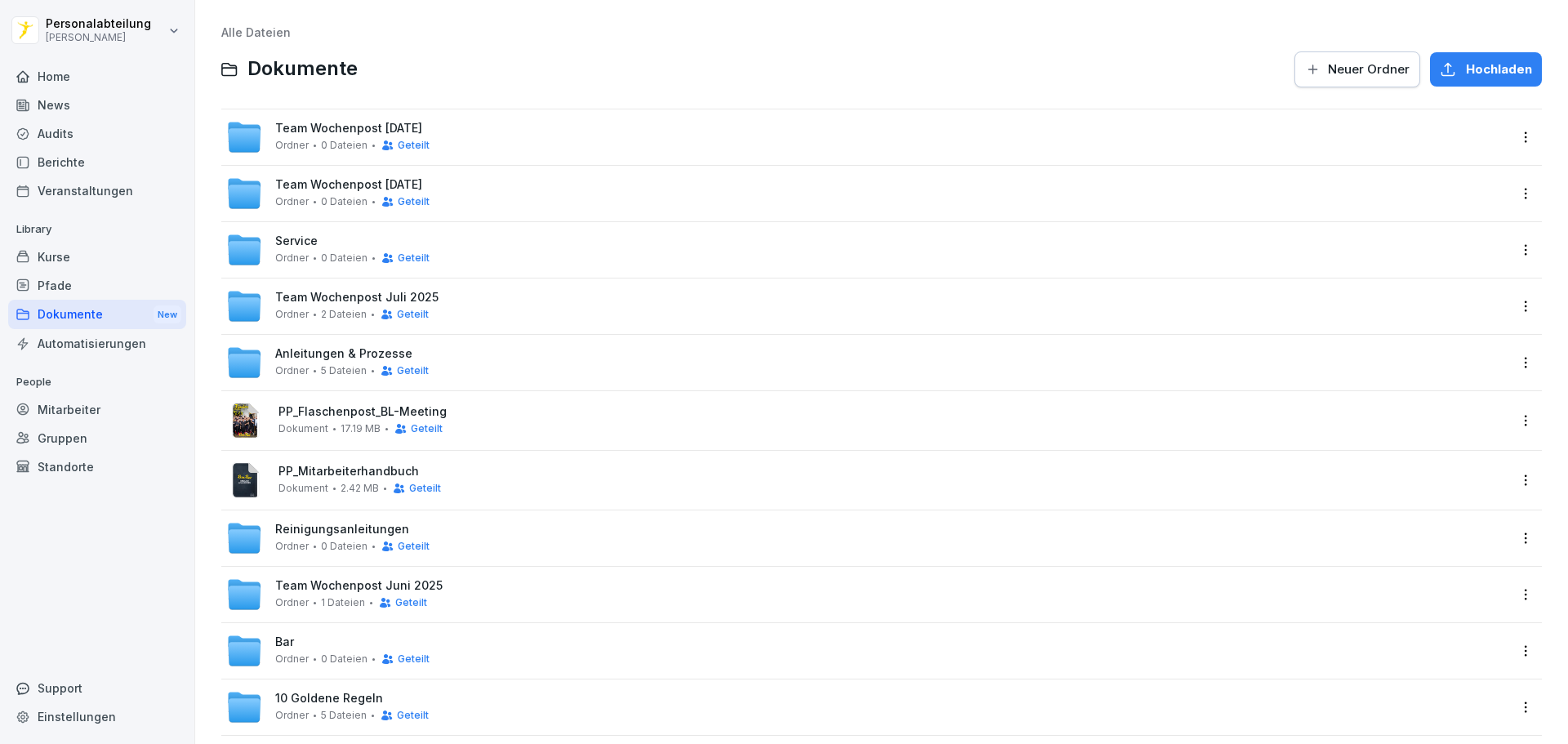
click at [77, 164] on div "Berichte" at bounding box center [97, 162] width 178 height 29
click at [53, 167] on div "Berichte" at bounding box center [97, 162] width 178 height 29
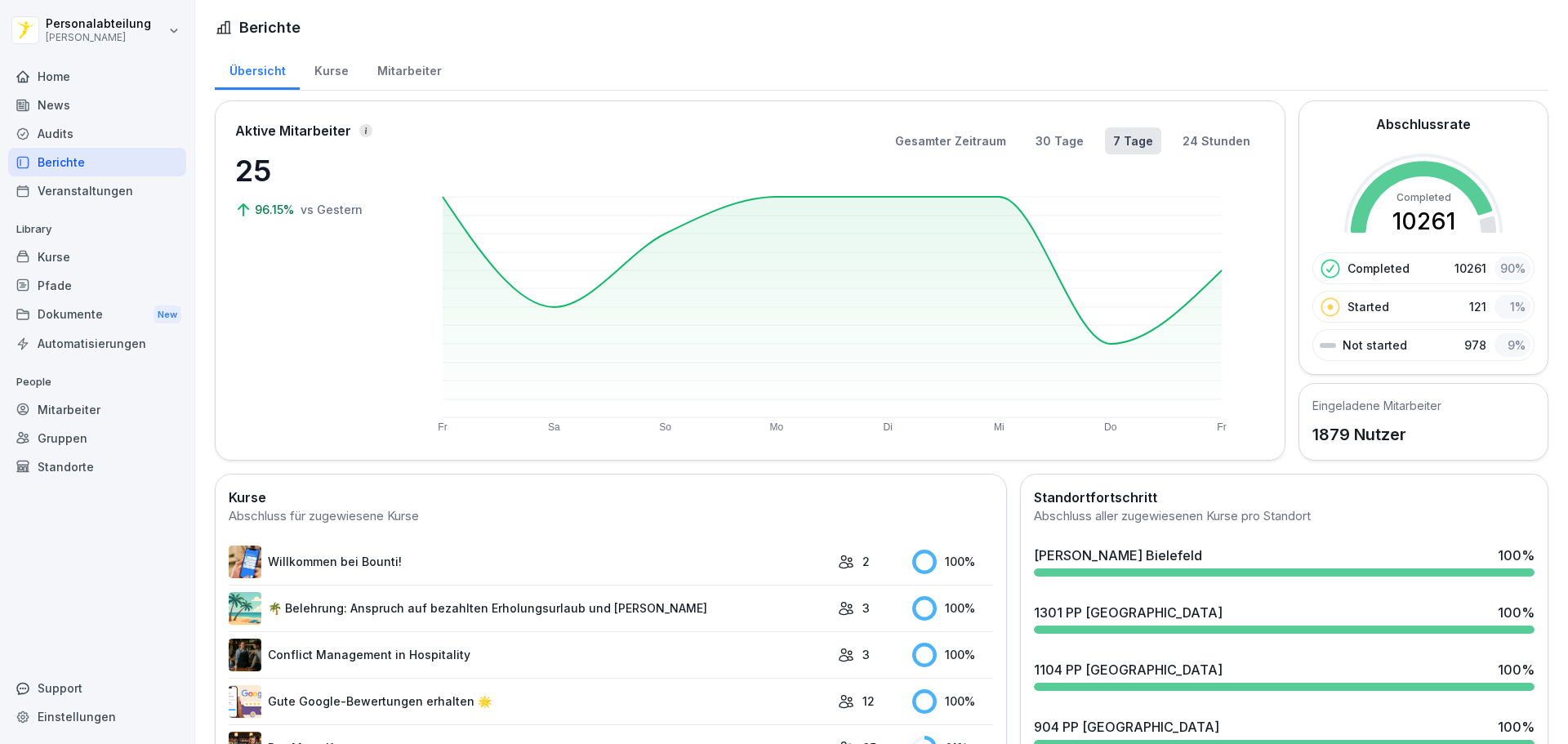
click at [330, 74] on div "Kurse" at bounding box center [331, 69] width 63 height 42
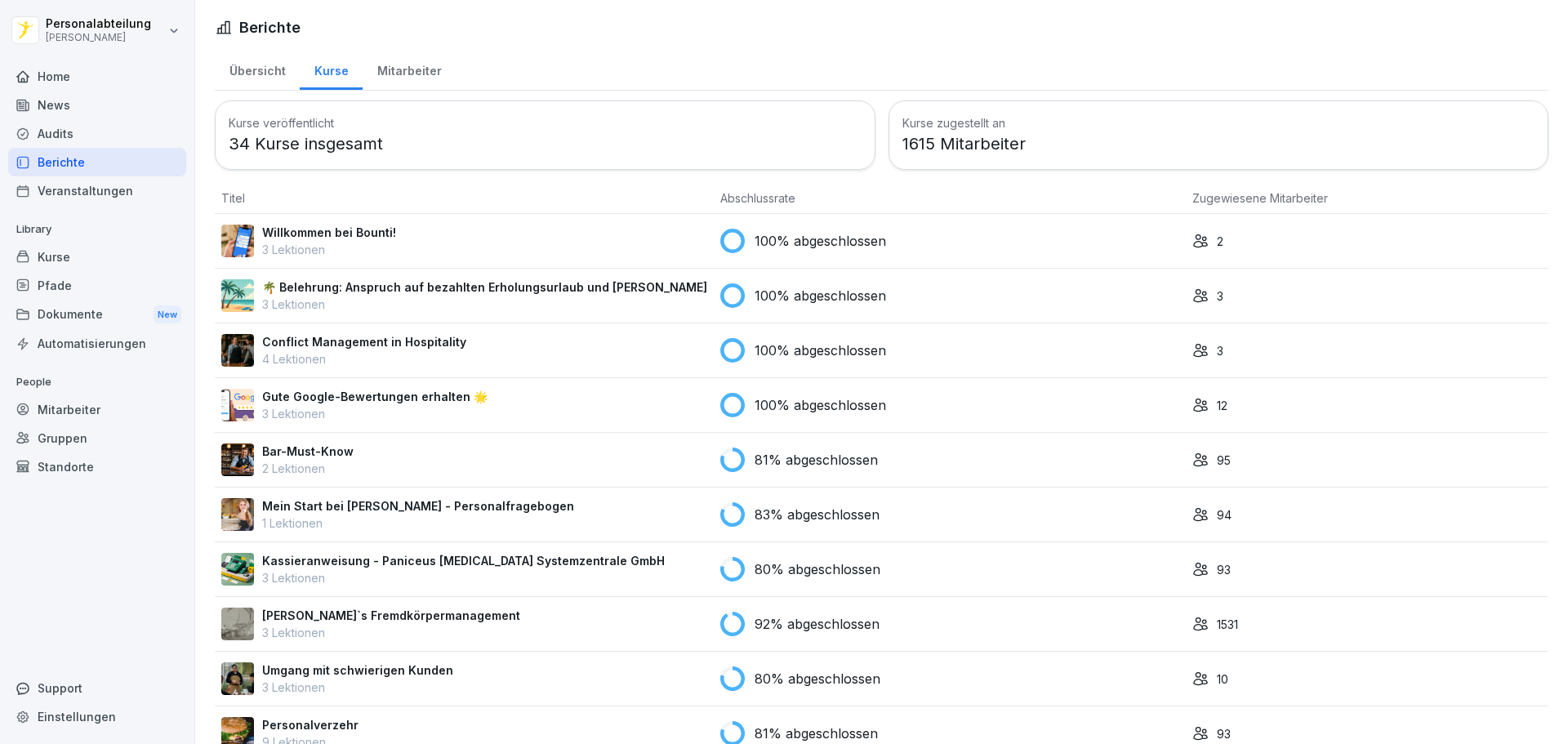
click at [402, 60] on div "Mitarbeiter" at bounding box center [409, 69] width 93 height 42
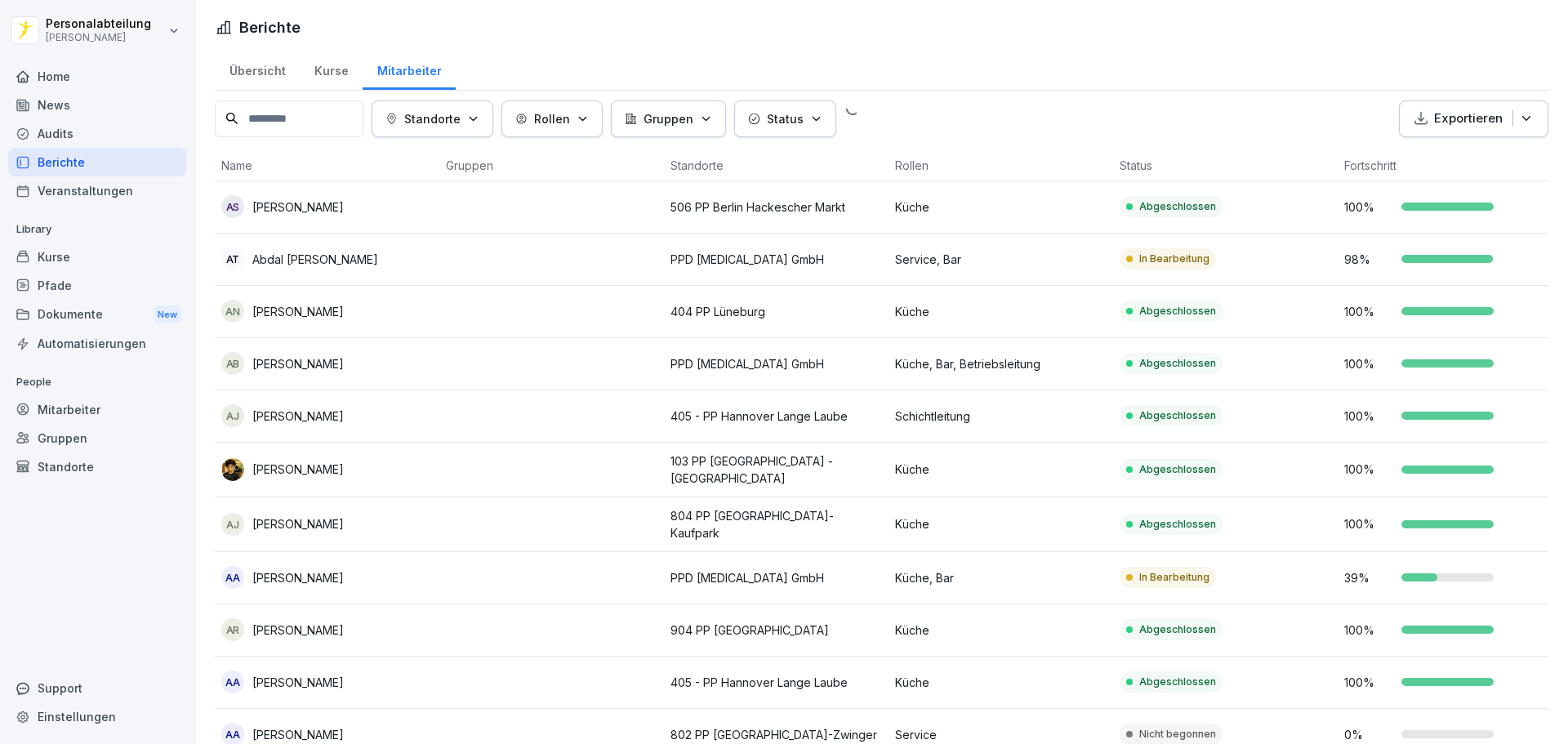
click at [836, 124] on button "Status" at bounding box center [785, 119] width 102 height 37
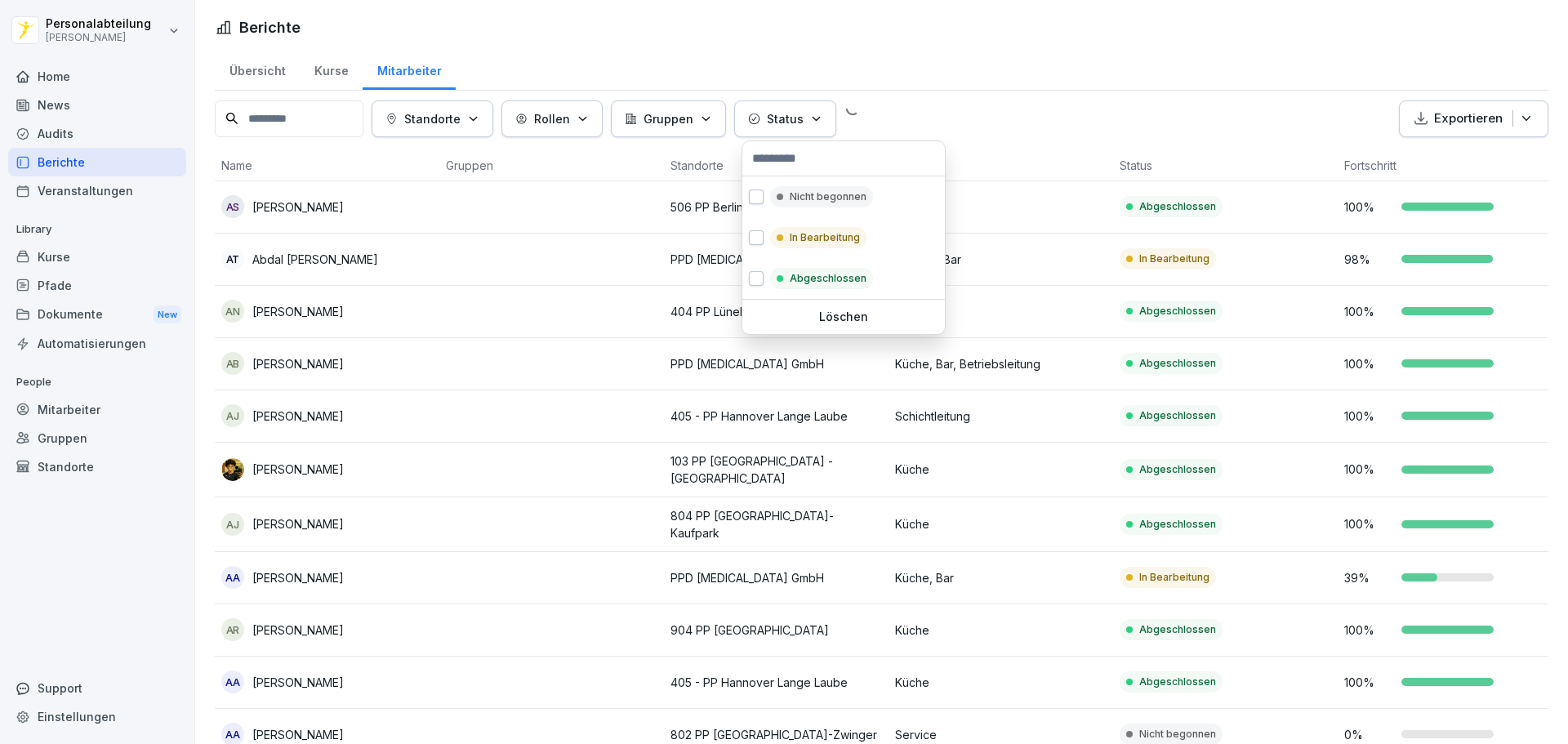
click at [951, 112] on html "Personalabteilung Peter Pane Home News Audits Berichte Veranstaltungen Library …" at bounding box center [784, 372] width 1568 height 744
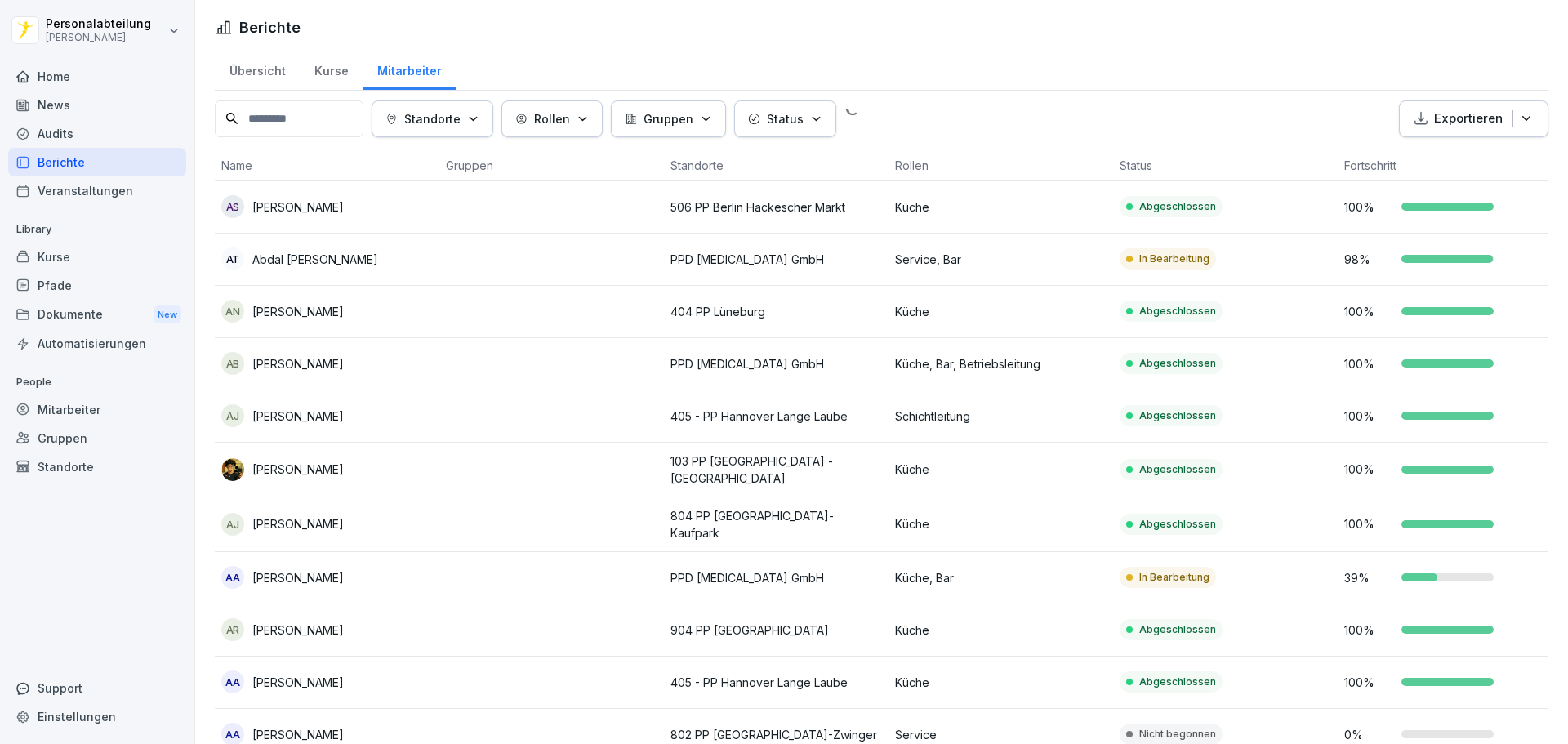
click at [275, 75] on div "Übersicht" at bounding box center [257, 69] width 85 height 42
